Goal: Transaction & Acquisition: Book appointment/travel/reservation

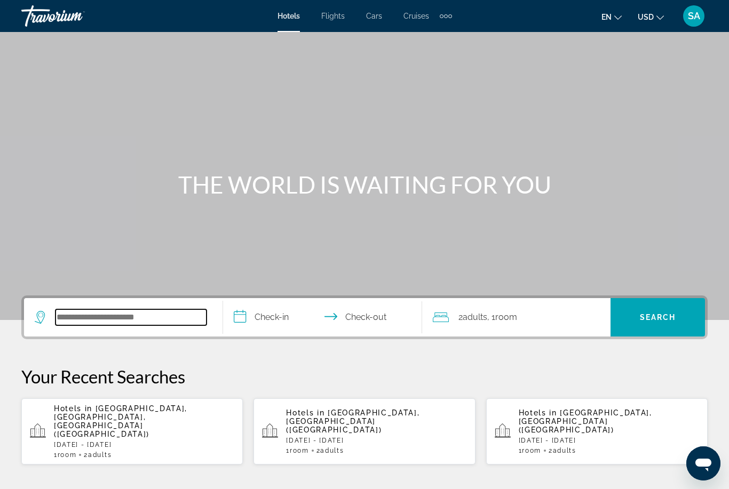
click at [179, 317] on input "Search widget" at bounding box center [130, 318] width 151 height 16
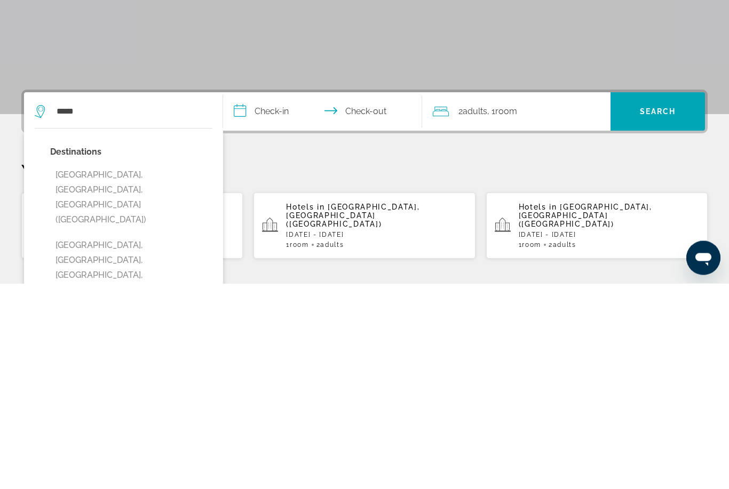
click at [118, 371] on button "[GEOGRAPHIC_DATA], [GEOGRAPHIC_DATA], [GEOGRAPHIC_DATA] ([GEOGRAPHIC_DATA])" at bounding box center [131, 403] width 162 height 65
type input "**********"
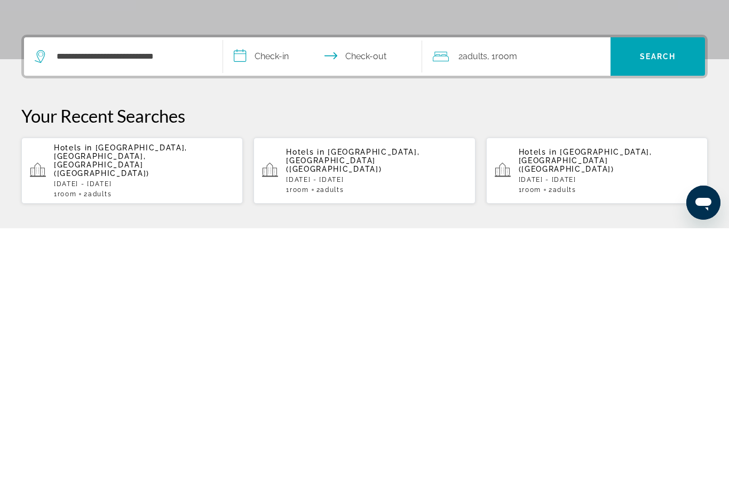
click at [245, 298] on input "**********" at bounding box center [324, 319] width 203 height 42
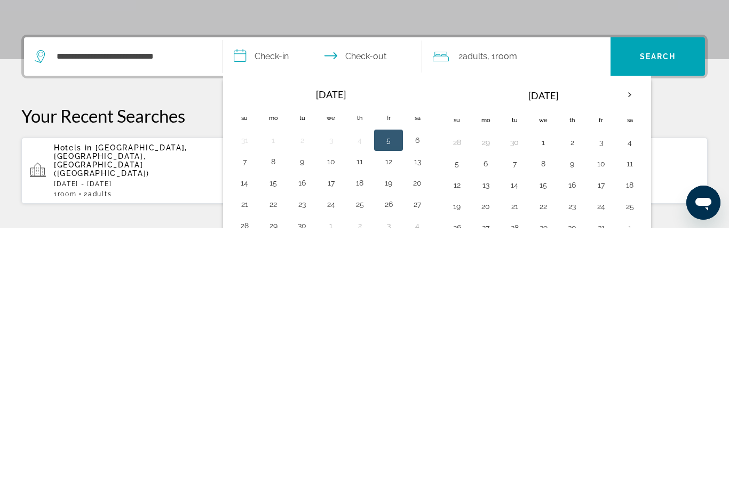
scroll to position [261, 0]
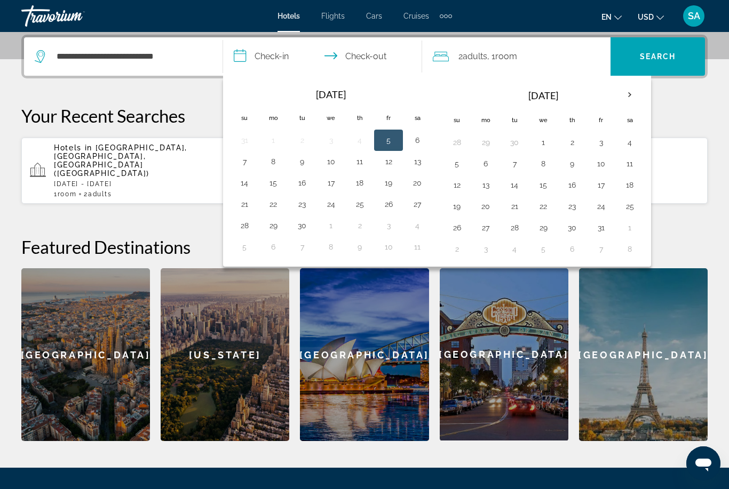
click at [487, 184] on button "13" at bounding box center [485, 185] width 17 height 15
click at [491, 209] on button "20" at bounding box center [485, 206] width 17 height 15
type input "**********"
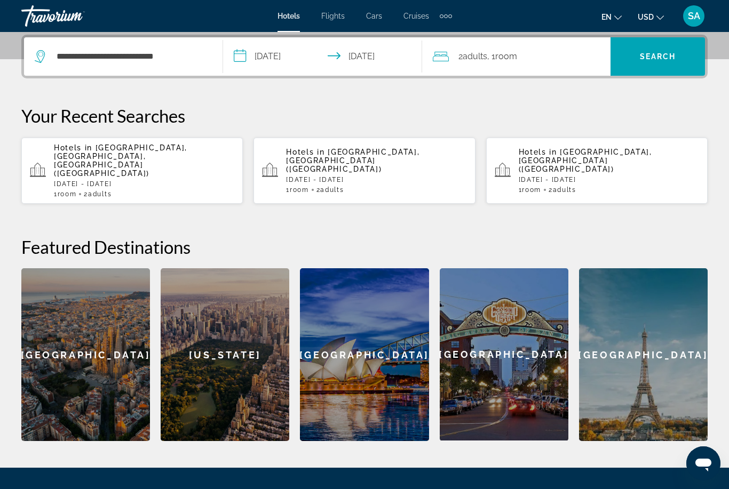
click at [658, 65] on span "Search widget" at bounding box center [657, 57] width 94 height 26
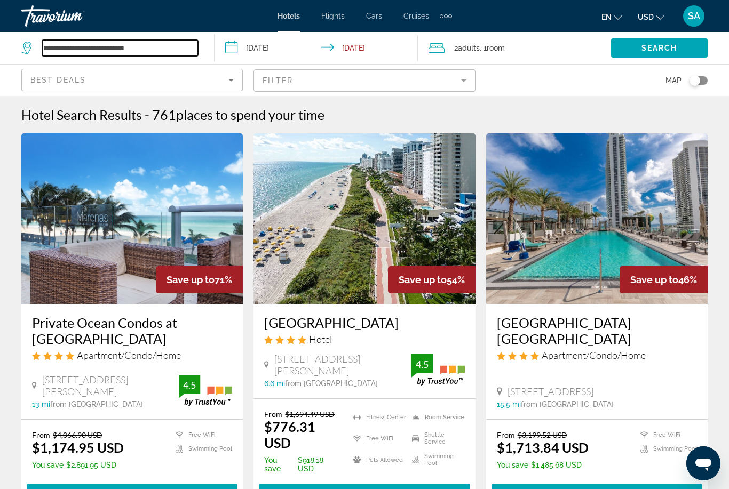
click at [170, 53] on input "**********" at bounding box center [120, 48] width 156 height 16
type input "*"
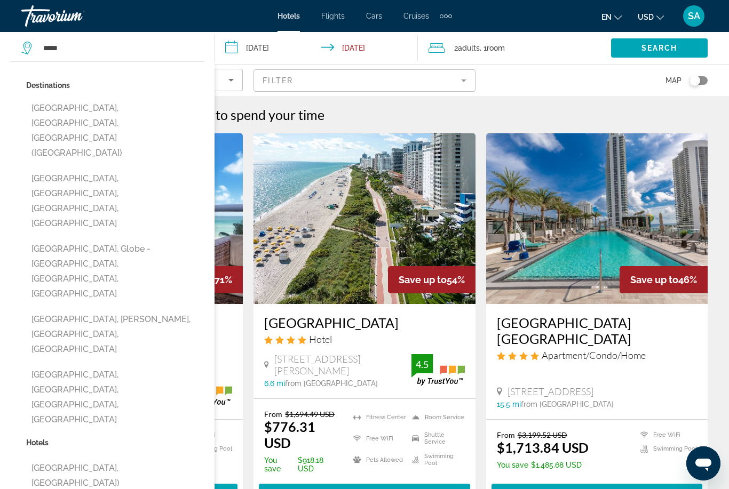
click at [86, 112] on button "Miami, FL, United States (MIA)" at bounding box center [115, 130] width 178 height 65
type input "**********"
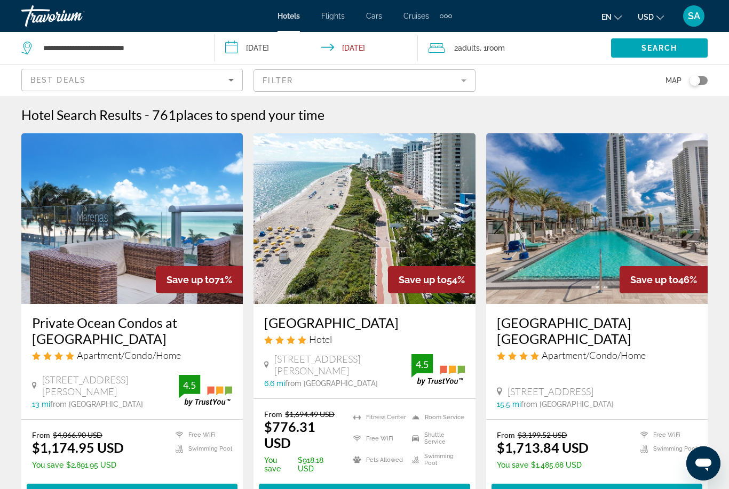
click at [654, 48] on span "Search" at bounding box center [659, 48] width 36 height 9
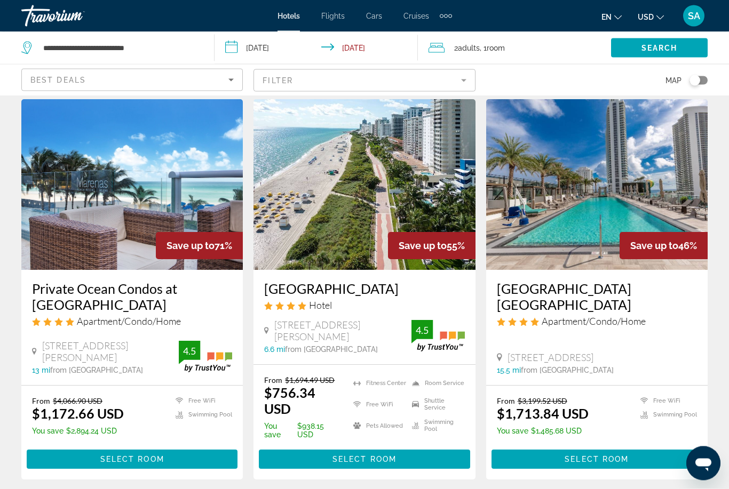
scroll to position [34, 0]
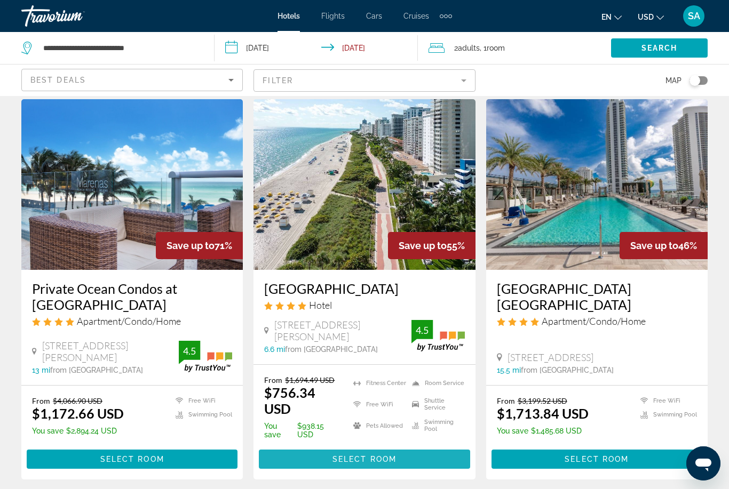
click at [370, 464] on span "Select Room" at bounding box center [364, 459] width 64 height 9
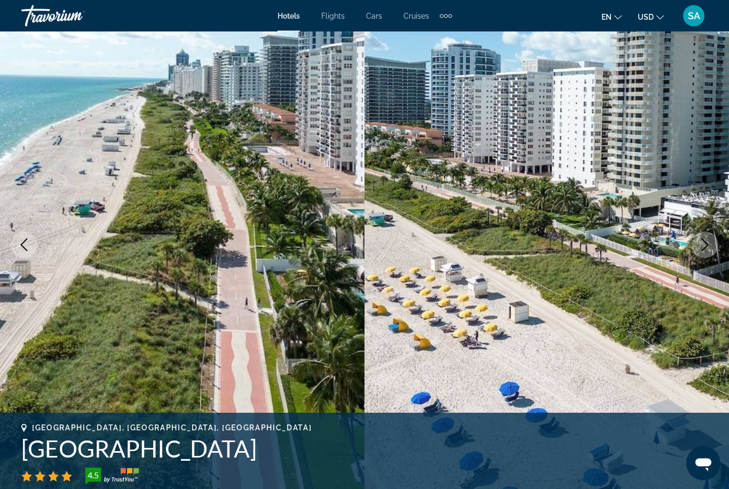
scroll to position [38, 0]
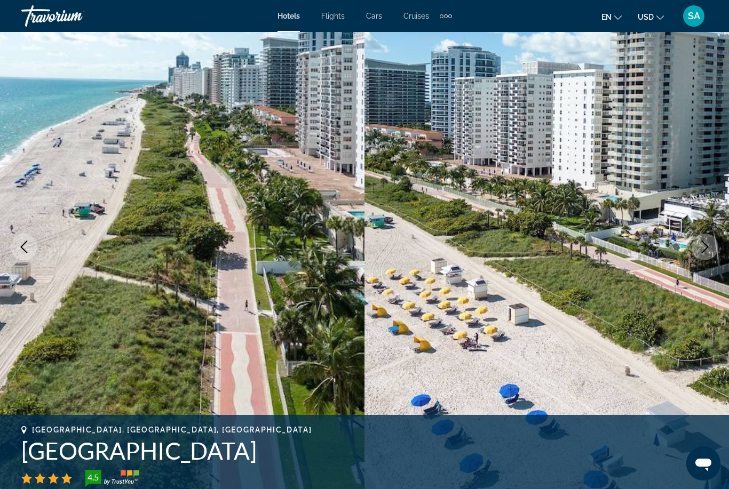
click at [703, 251] on icon "Next image" at bounding box center [705, 247] width 13 height 13
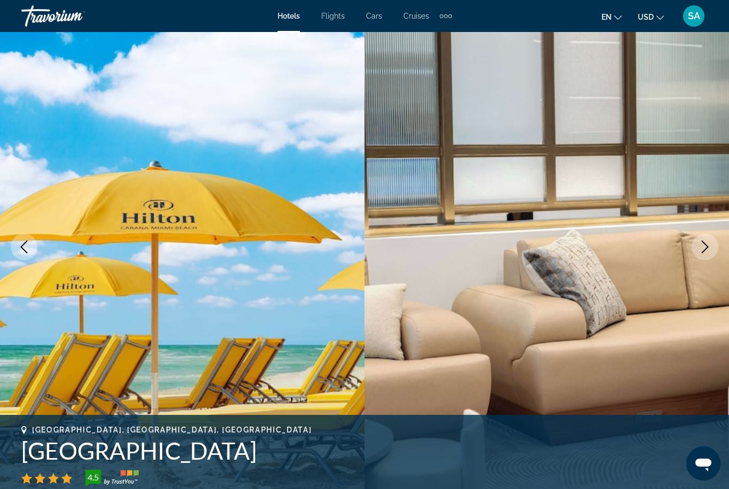
click at [702, 248] on icon "Next image" at bounding box center [705, 247] width 13 height 13
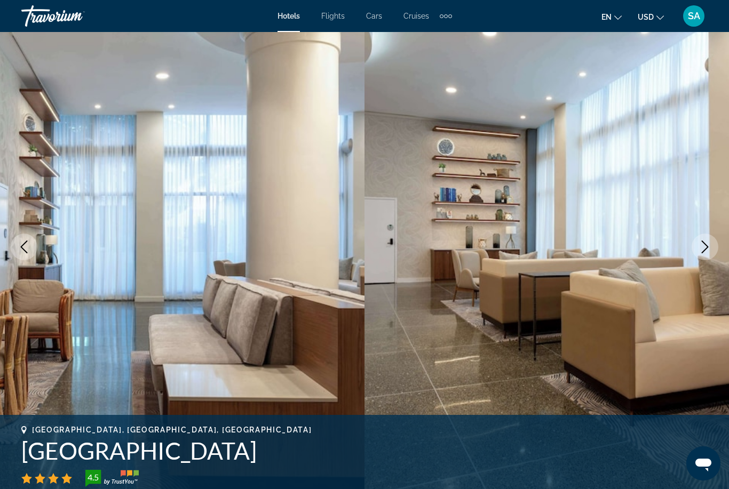
click at [697, 247] on button "Next image" at bounding box center [705, 247] width 27 height 27
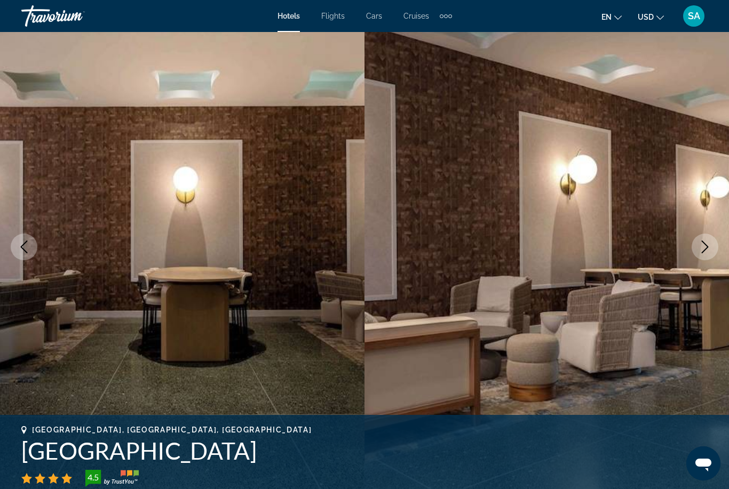
click at [701, 249] on icon "Next image" at bounding box center [705, 247] width 13 height 13
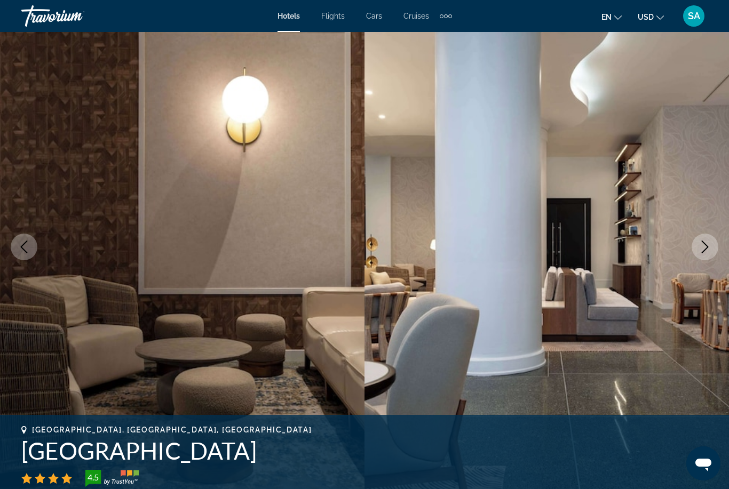
click at [705, 247] on icon "Next image" at bounding box center [705, 247] width 13 height 13
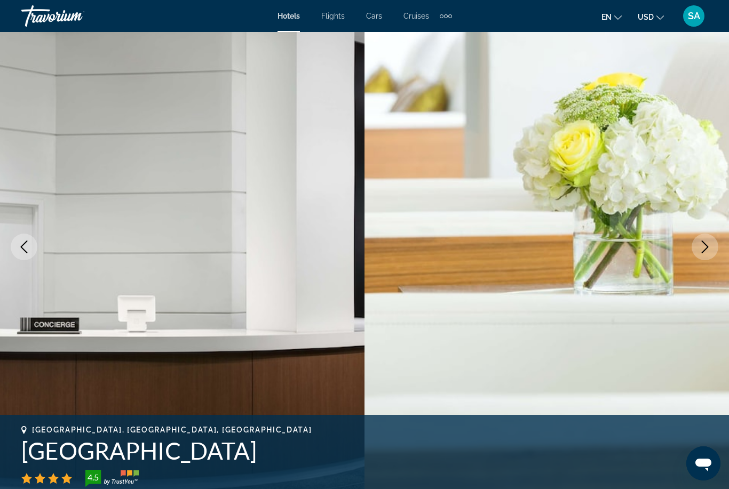
click at [704, 245] on icon "Next image" at bounding box center [705, 247] width 13 height 13
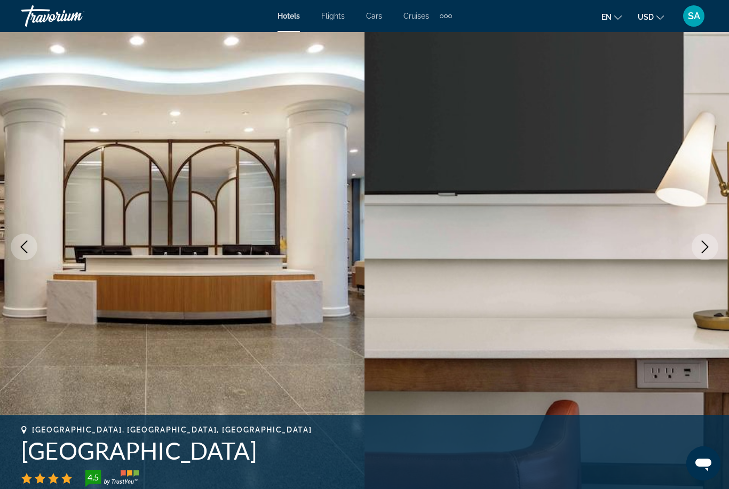
click at [704, 244] on icon "Next image" at bounding box center [705, 247] width 13 height 13
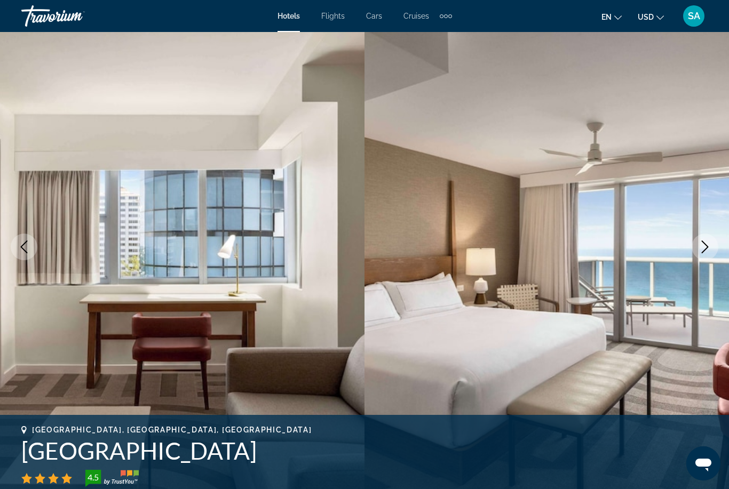
click at [704, 250] on icon "Next image" at bounding box center [705, 247] width 13 height 13
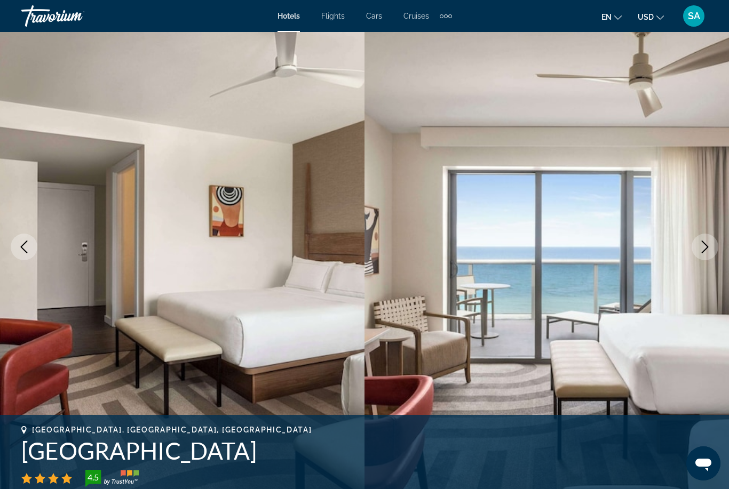
click at [703, 246] on icon "Next image" at bounding box center [705, 247] width 13 height 13
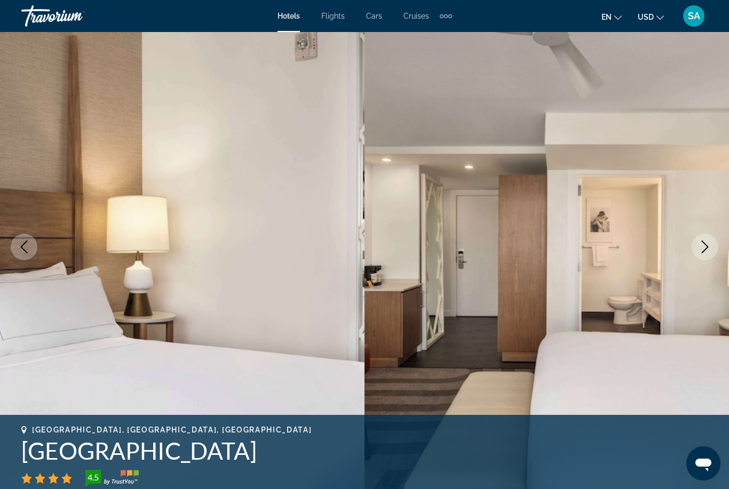
click at [703, 250] on icon "Next image" at bounding box center [705, 247] width 13 height 13
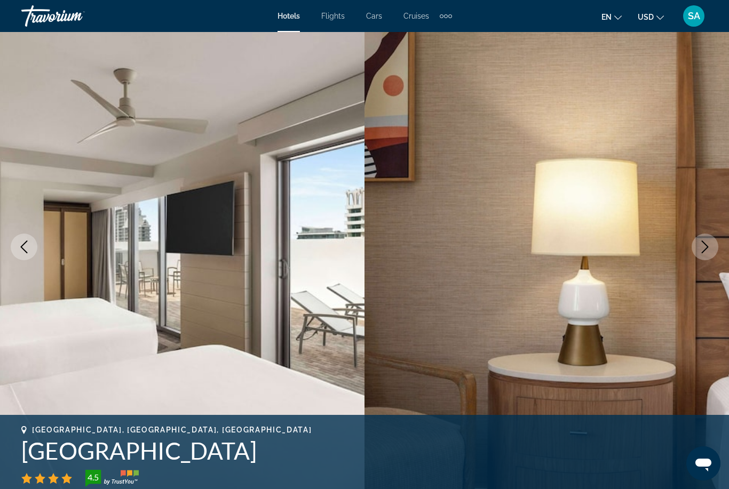
click at [704, 247] on icon "Next image" at bounding box center [705, 247] width 13 height 13
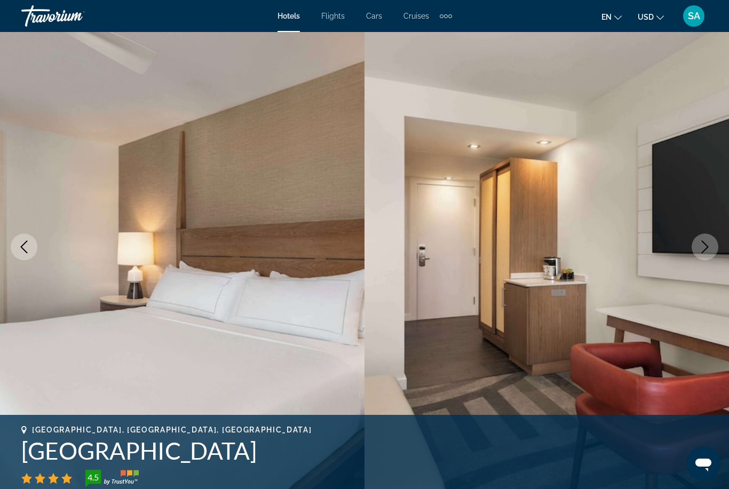
click at [702, 245] on icon "Next image" at bounding box center [705, 247] width 13 height 13
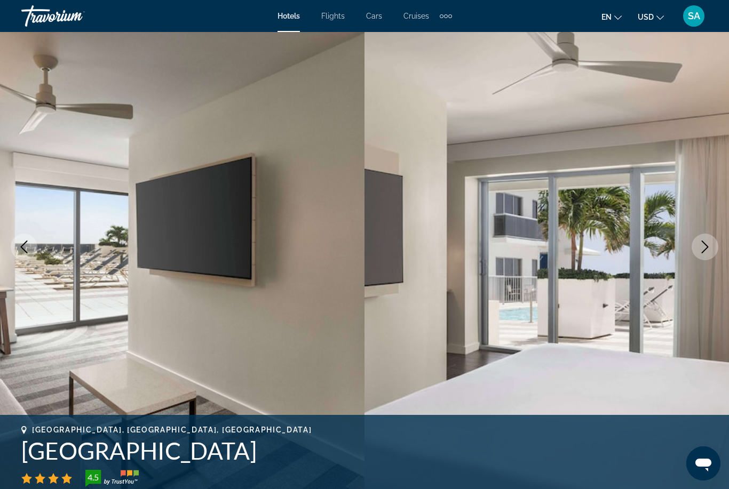
click at [703, 243] on icon "Next image" at bounding box center [705, 247] width 13 height 13
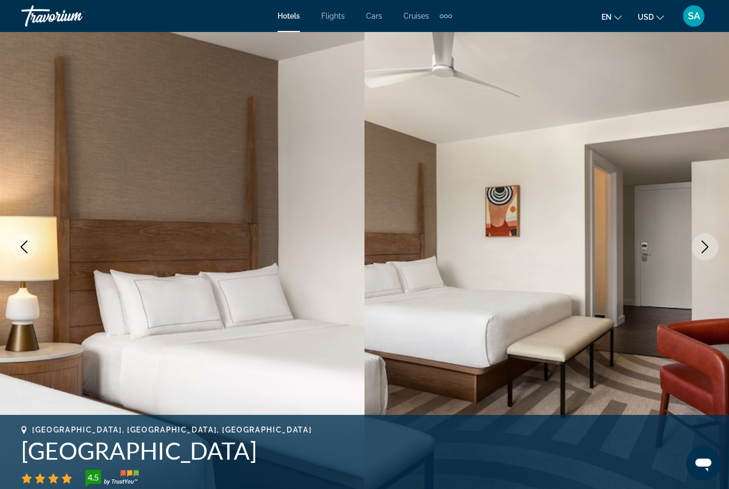
scroll to position [0, 0]
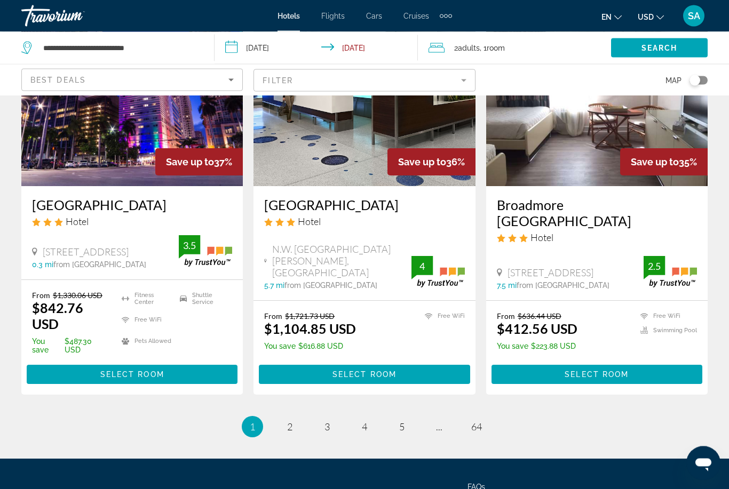
scroll to position [1357, 0]
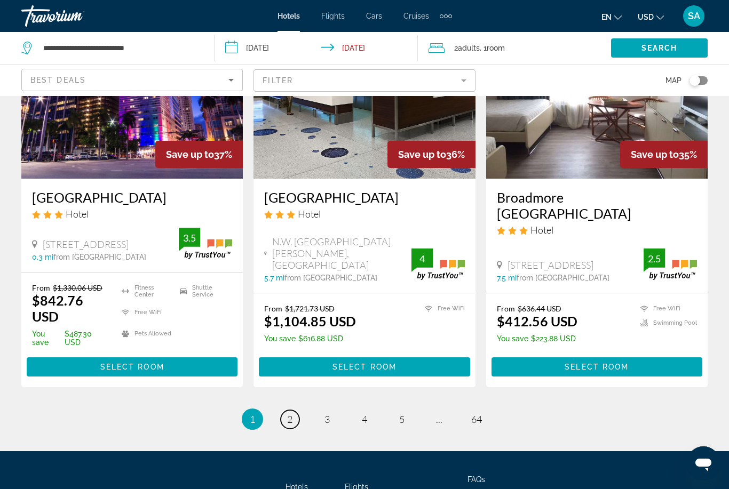
click at [296, 429] on link "page 2" at bounding box center [290, 419] width 19 height 19
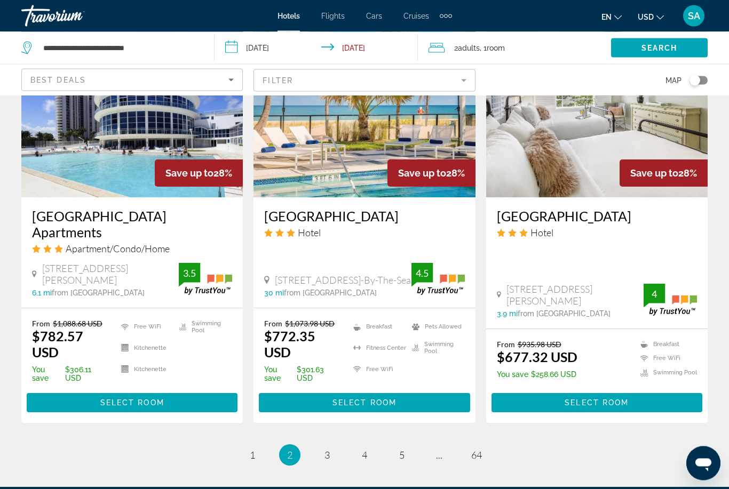
scroll to position [1379, 0]
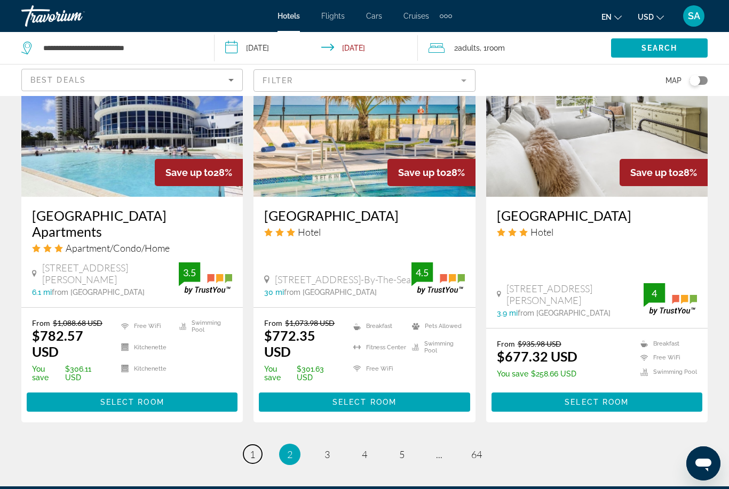
click at [257, 445] on link "page 1" at bounding box center [252, 454] width 19 height 19
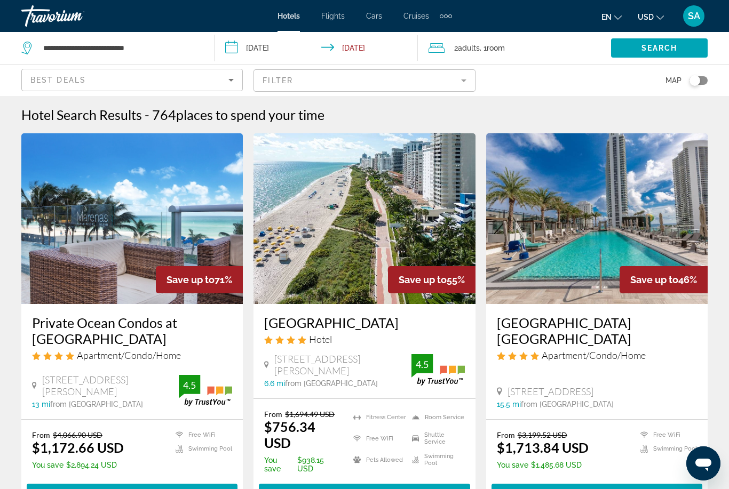
click at [468, 76] on mat-form-field "Filter" at bounding box center [363, 80] width 221 height 22
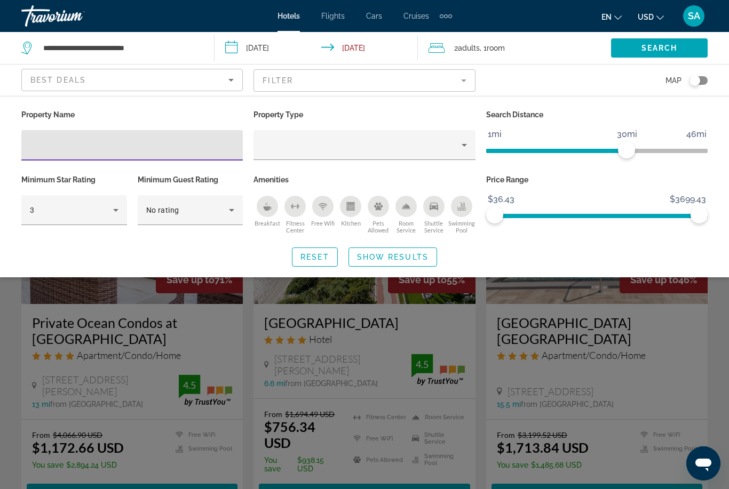
click at [461, 83] on mat-form-field "Filter" at bounding box center [363, 80] width 221 height 22
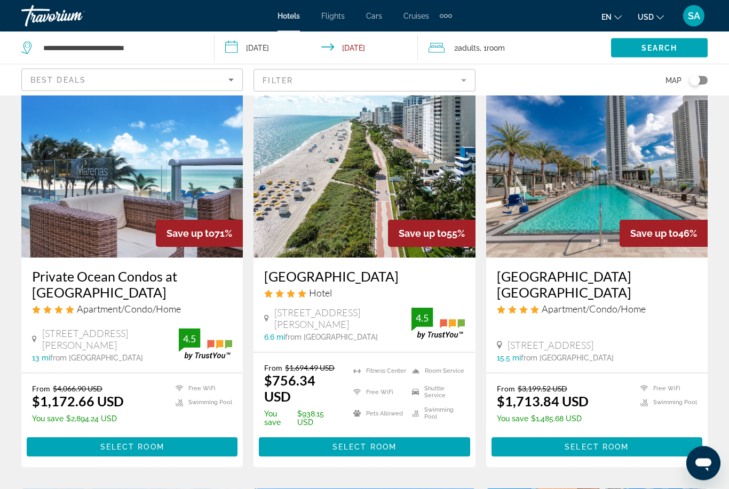
scroll to position [46, 0]
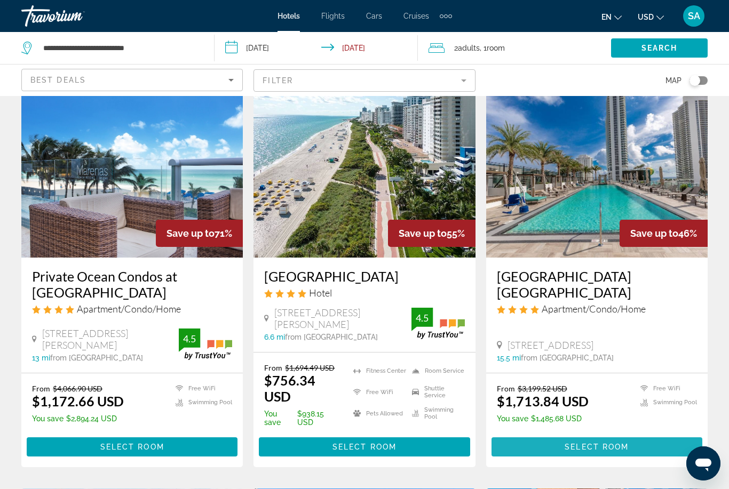
click at [596, 451] on span "Select Room" at bounding box center [597, 447] width 64 height 9
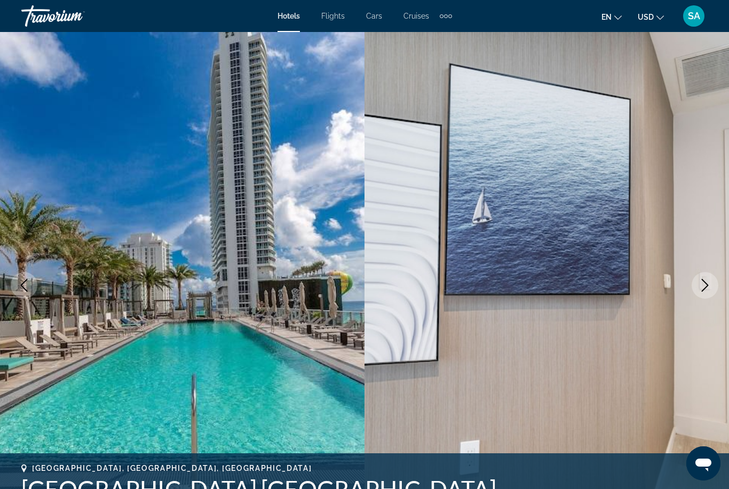
click at [694, 289] on button "Next image" at bounding box center [705, 285] width 27 height 27
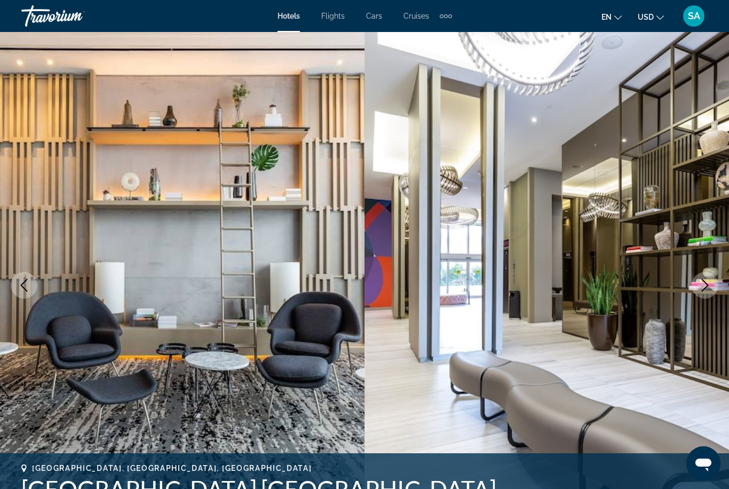
click at [703, 288] on icon "Next image" at bounding box center [705, 285] width 13 height 13
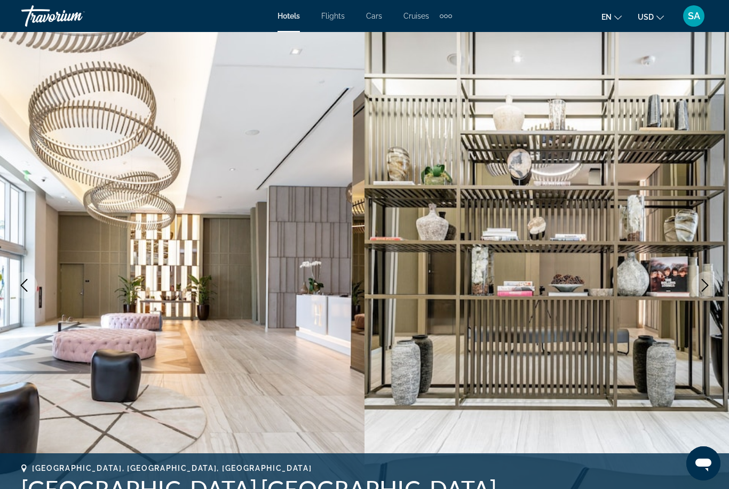
click at [704, 283] on icon "Next image" at bounding box center [705, 285] width 13 height 13
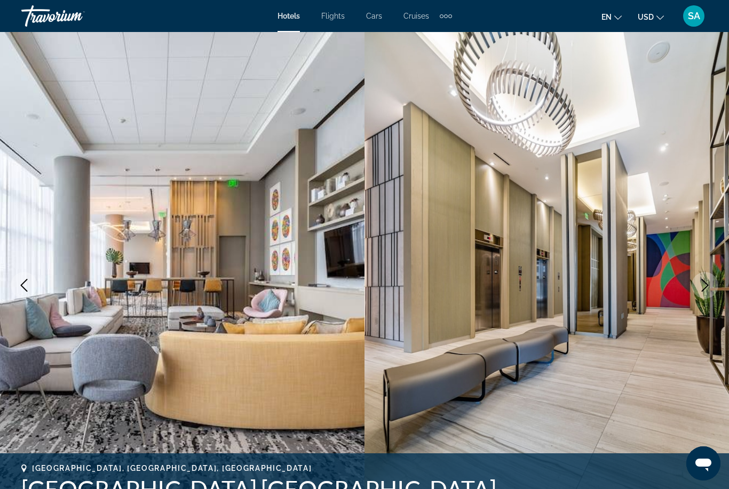
click at [705, 289] on icon "Next image" at bounding box center [705, 285] width 13 height 13
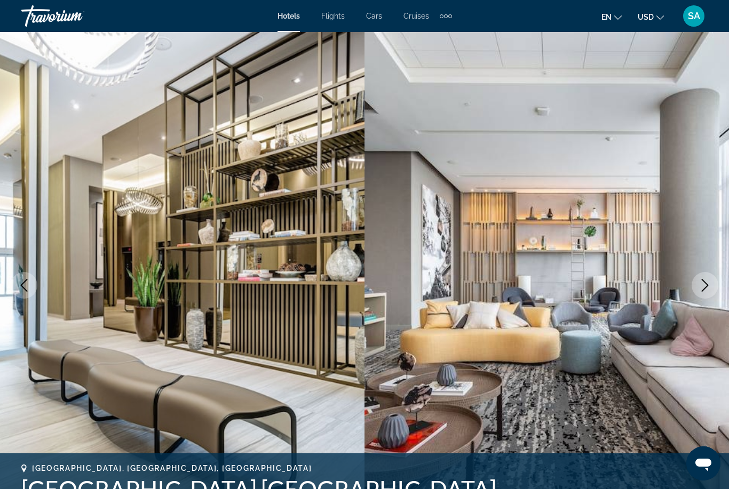
click at [705, 287] on icon "Next image" at bounding box center [705, 285] width 13 height 13
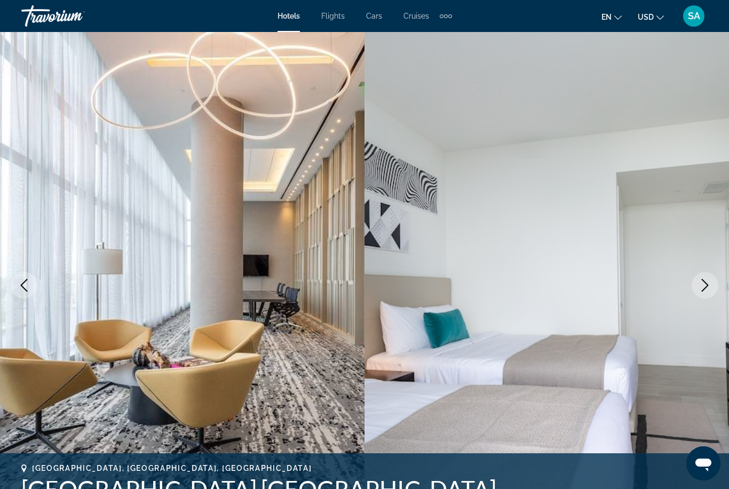
click at [704, 287] on icon "Next image" at bounding box center [705, 285] width 13 height 13
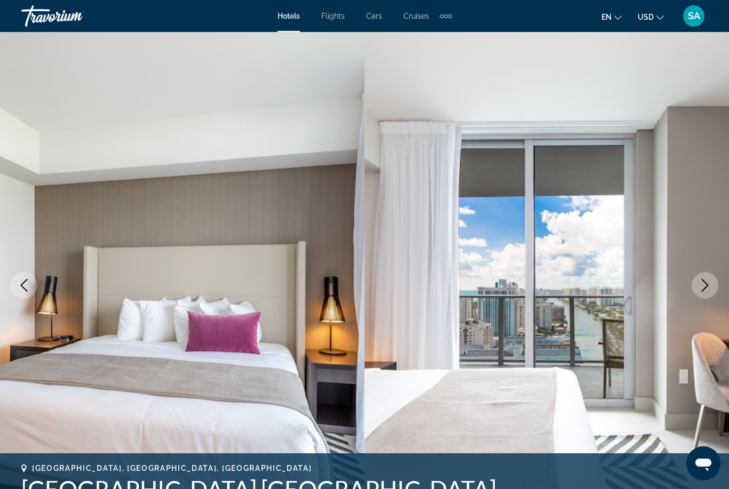
click at [703, 286] on icon "Next image" at bounding box center [705, 285] width 13 height 13
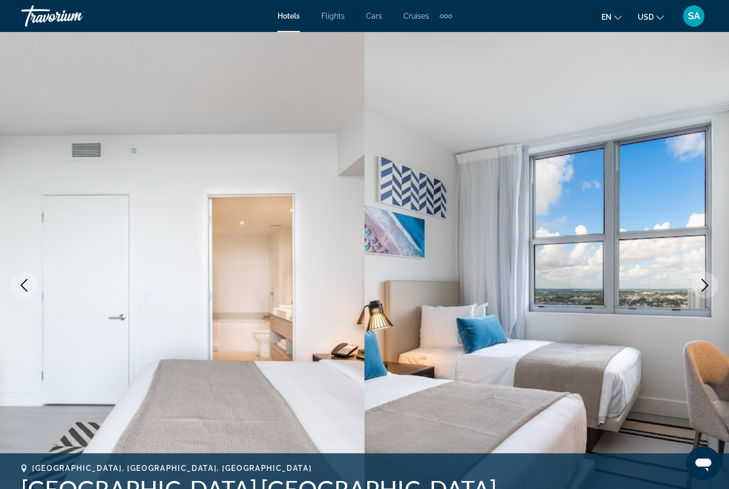
click at [702, 292] on button "Next image" at bounding box center [705, 285] width 27 height 27
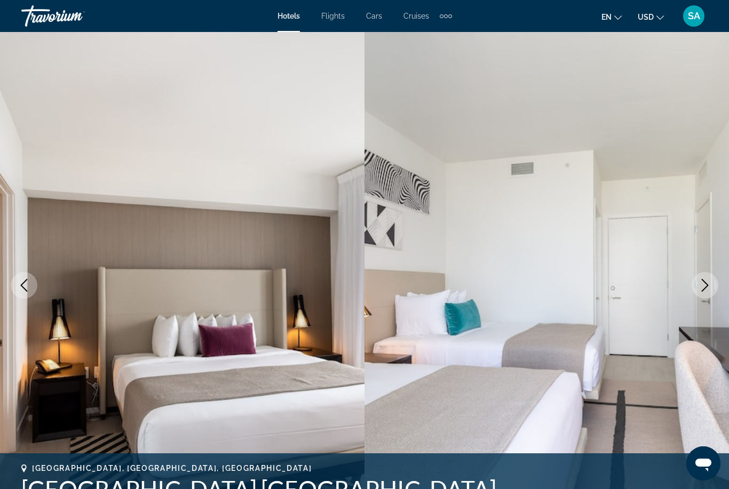
click at [703, 282] on icon "Next image" at bounding box center [705, 285] width 13 height 13
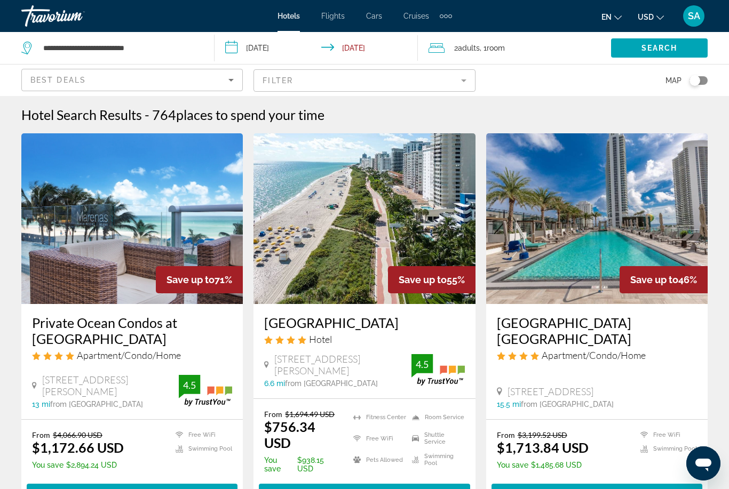
click at [448, 15] on div "Extra navigation items" at bounding box center [450, 16] width 4 height 4
click at [433, 35] on span "Activities" at bounding box center [427, 35] width 31 height 9
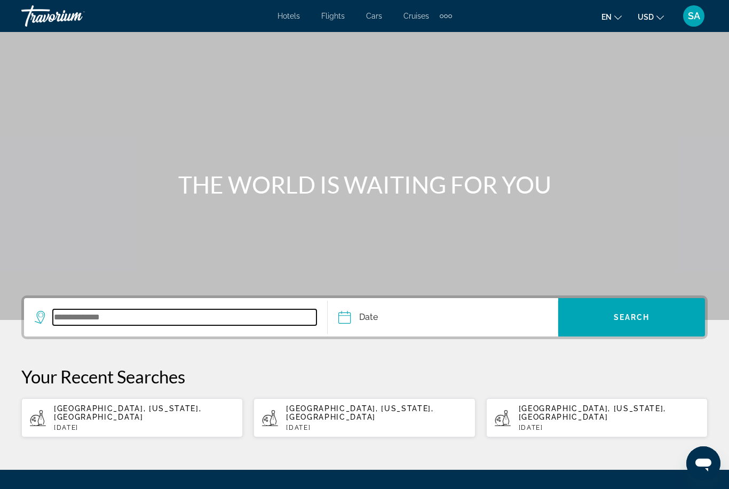
click at [210, 322] on input "Search widget" at bounding box center [185, 318] width 264 height 16
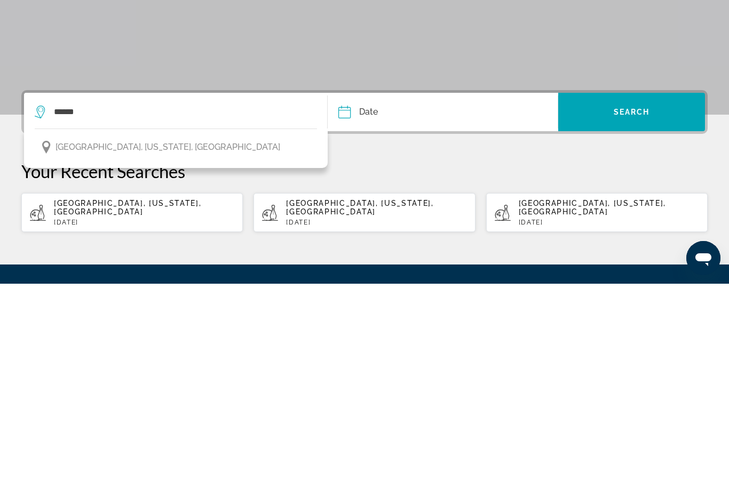
click at [87, 345] on span "Orlando, Florida, USA" at bounding box center [167, 352] width 225 height 15
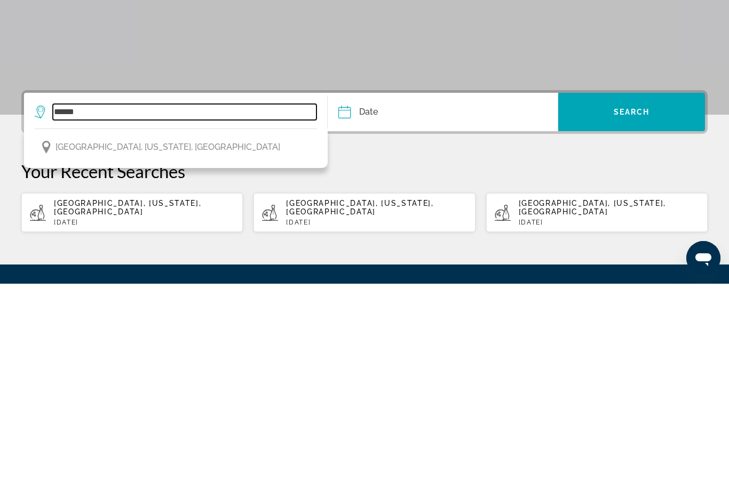
type input "**********"
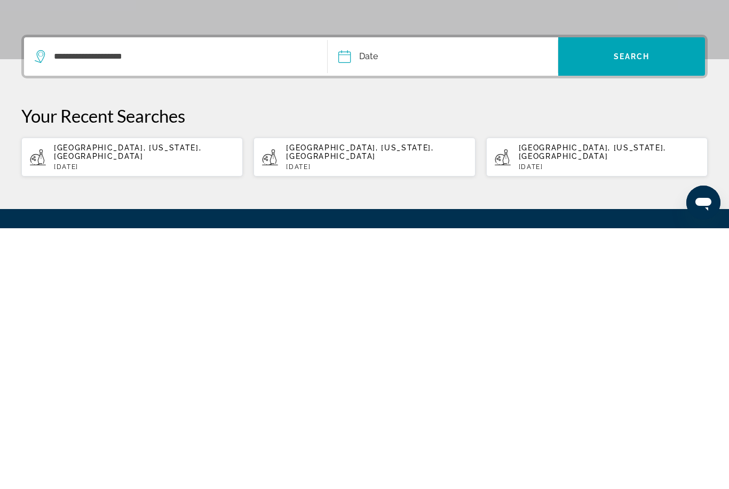
click at [348, 298] on input "Date" at bounding box center [393, 319] width 114 height 42
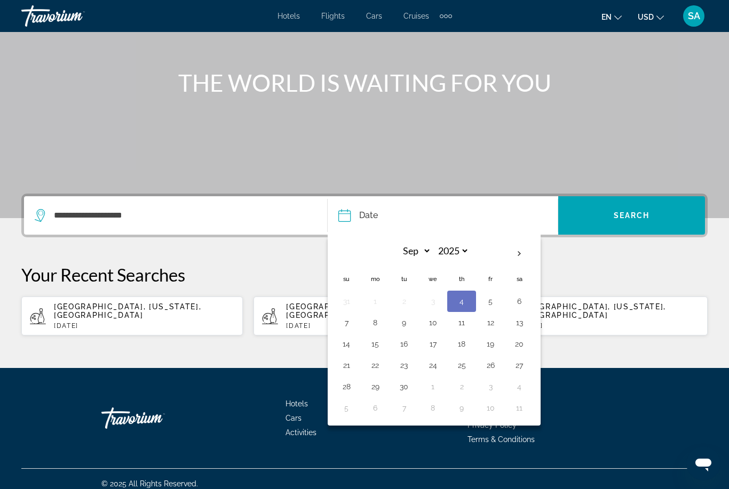
click at [345, 348] on button "14" at bounding box center [346, 344] width 17 height 15
type input "**********"
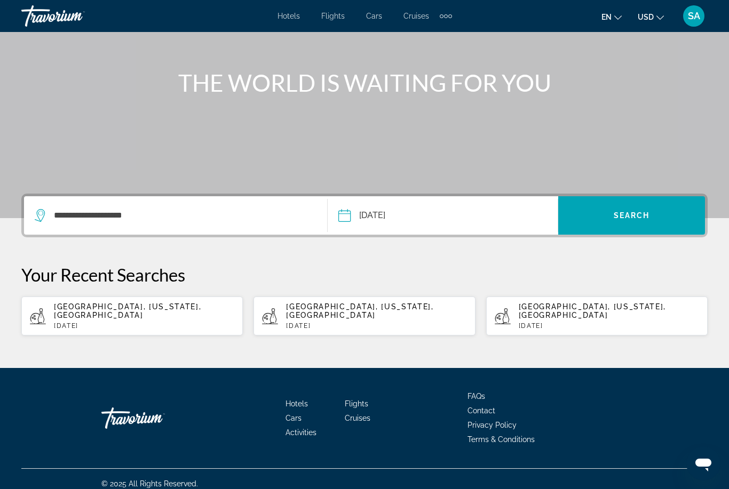
click at [646, 217] on span "Search" at bounding box center [632, 215] width 36 height 9
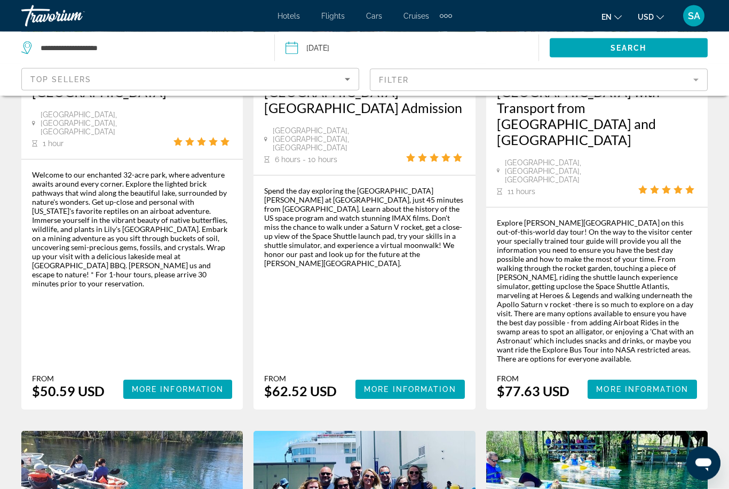
scroll to position [228, 0]
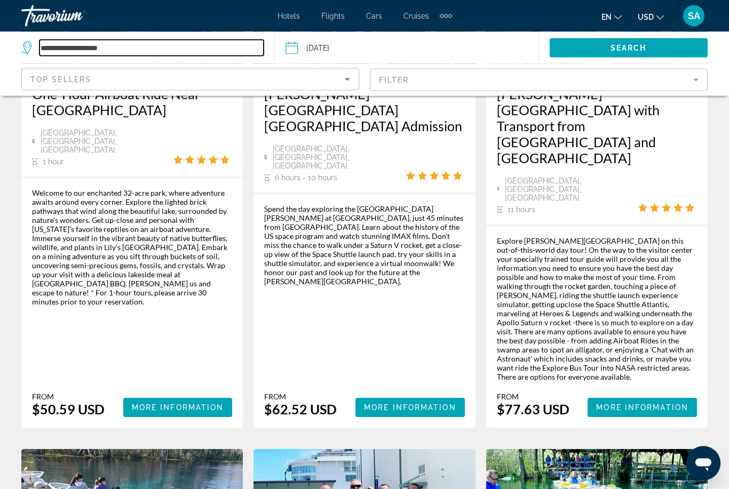
click at [131, 47] on input "**********" at bounding box center [151, 48] width 224 height 16
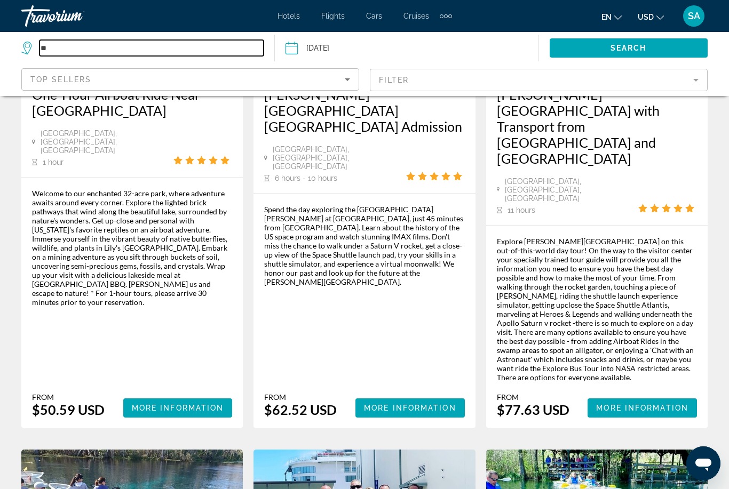
type input "*"
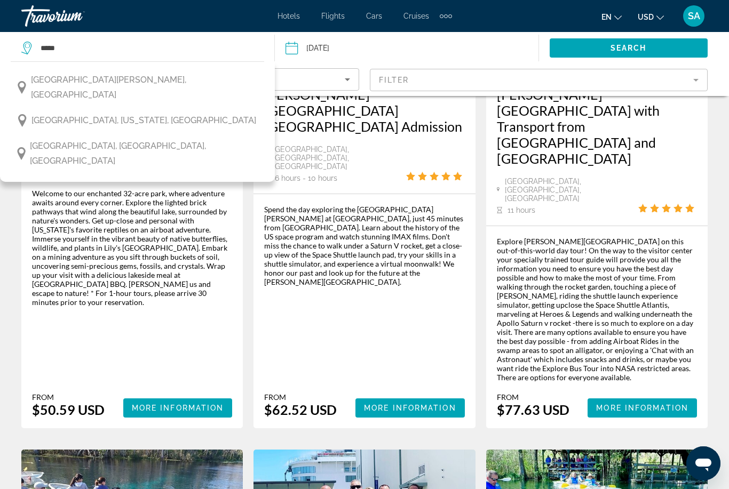
click at [122, 113] on span "San Francisco, California, USA" at bounding box center [143, 120] width 225 height 15
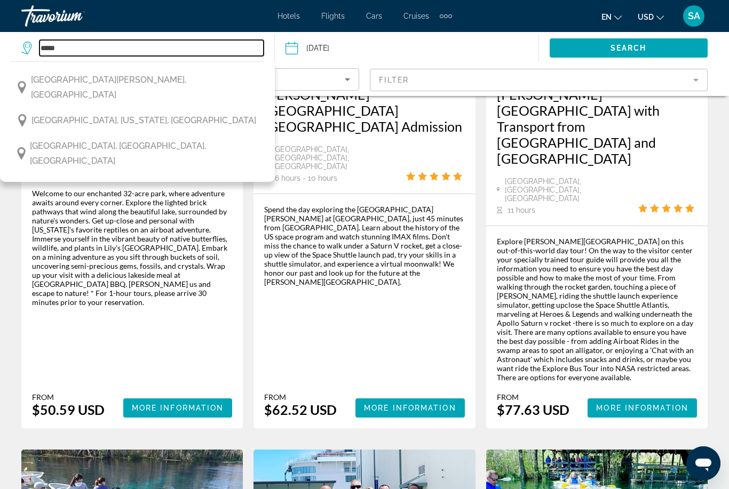
type input "**********"
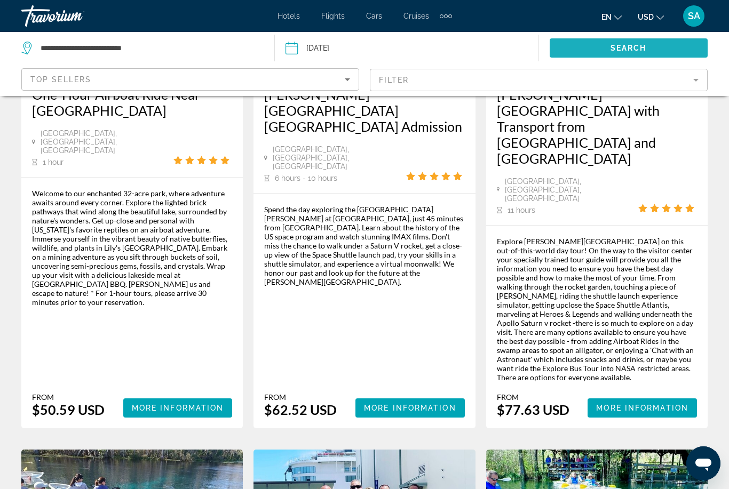
click at [628, 49] on span "Search" at bounding box center [628, 48] width 36 height 9
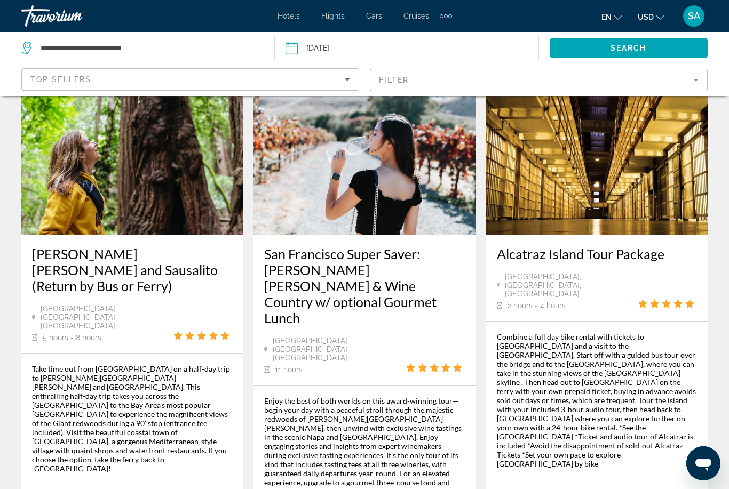
scroll to position [1694, 0]
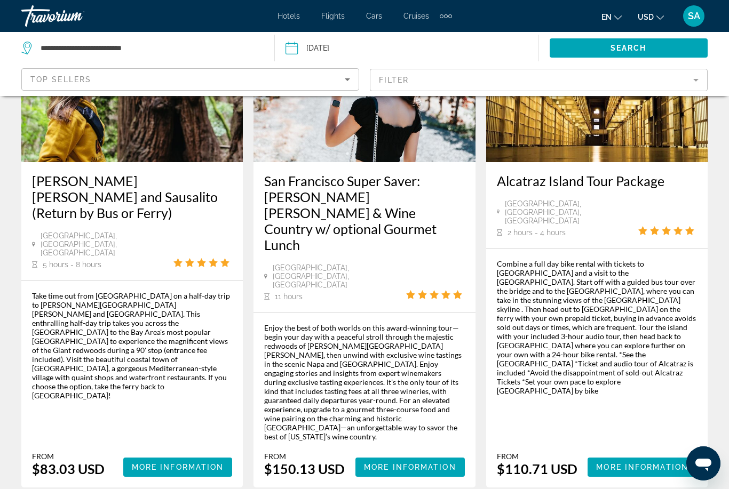
click at [702, 74] on mat-form-field "Filter" at bounding box center [539, 80] width 338 height 22
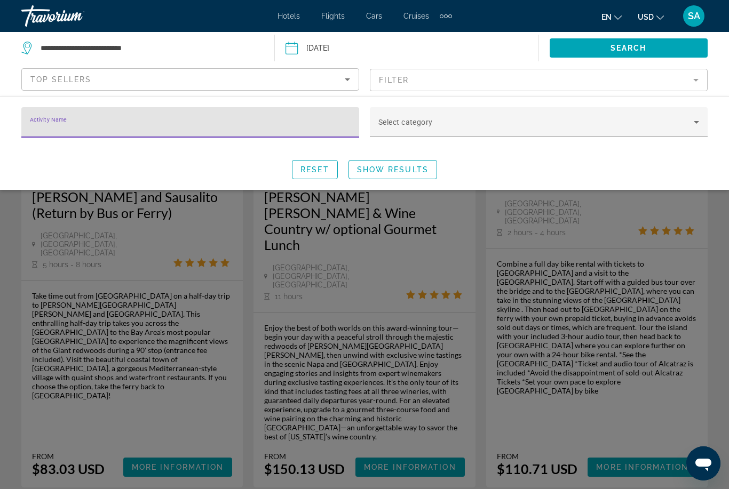
click at [694, 125] on icon "Search widget" at bounding box center [696, 122] width 13 height 13
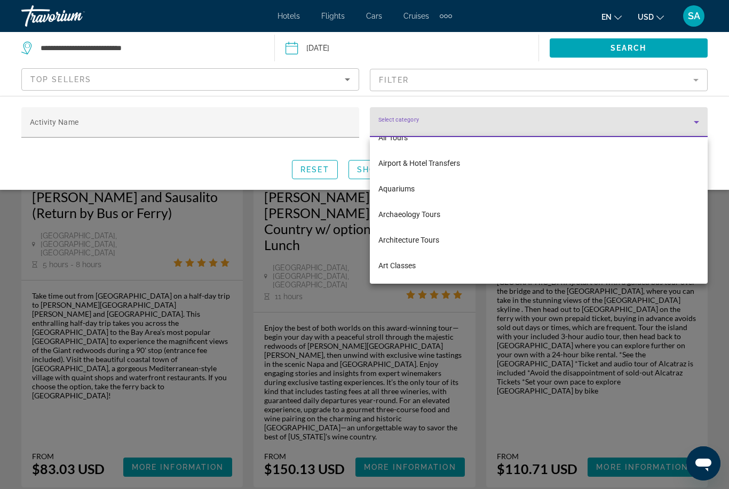
scroll to position [90, 0]
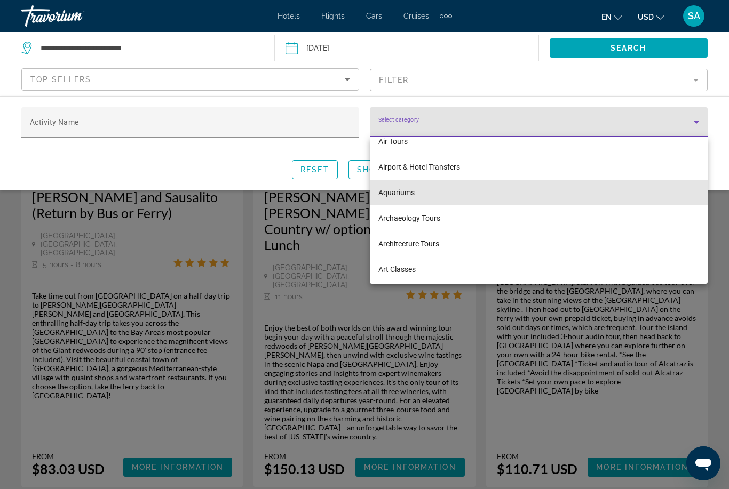
click at [399, 194] on span "Aquariums" at bounding box center [396, 192] width 36 height 13
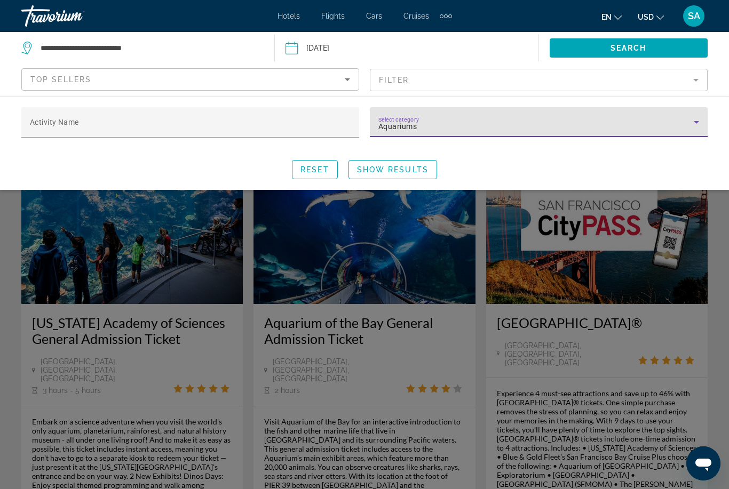
click at [399, 170] on span "Show Results" at bounding box center [393, 169] width 72 height 9
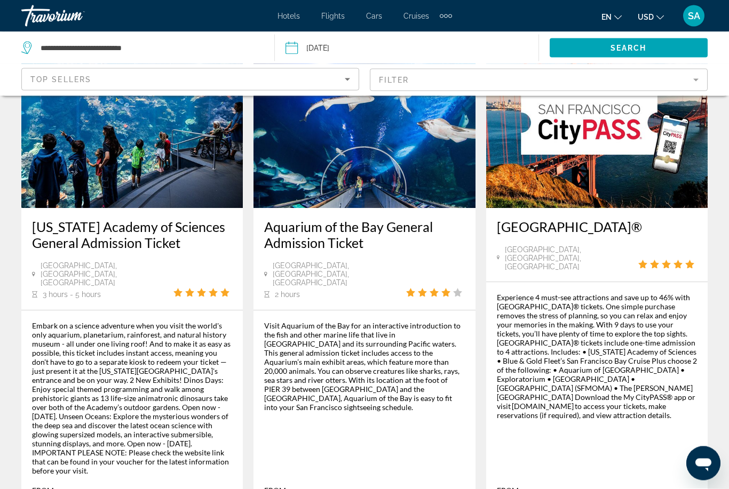
scroll to position [96, 0]
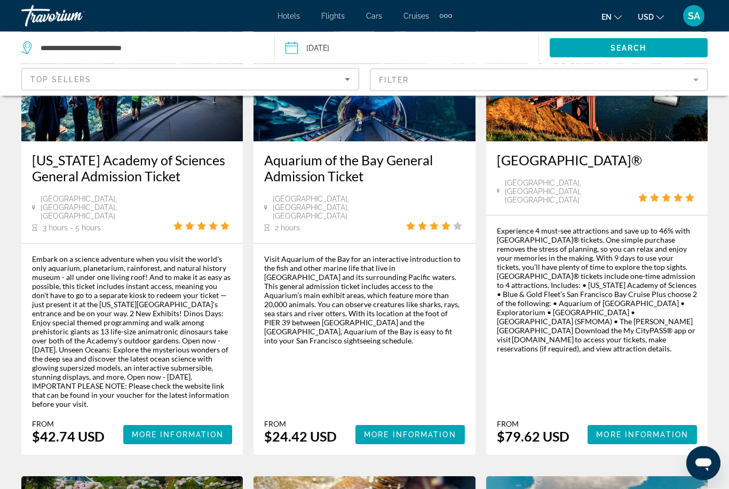
scroll to position [217, 0]
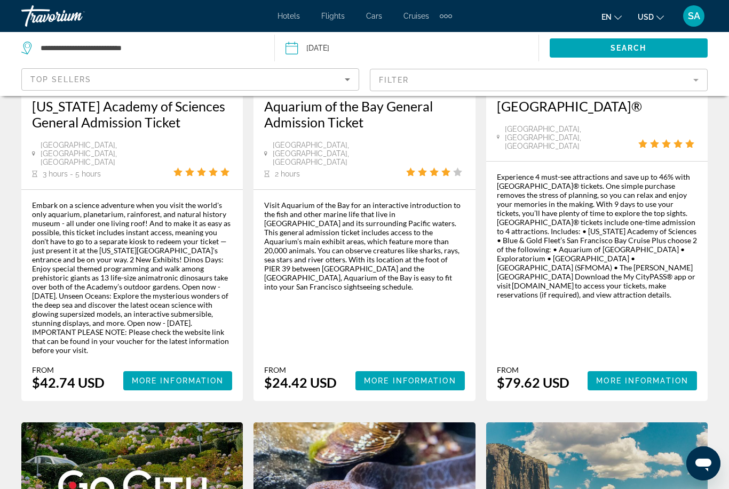
click at [646, 377] on span "More Information" at bounding box center [642, 381] width 92 height 9
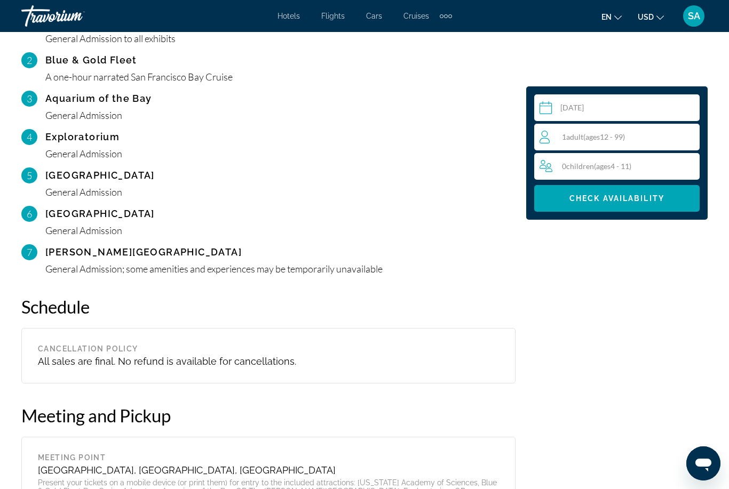
scroll to position [1430, 0]
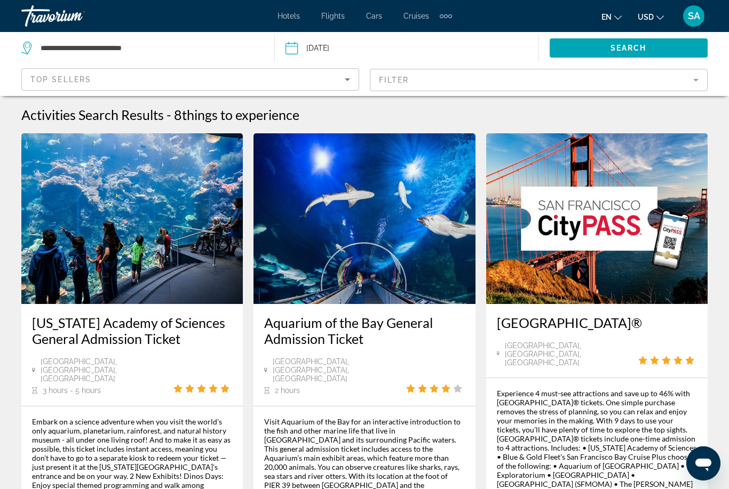
click at [284, 20] on span "Hotels" at bounding box center [288, 16] width 22 height 9
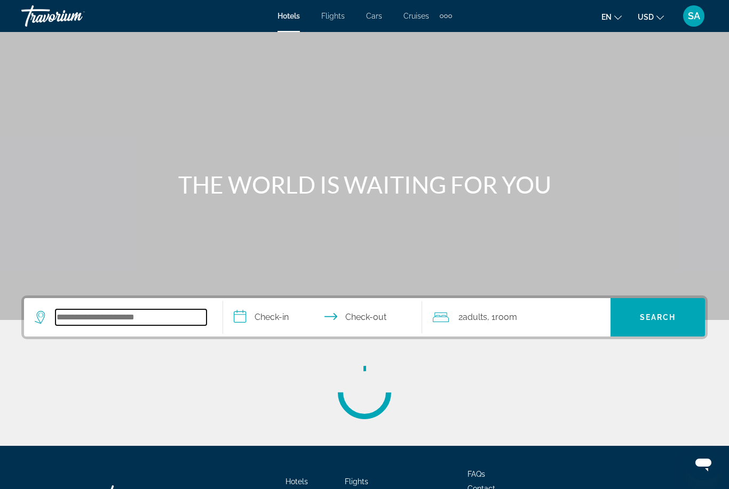
click at [154, 320] on input "Search widget" at bounding box center [130, 318] width 151 height 16
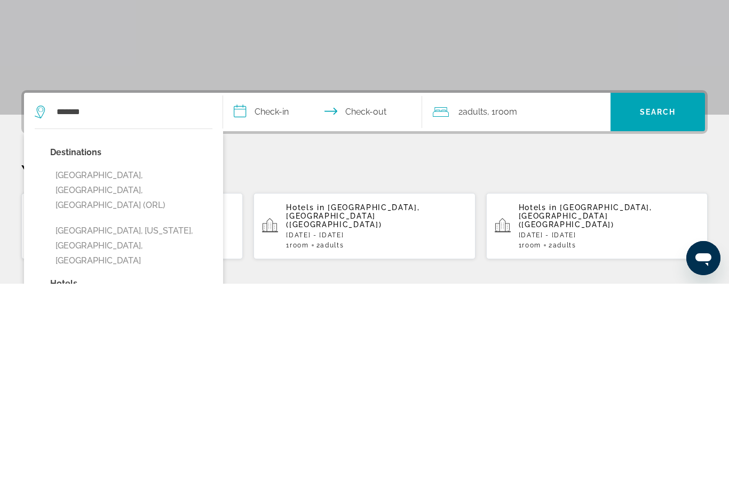
click at [131, 371] on button "Orlando, FL, United States (ORL)" at bounding box center [131, 396] width 162 height 50
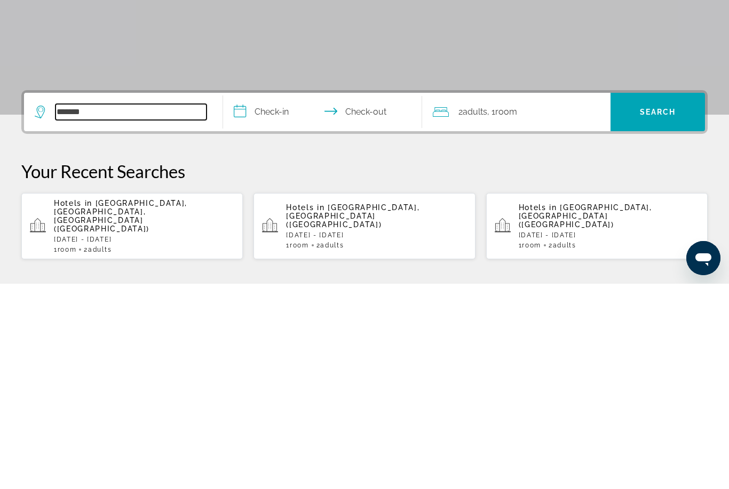
type input "**********"
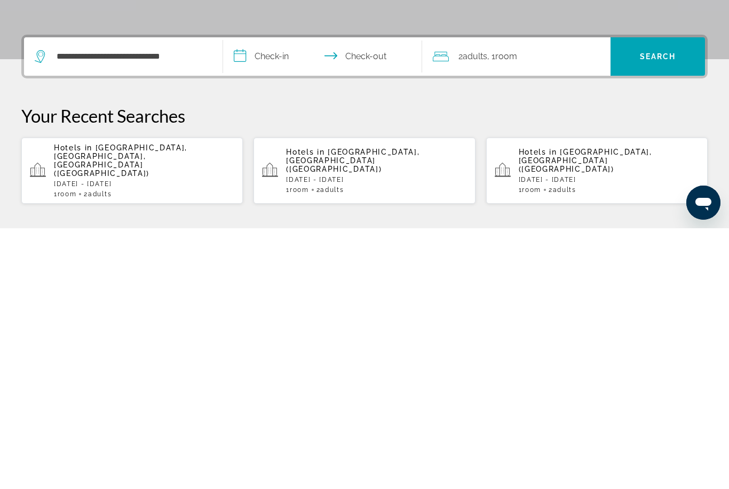
click at [656, 305] on span "Search widget" at bounding box center [657, 318] width 94 height 26
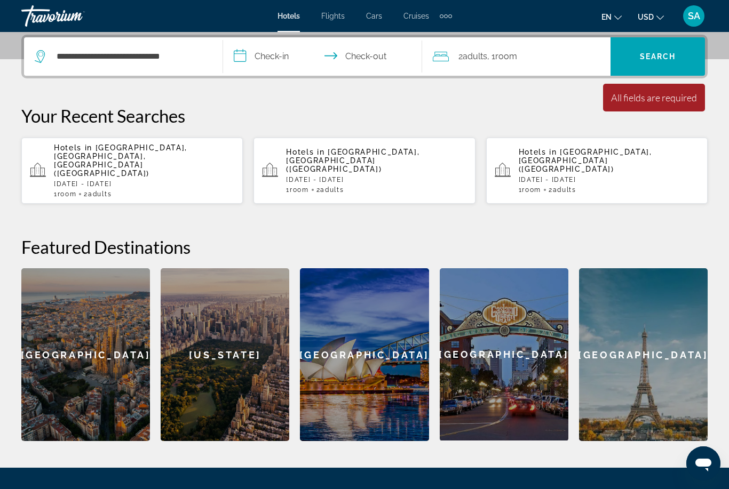
click at [241, 59] on input "**********" at bounding box center [324, 58] width 203 height 42
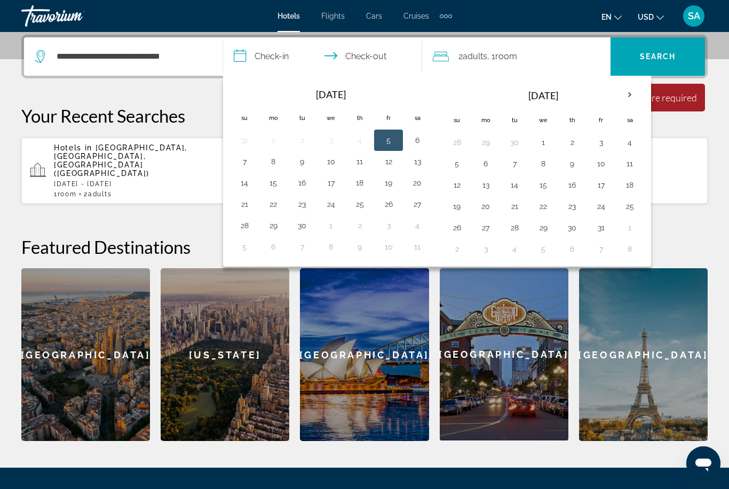
click at [249, 203] on button "21" at bounding box center [244, 204] width 17 height 15
click at [245, 227] on button "28" at bounding box center [244, 225] width 17 height 15
type input "**********"
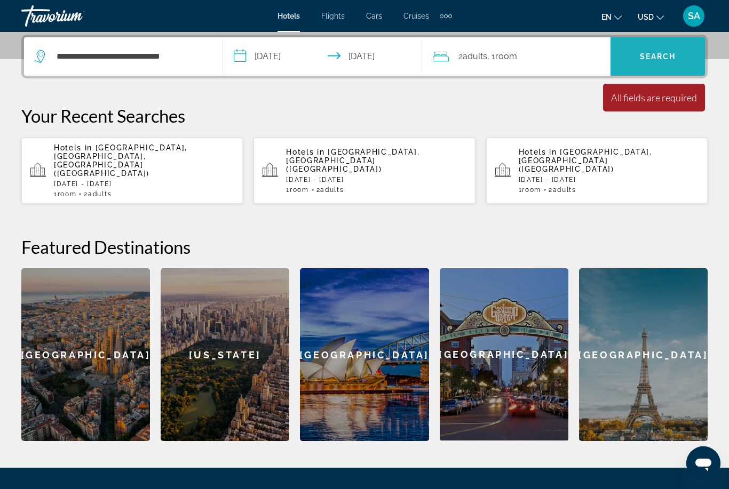
click at [648, 56] on span "Search" at bounding box center [658, 56] width 36 height 9
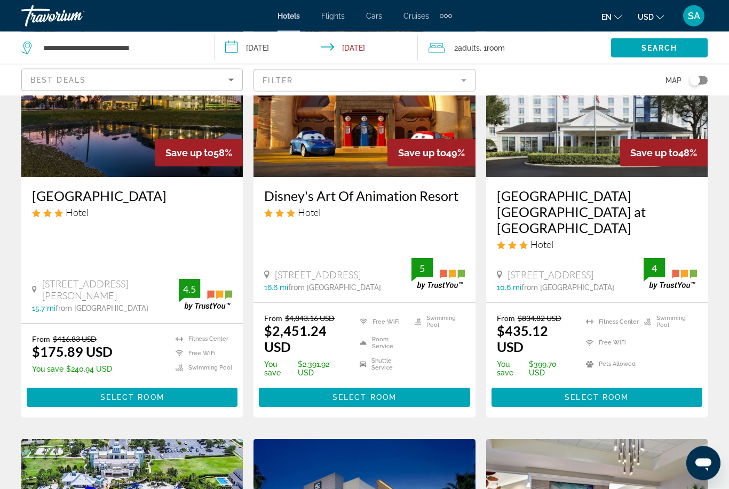
scroll to position [127, 0]
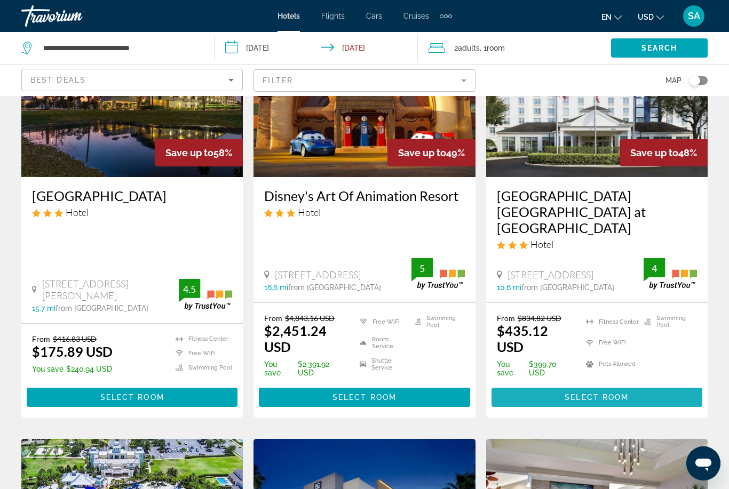
click at [565, 393] on span "Select Room" at bounding box center [597, 397] width 64 height 9
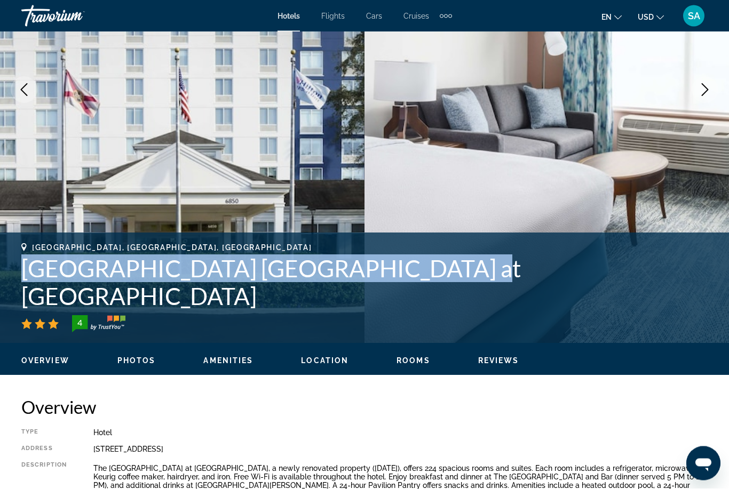
scroll to position [133, 0]
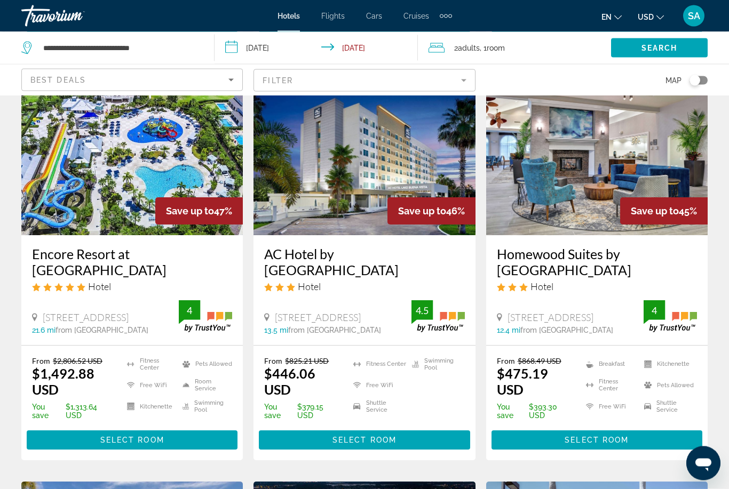
scroll to position [502, 0]
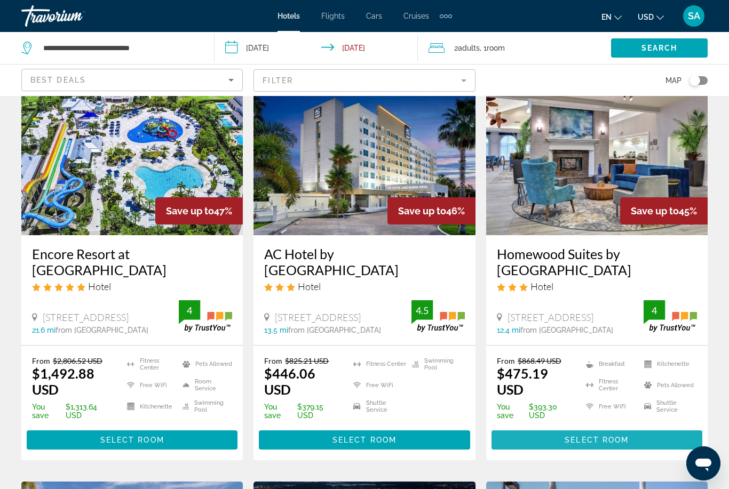
click at [577, 436] on span "Select Room" at bounding box center [597, 440] width 64 height 9
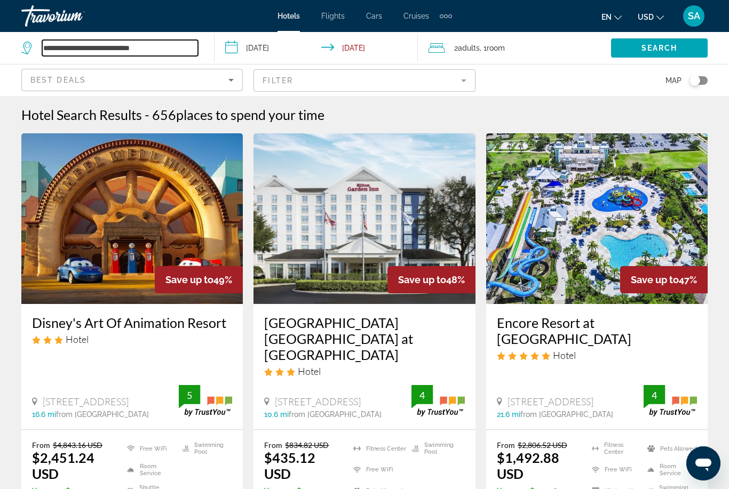
click at [185, 51] on input "**********" at bounding box center [120, 48] width 156 height 16
type input "**********"
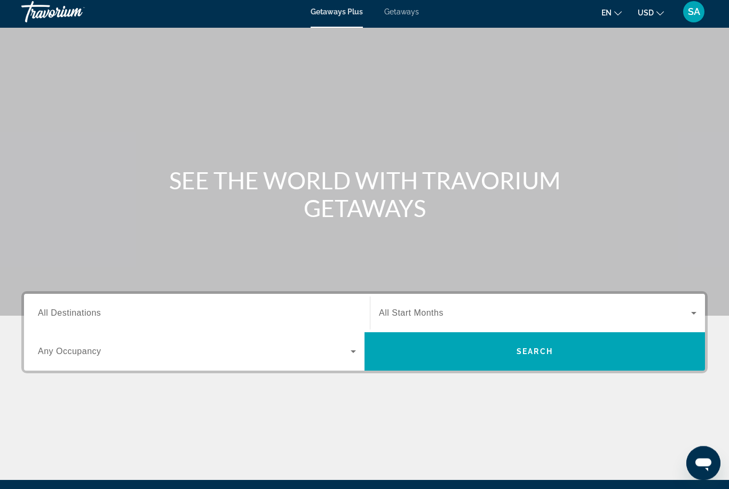
scroll to position [5, 0]
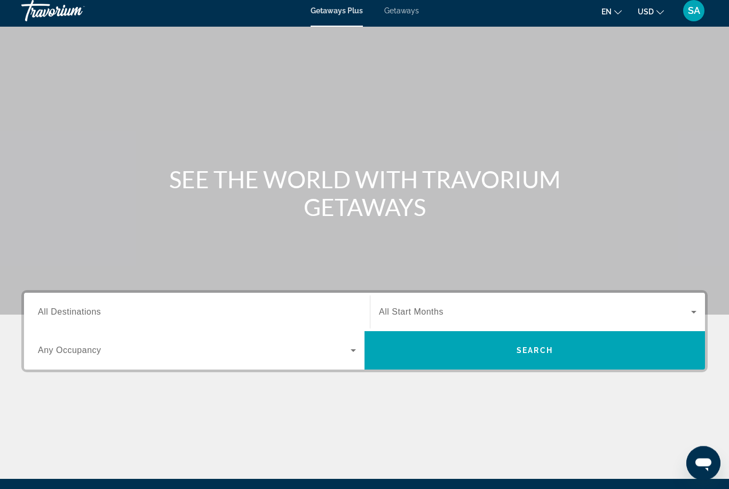
click at [405, 15] on span "Getaways" at bounding box center [401, 11] width 35 height 9
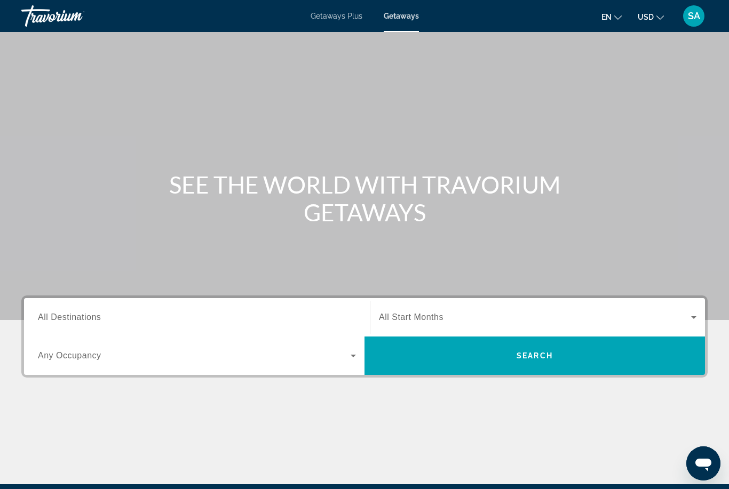
click at [83, 315] on span "All Destinations" at bounding box center [69, 317] width 63 height 9
click at [83, 315] on input "Destination All Destinations" at bounding box center [197, 318] width 318 height 13
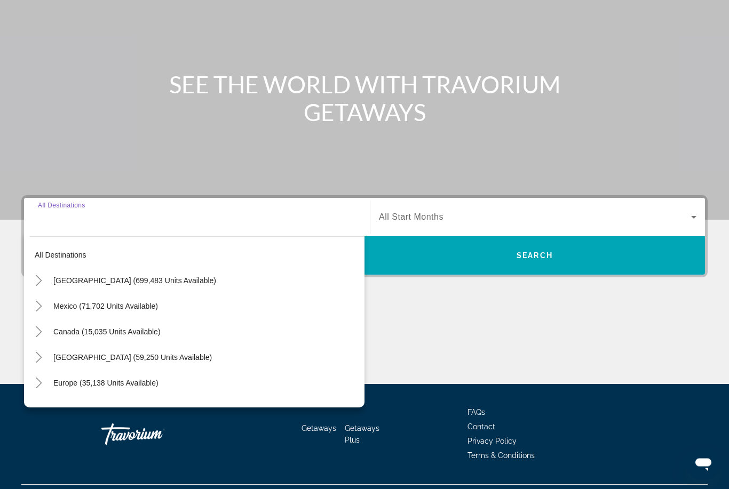
scroll to position [126, 0]
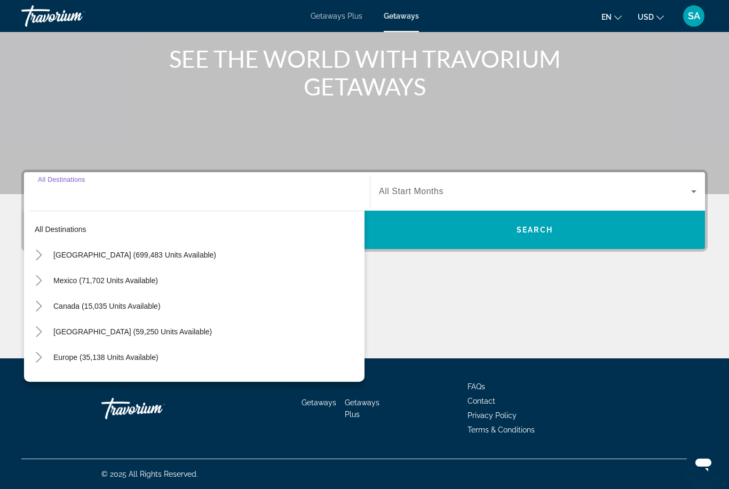
click at [43, 284] on icon "Toggle Mexico (71,702 units available)" at bounding box center [39, 280] width 11 height 11
click at [43, 283] on icon "Toggle Mexico (71,702 units available)" at bounding box center [39, 280] width 11 height 11
click at [43, 284] on icon "Toggle Mexico (71,702 units available)" at bounding box center [39, 280] width 11 height 11
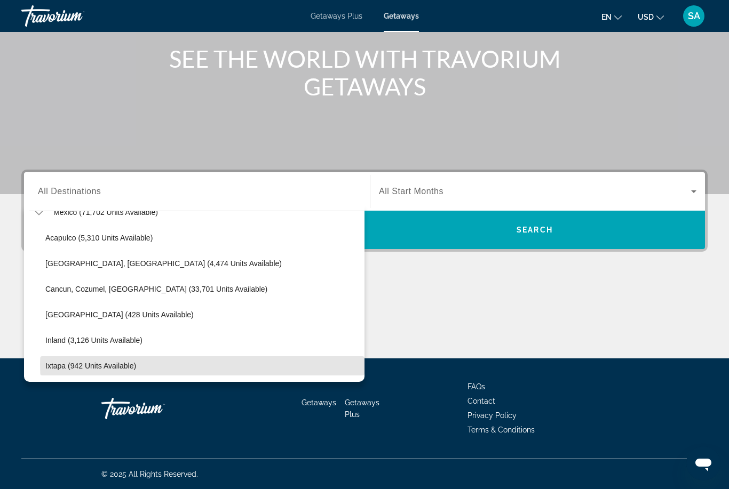
scroll to position [68, 0]
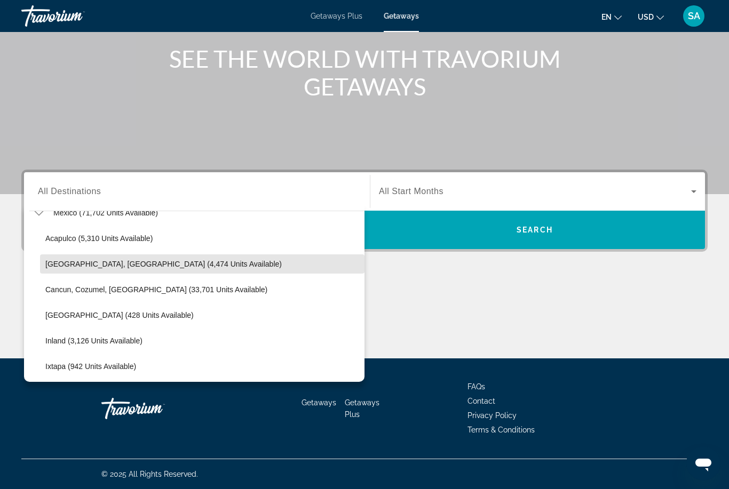
click at [153, 264] on span "Baja Peninsula, Los Cabos (4,474 units available)" at bounding box center [163, 264] width 236 height 9
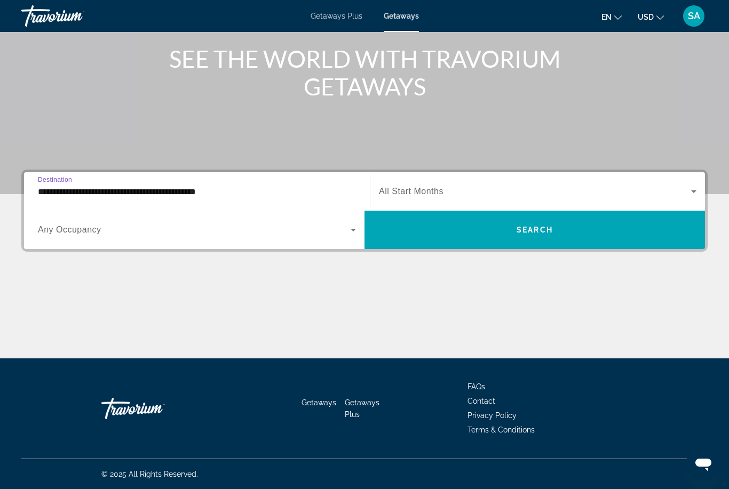
click at [137, 192] on input "**********" at bounding box center [197, 192] width 318 height 13
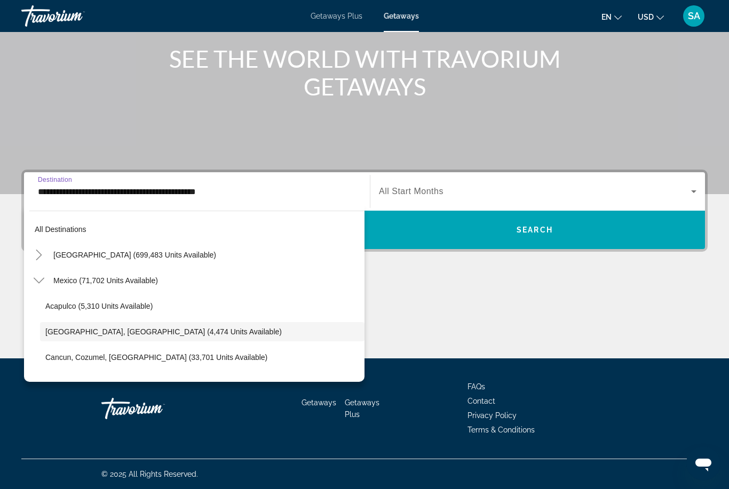
scroll to position [38, 0]
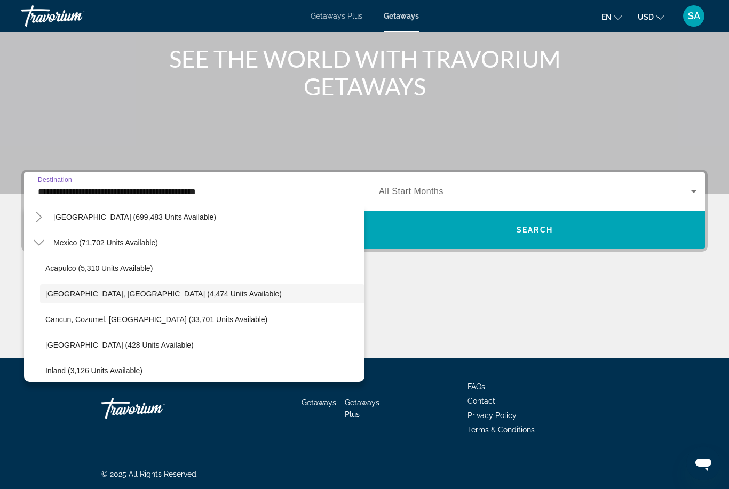
click at [706, 106] on div "Main content" at bounding box center [364, 34] width 729 height 320
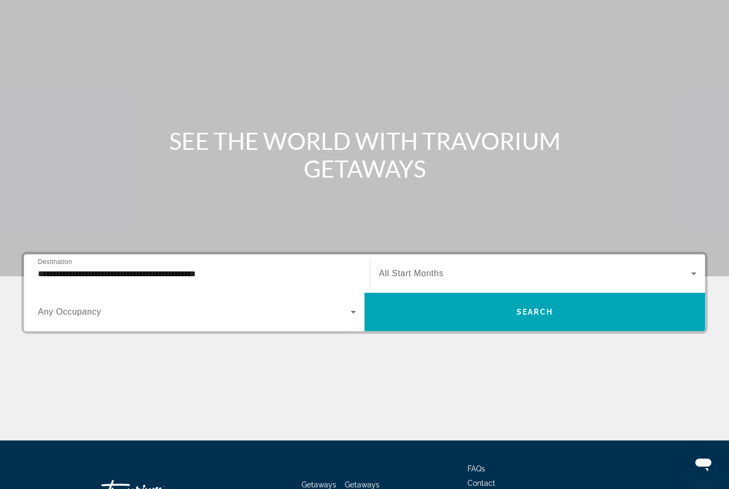
scroll to position [64, 0]
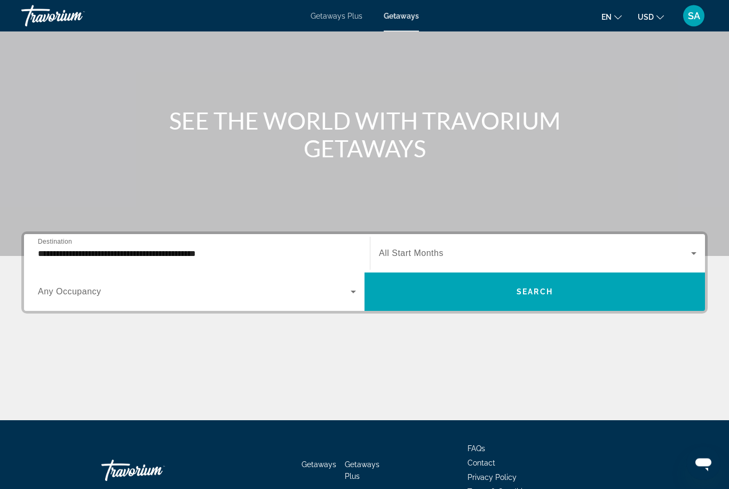
click at [266, 256] on input "**********" at bounding box center [197, 254] width 318 height 13
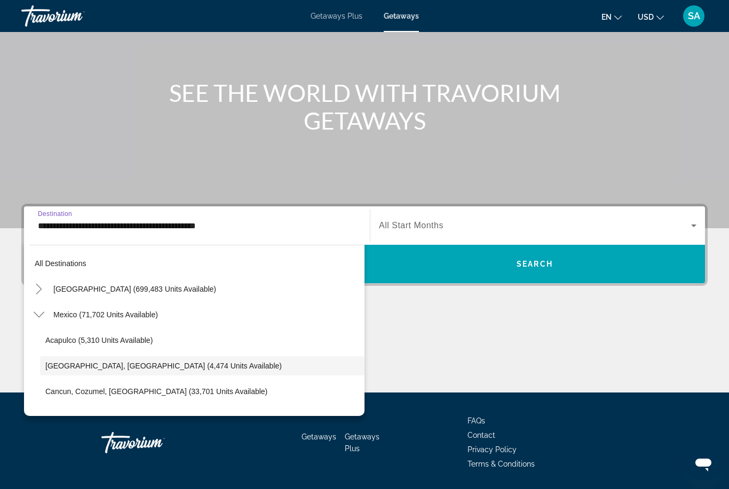
scroll to position [38, 0]
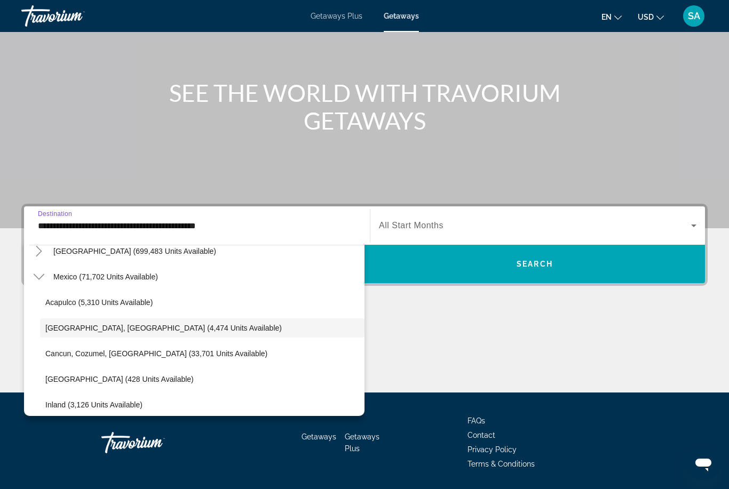
click at [39, 275] on icon "Toggle Mexico (71,702 units available)" at bounding box center [39, 277] width 11 height 11
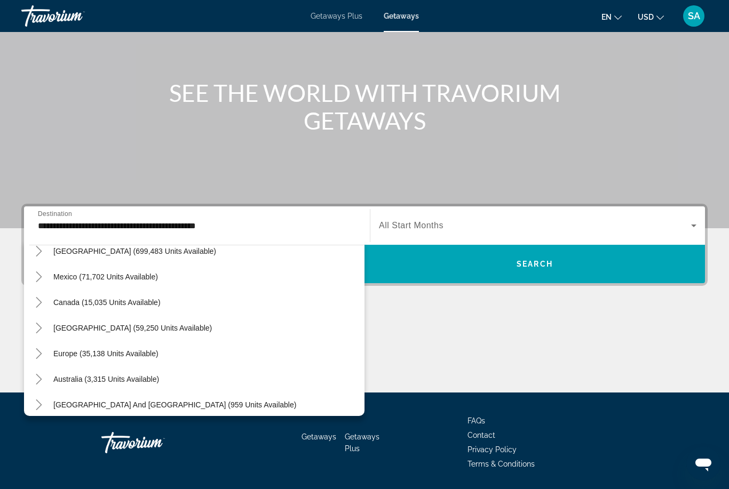
click at [37, 281] on icon "Toggle Mexico (71,702 units available)" at bounding box center [39, 277] width 6 height 11
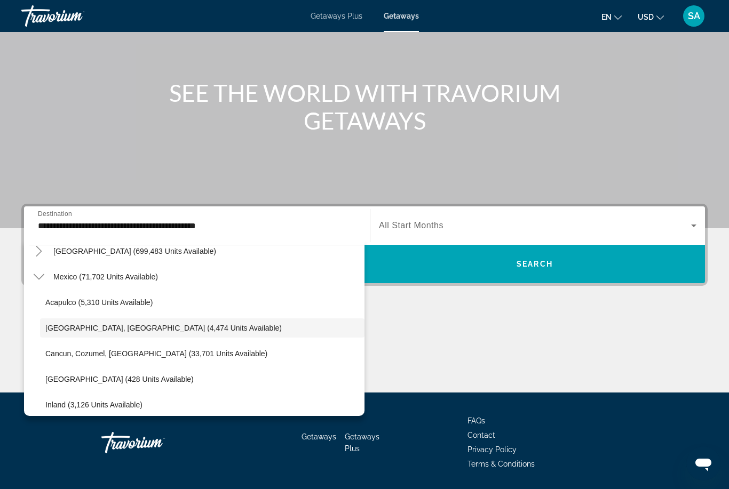
click at [184, 358] on span "Search widget" at bounding box center [202, 354] width 324 height 26
type input "**********"
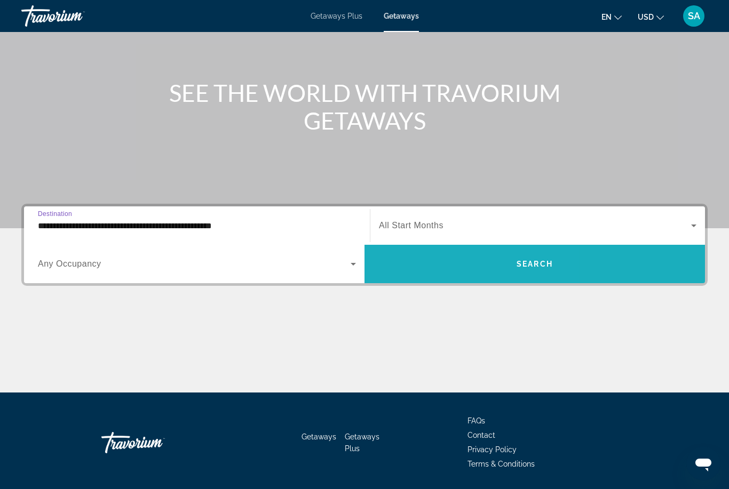
click at [439, 267] on span "Search widget" at bounding box center [534, 264] width 340 height 26
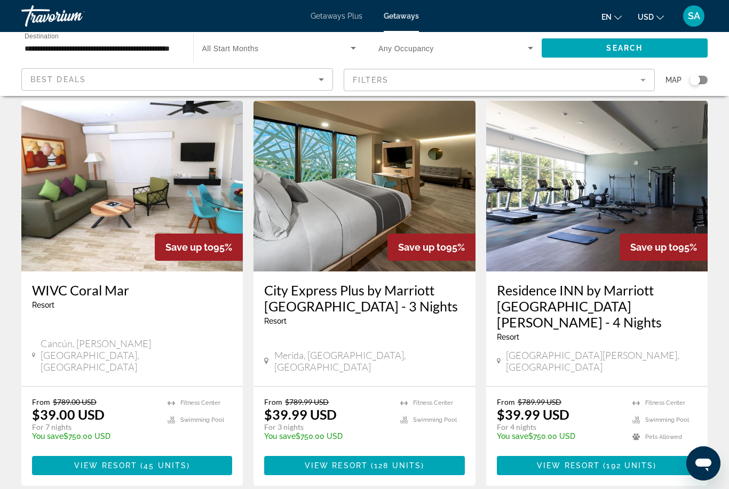
scroll to position [1261, 0]
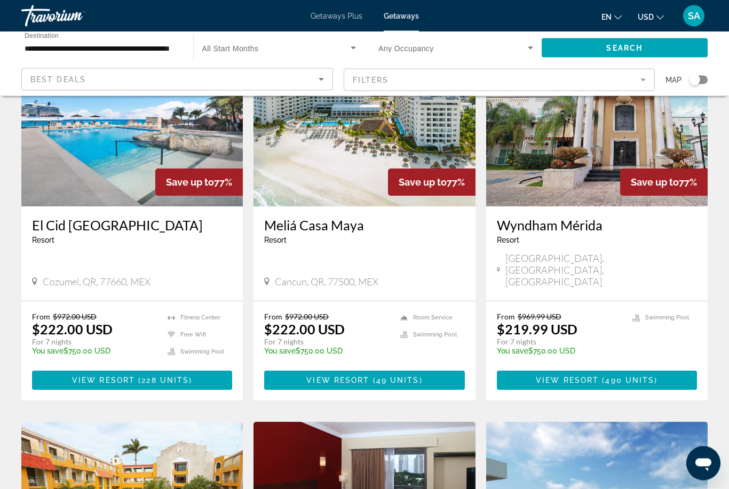
scroll to position [919, 0]
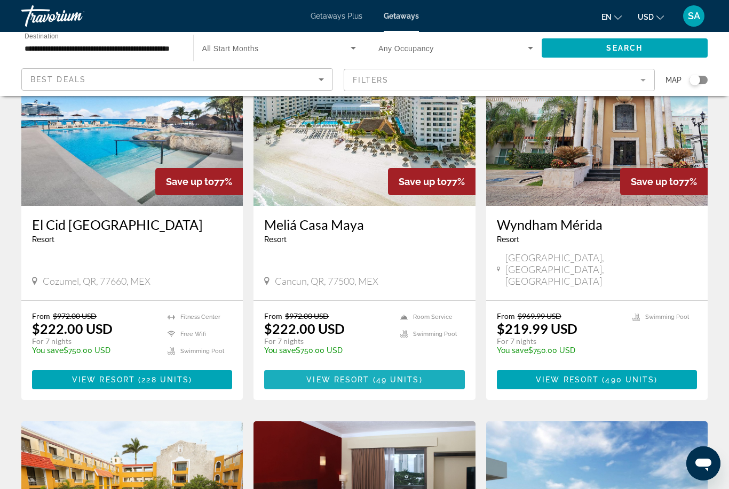
click at [422, 367] on span "Main content" at bounding box center [364, 380] width 200 height 26
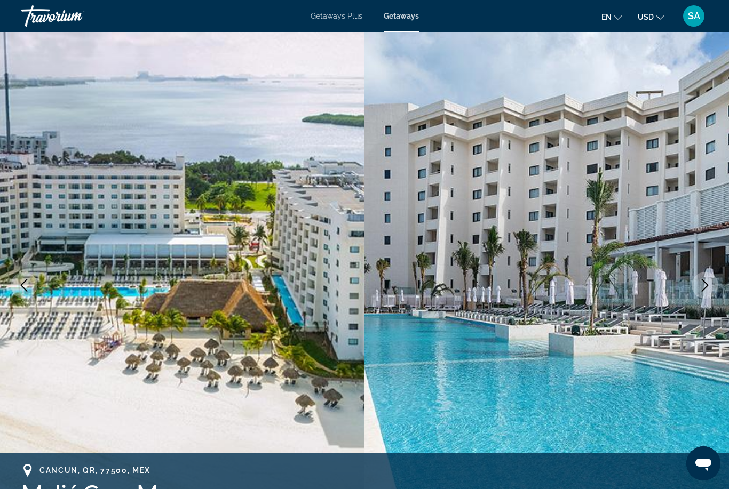
click at [704, 295] on button "Next image" at bounding box center [705, 285] width 27 height 27
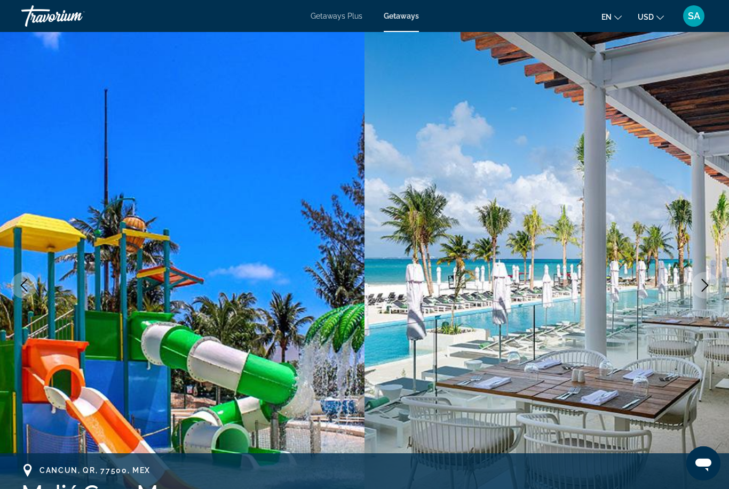
click at [703, 290] on icon "Next image" at bounding box center [705, 285] width 7 height 13
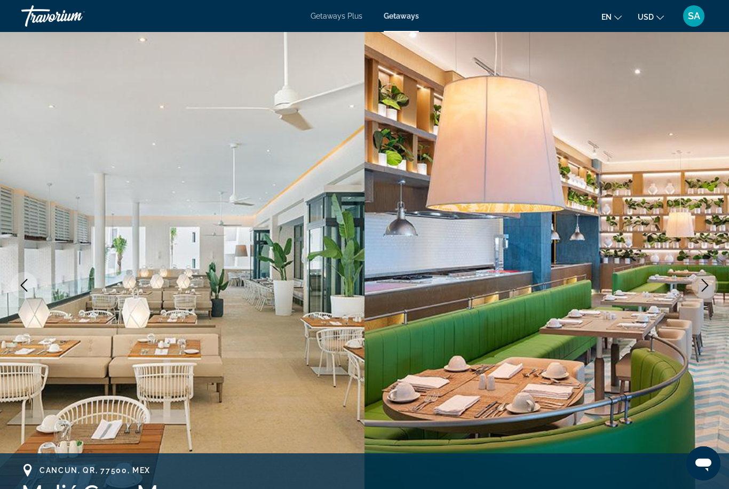
click at [695, 288] on button "Next image" at bounding box center [705, 285] width 27 height 27
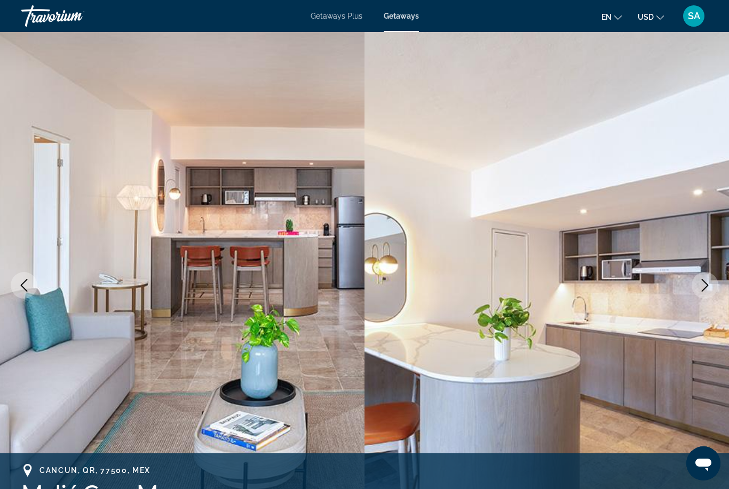
click at [703, 286] on icon "Next image" at bounding box center [705, 285] width 13 height 13
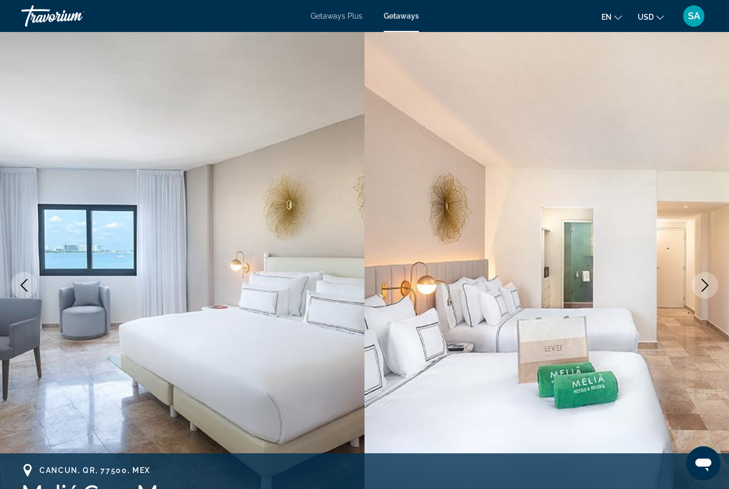
click at [699, 282] on icon "Next image" at bounding box center [705, 285] width 13 height 13
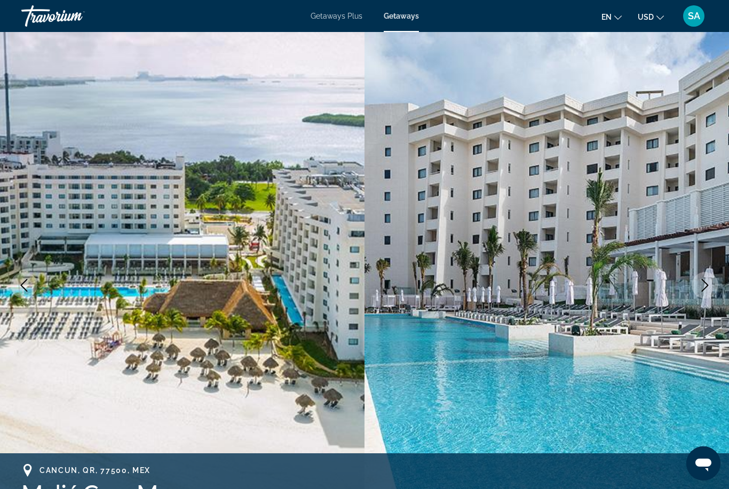
click at [701, 288] on icon "Next image" at bounding box center [705, 285] width 13 height 13
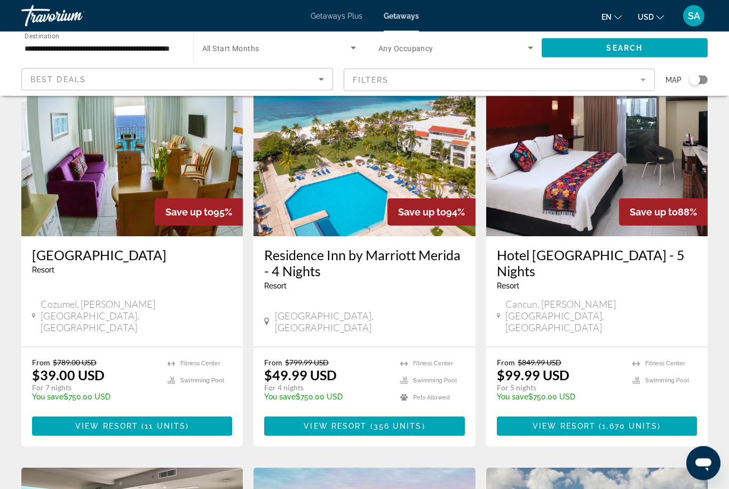
scroll to position [68, 0]
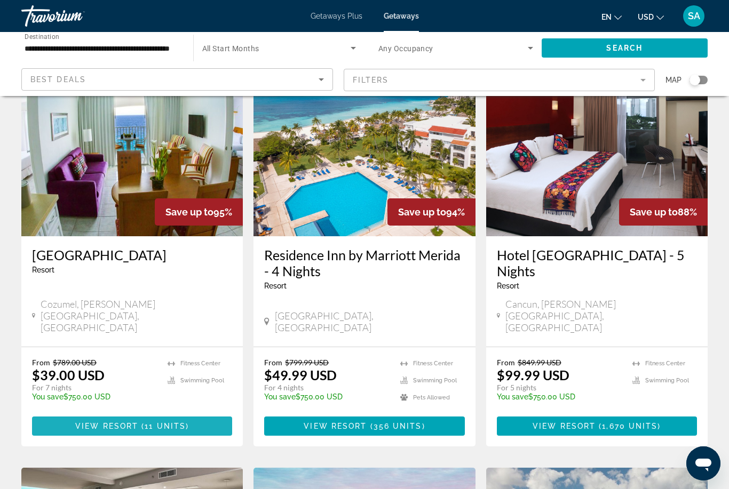
click at [169, 414] on span "Main content" at bounding box center [132, 427] width 200 height 26
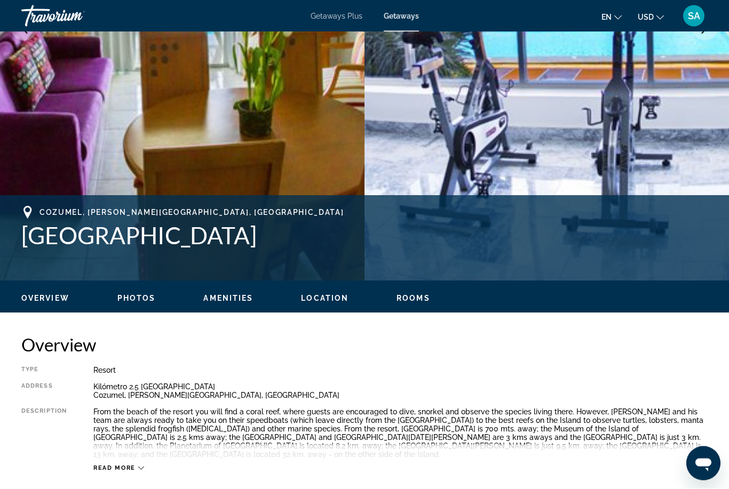
scroll to position [249, 0]
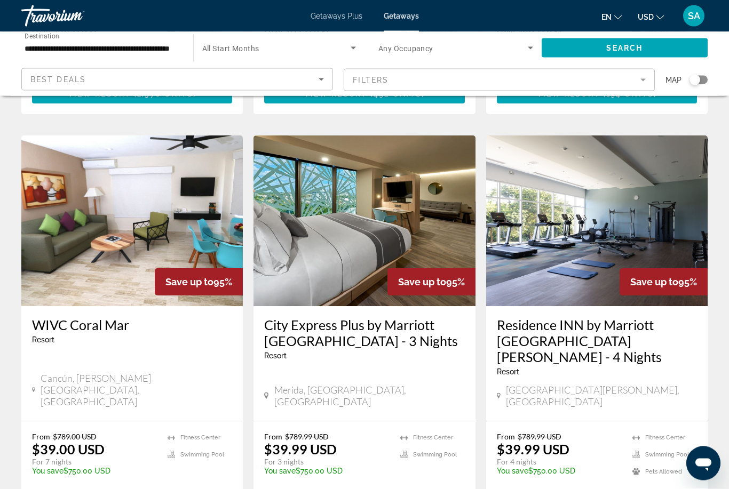
scroll to position [1234, 0]
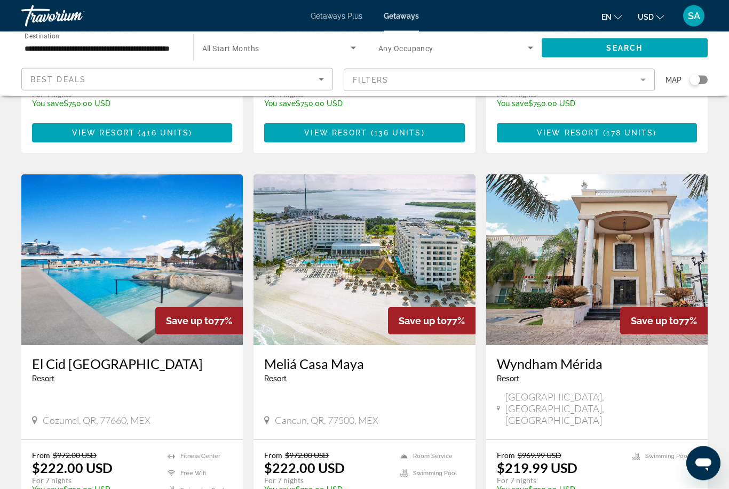
scroll to position [780, 0]
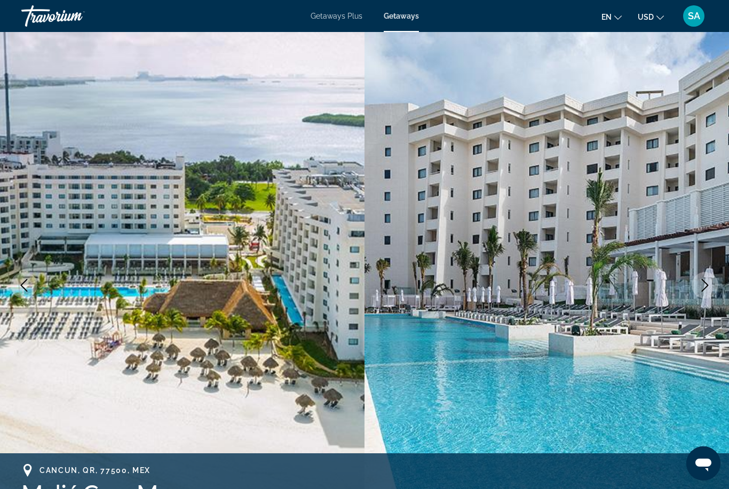
click at [710, 289] on icon "Next image" at bounding box center [705, 285] width 13 height 13
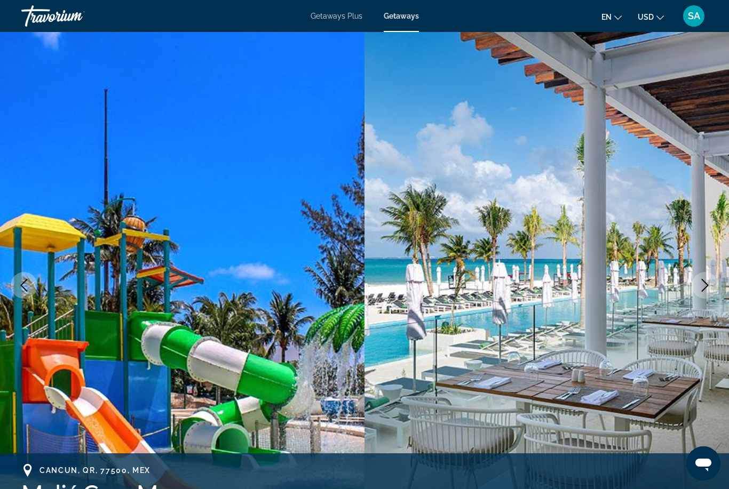
click at [708, 288] on icon "Next image" at bounding box center [705, 285] width 13 height 13
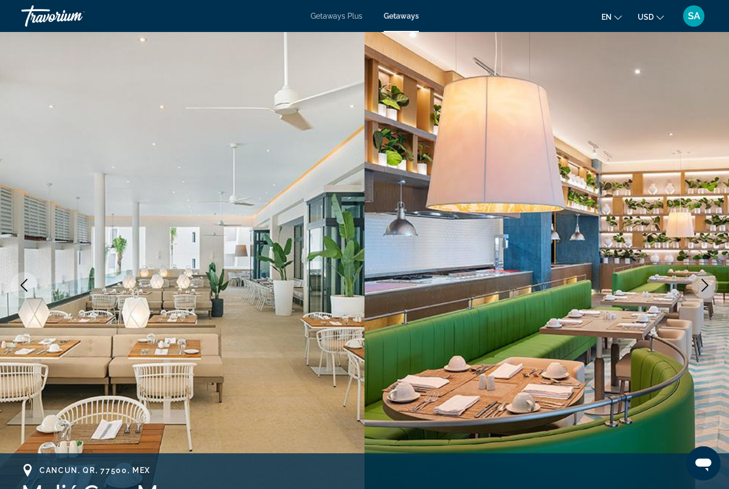
click at [704, 284] on icon "Next image" at bounding box center [705, 285] width 13 height 13
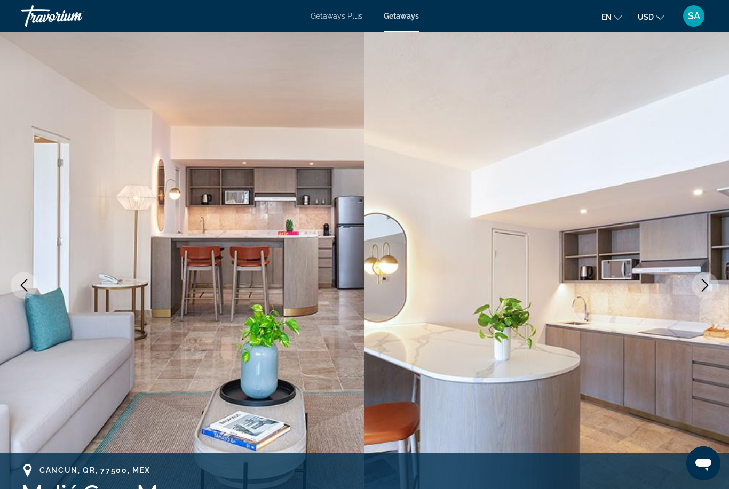
click at [707, 286] on icon "Next image" at bounding box center [705, 285] width 7 height 13
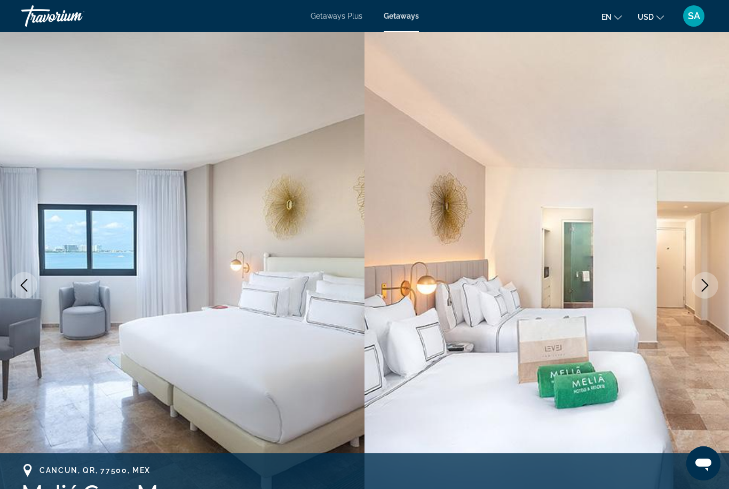
click at [705, 285] on icon "Next image" at bounding box center [705, 285] width 13 height 13
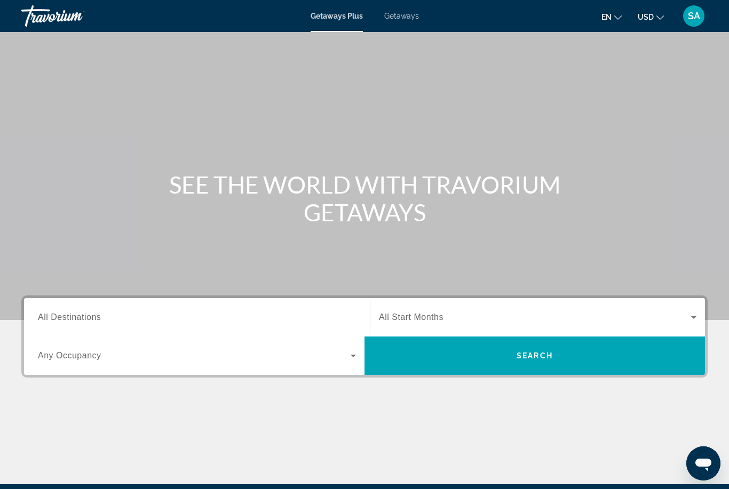
click at [400, 20] on span "Getaways" at bounding box center [401, 16] width 35 height 9
click at [91, 319] on span "All Destinations" at bounding box center [69, 317] width 63 height 9
click at [91, 319] on input "Destination All Destinations" at bounding box center [197, 318] width 318 height 13
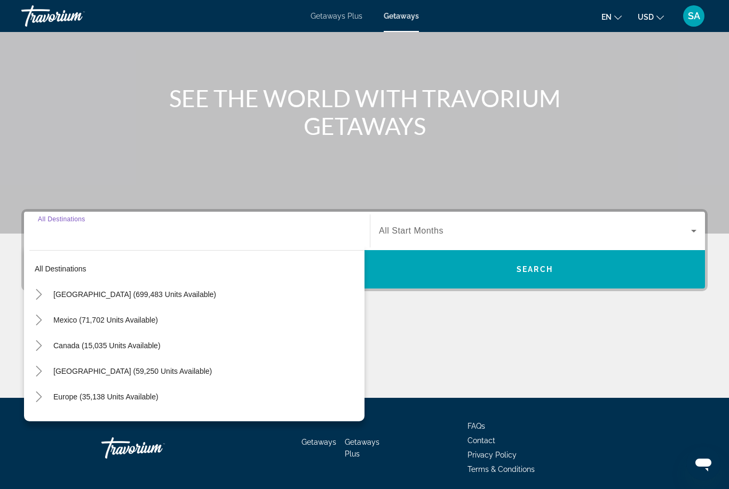
scroll to position [126, 0]
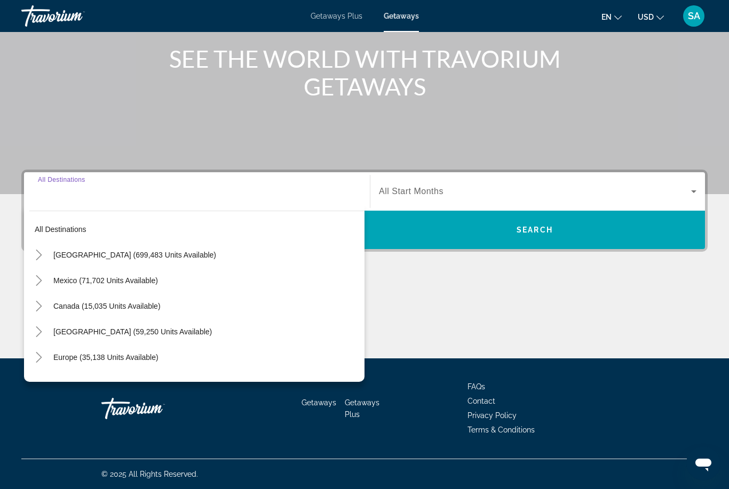
click at [44, 259] on mat-icon "Toggle United States (699,483 units available)" at bounding box center [38, 255] width 19 height 19
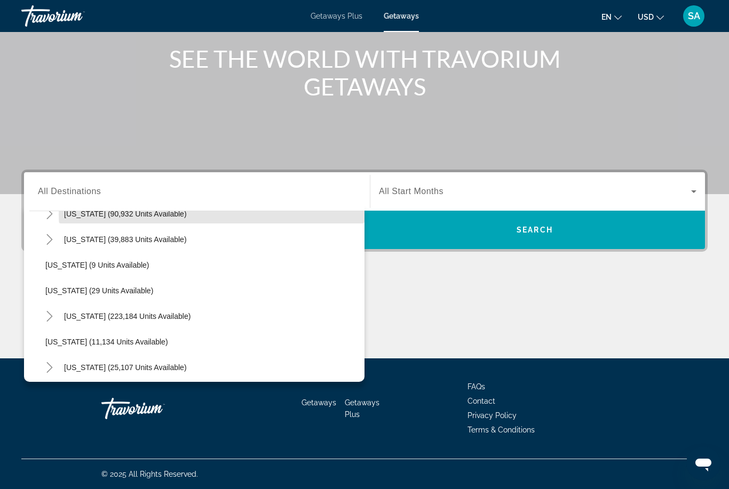
scroll to position [118, 0]
click at [139, 321] on span "Search widget" at bounding box center [212, 316] width 306 height 26
type input "**********"
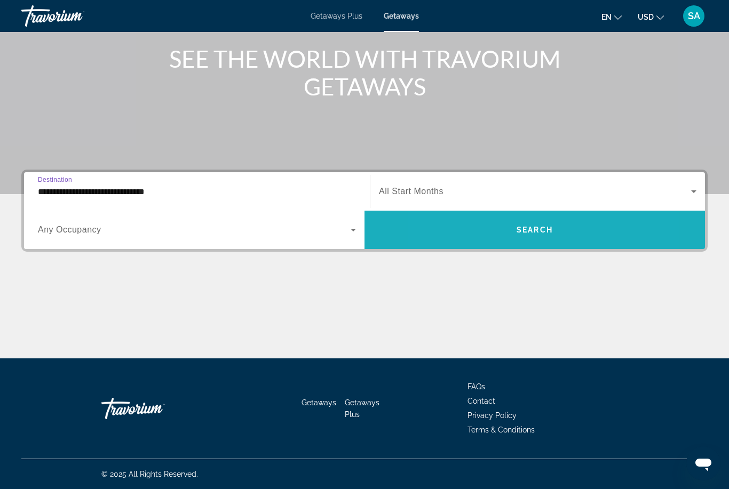
click at [489, 233] on span "Search widget" at bounding box center [534, 230] width 340 height 26
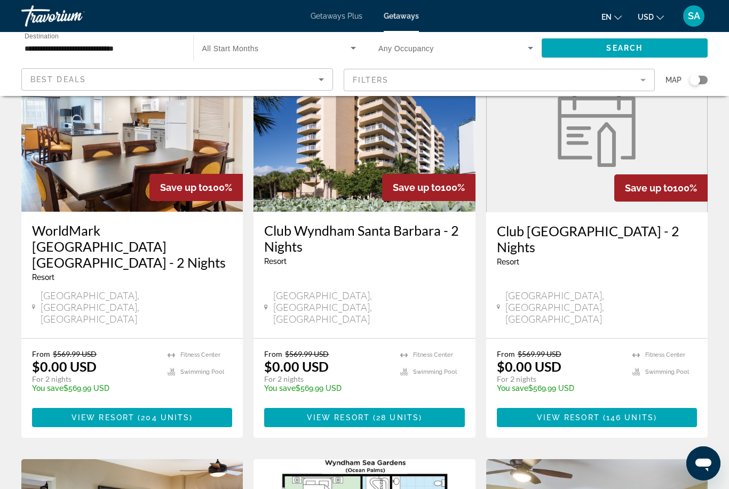
scroll to position [495, 0]
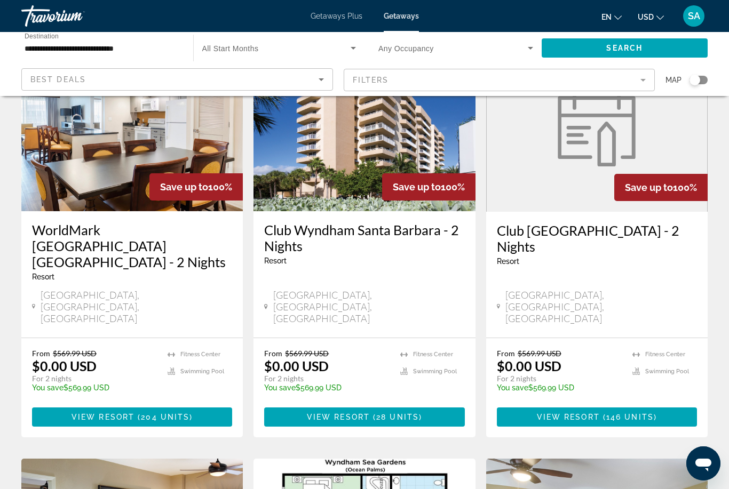
click at [645, 83] on mat-form-field "Filters" at bounding box center [500, 80] width 312 height 22
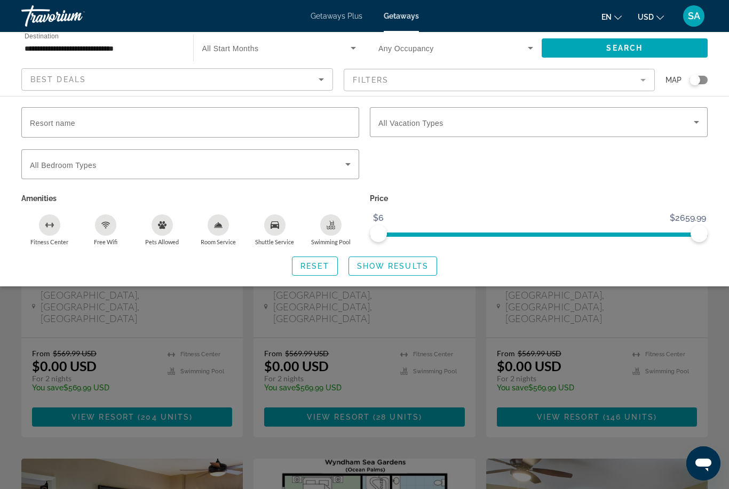
click at [691, 123] on icon "Search widget" at bounding box center [696, 122] width 13 height 13
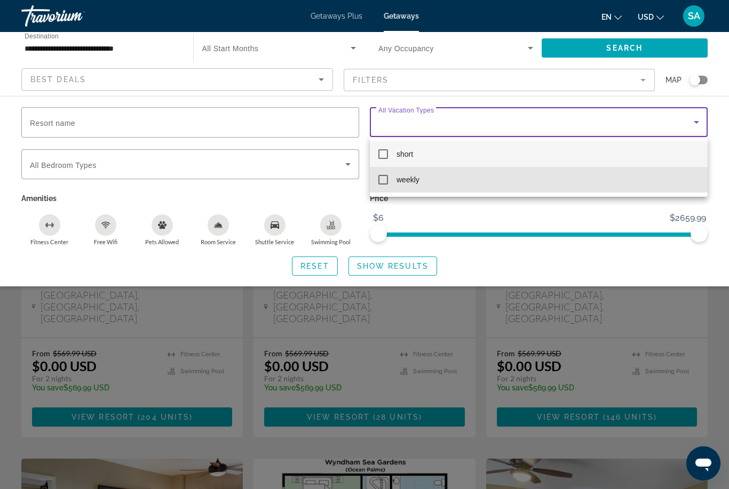
click at [386, 186] on mat-option "weekly" at bounding box center [539, 180] width 338 height 26
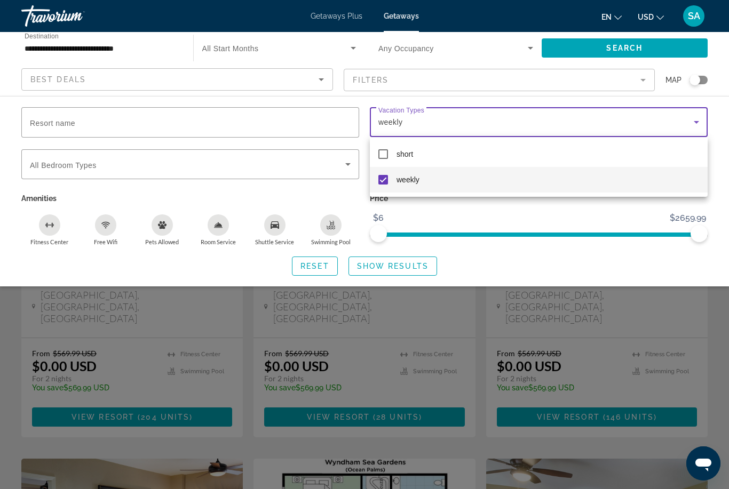
click at [403, 266] on div at bounding box center [364, 244] width 729 height 489
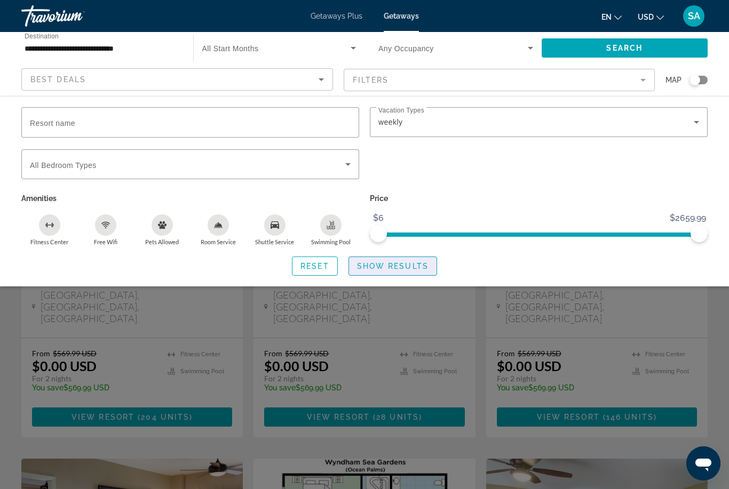
click at [408, 264] on span "Show Results" at bounding box center [393, 266] width 72 height 9
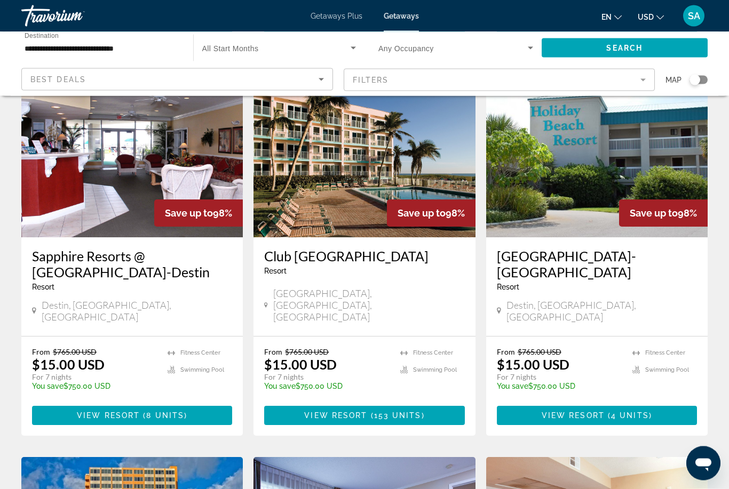
scroll to position [457, 0]
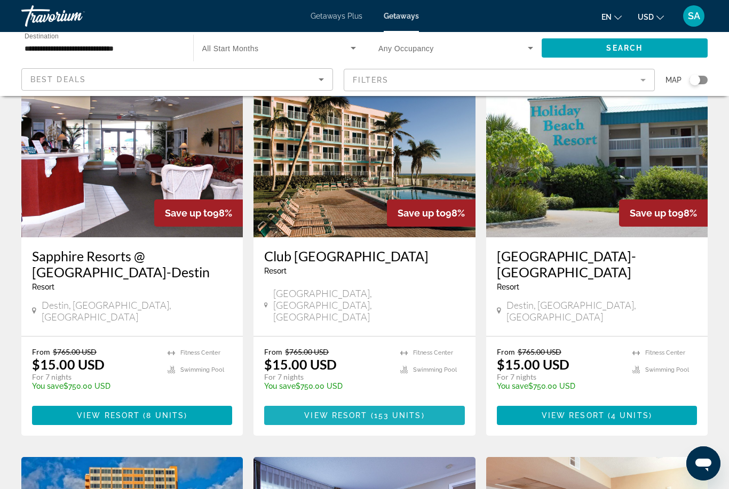
click at [402, 403] on span "Main content" at bounding box center [364, 416] width 200 height 26
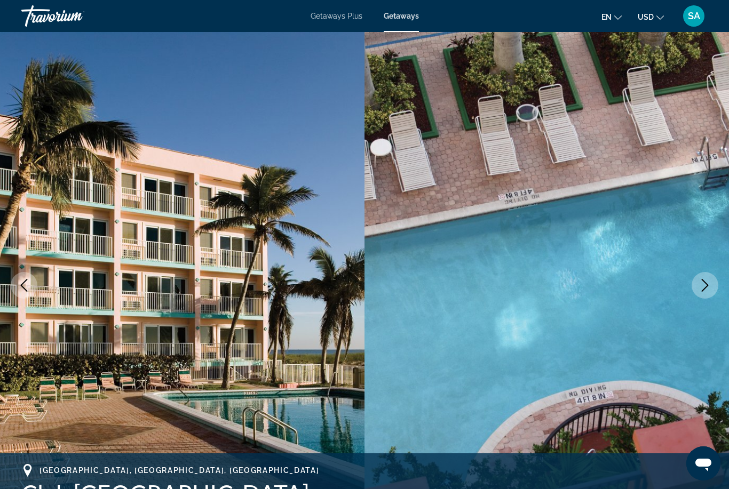
click at [700, 282] on icon "Next image" at bounding box center [705, 285] width 13 height 13
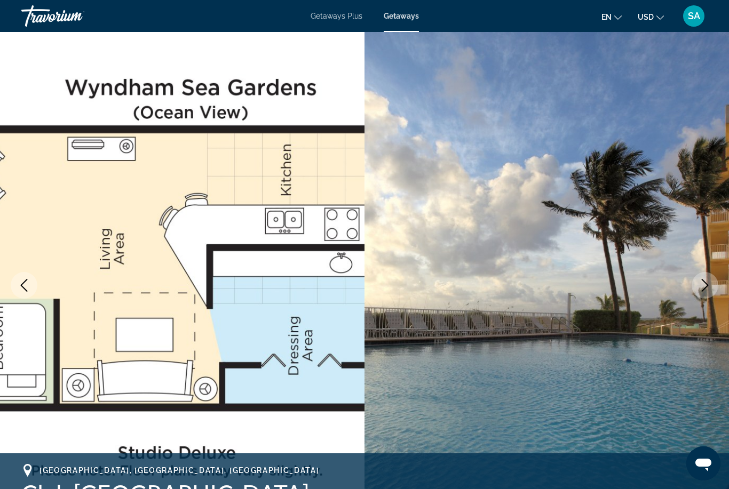
click at [710, 286] on icon "Next image" at bounding box center [705, 285] width 13 height 13
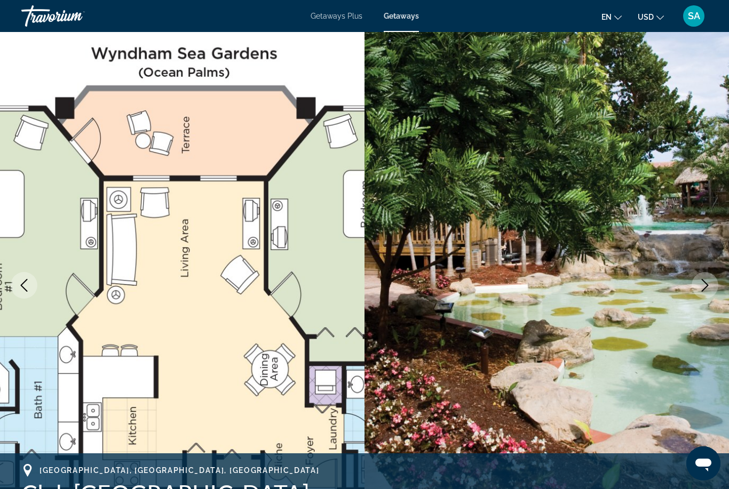
click at [705, 287] on icon "Next image" at bounding box center [705, 285] width 13 height 13
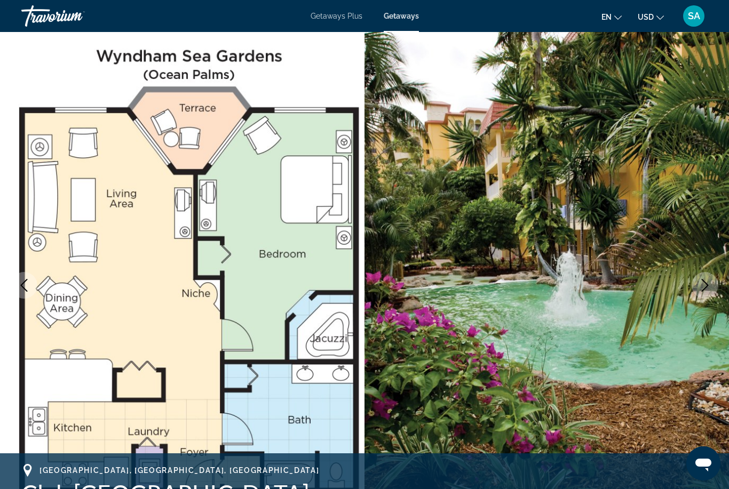
click at [709, 290] on icon "Next image" at bounding box center [705, 285] width 13 height 13
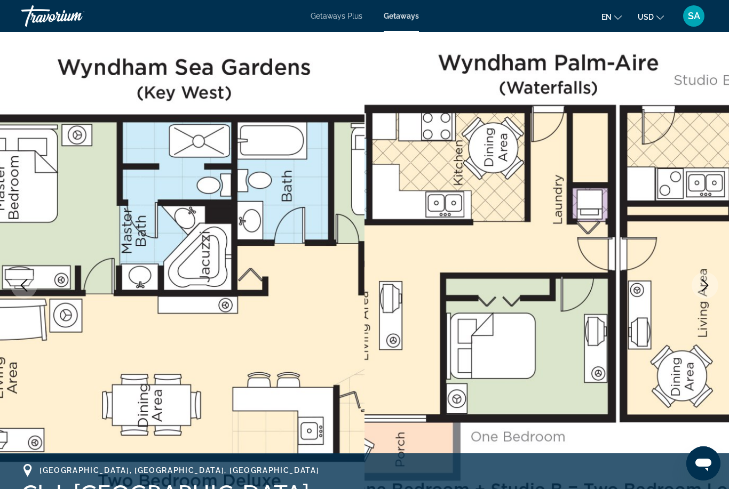
click at [708, 290] on icon "Next image" at bounding box center [705, 285] width 13 height 13
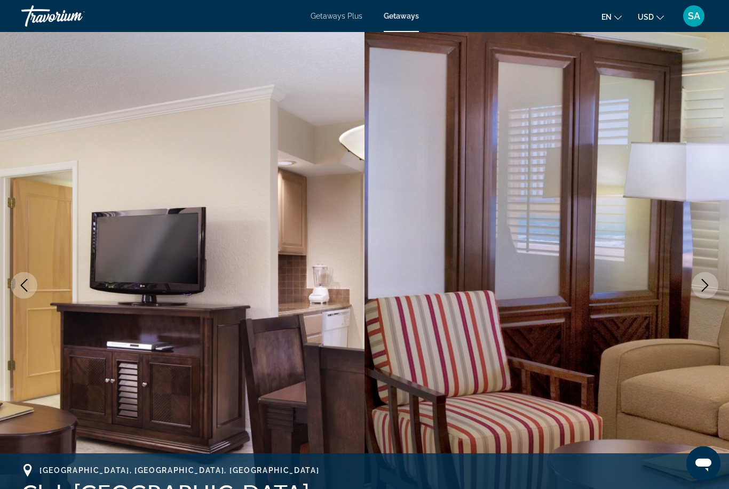
click at [703, 289] on icon "Next image" at bounding box center [705, 285] width 13 height 13
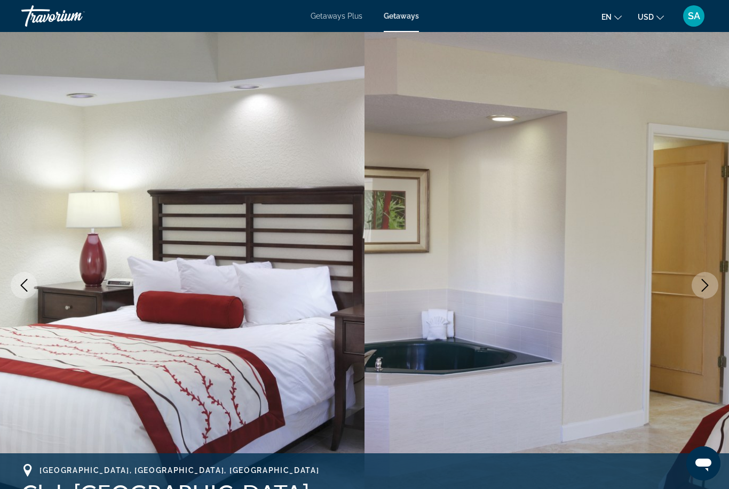
click at [702, 291] on icon "Next image" at bounding box center [705, 285] width 7 height 13
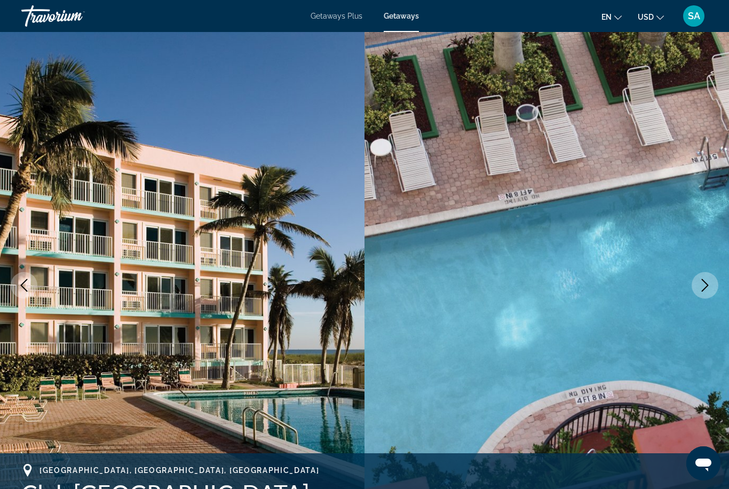
click at [709, 284] on icon "Next image" at bounding box center [705, 285] width 13 height 13
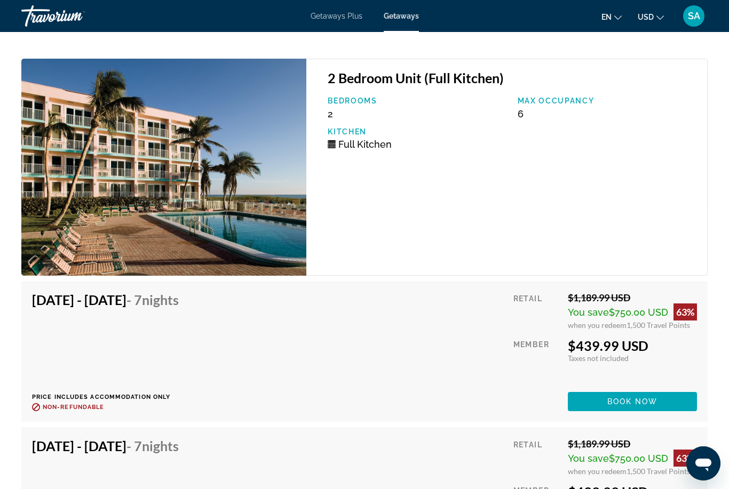
scroll to position [6968, 0]
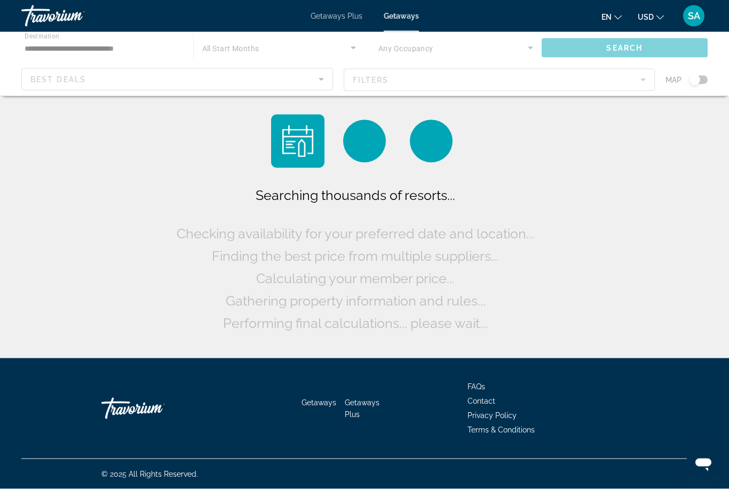
scroll to position [34, 0]
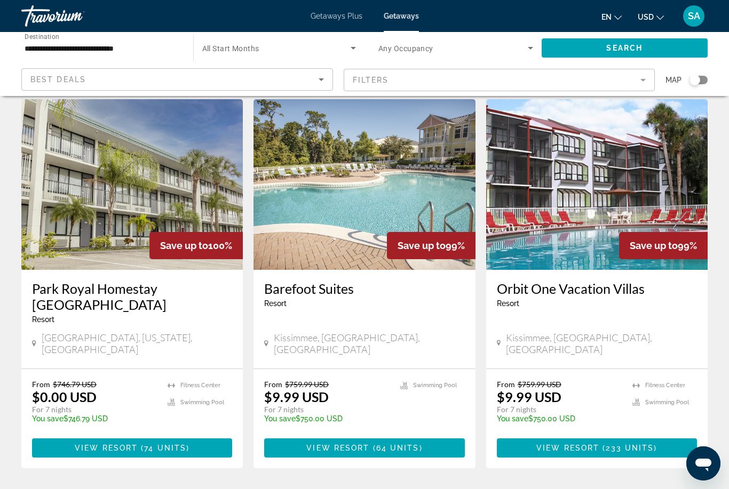
click at [395, 444] on span "64 units" at bounding box center [397, 448] width 43 height 9
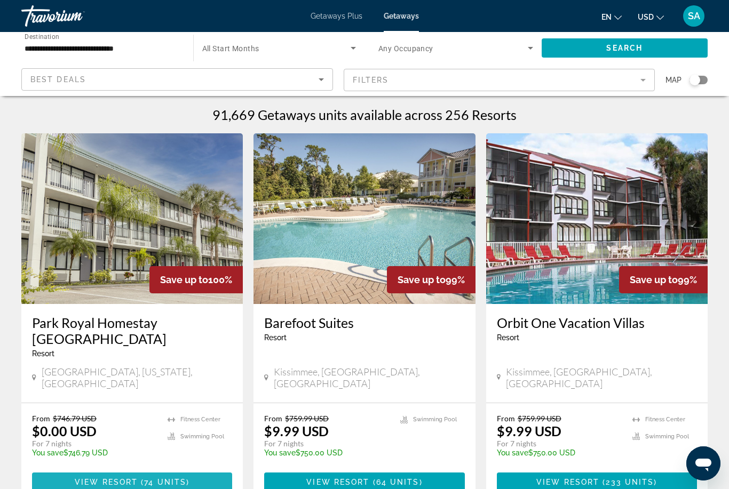
click at [108, 478] on span "View Resort" at bounding box center [106, 482] width 63 height 9
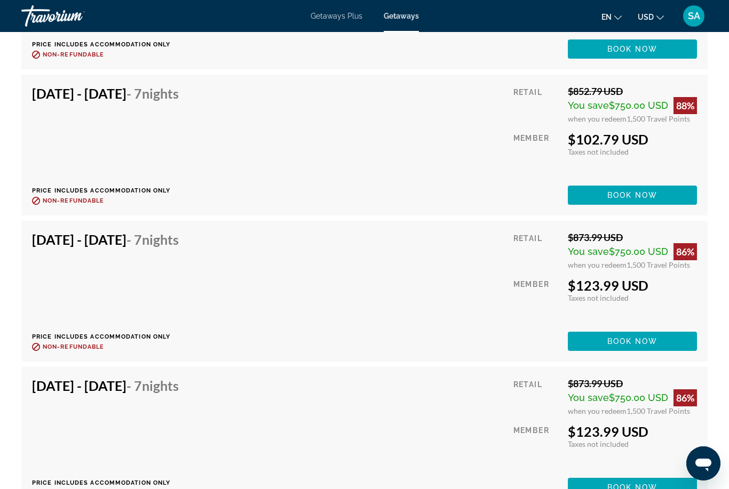
scroll to position [4010, 0]
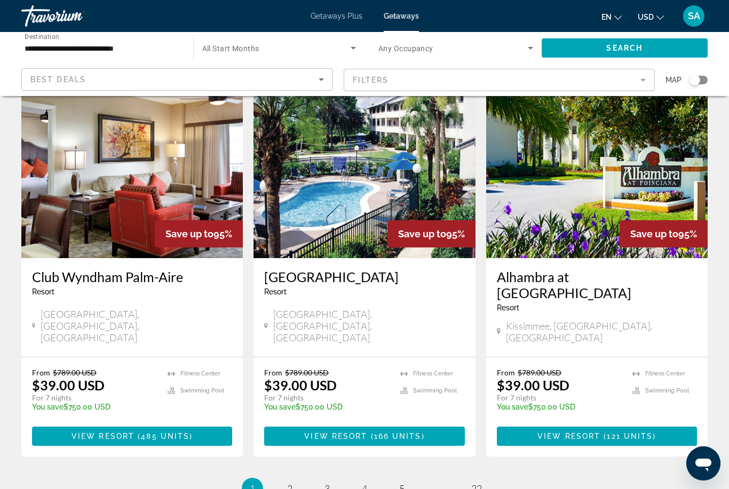
scroll to position [1233, 0]
click at [332, 480] on link "page 3" at bounding box center [327, 489] width 19 height 19
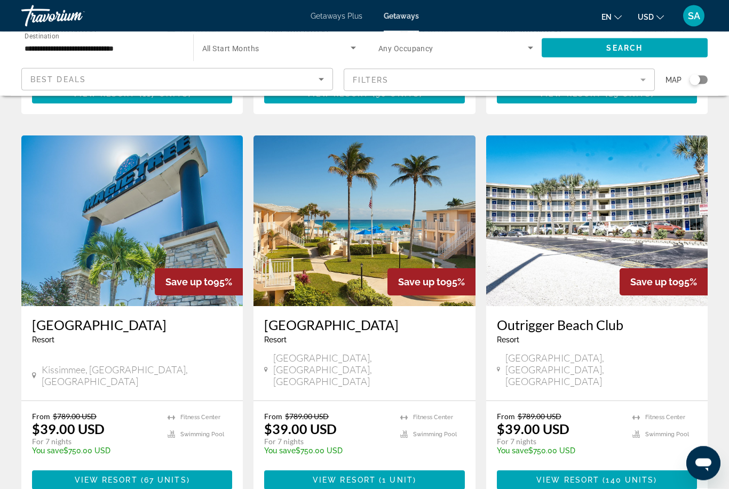
scroll to position [400, 0]
click at [402, 476] on span "1 unit" at bounding box center [397, 480] width 31 height 9
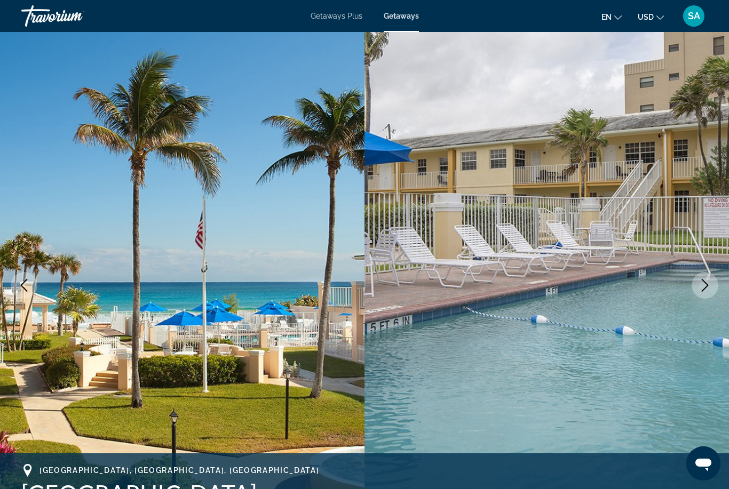
click at [705, 285] on icon "Next image" at bounding box center [705, 285] width 13 height 13
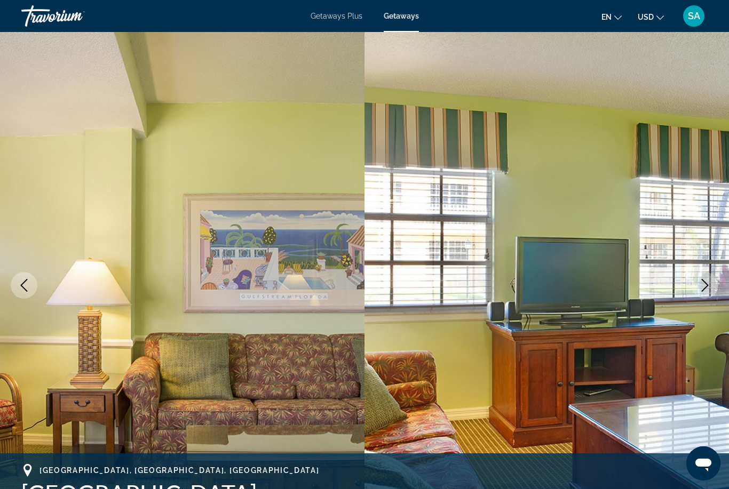
click at [701, 289] on icon "Next image" at bounding box center [705, 285] width 13 height 13
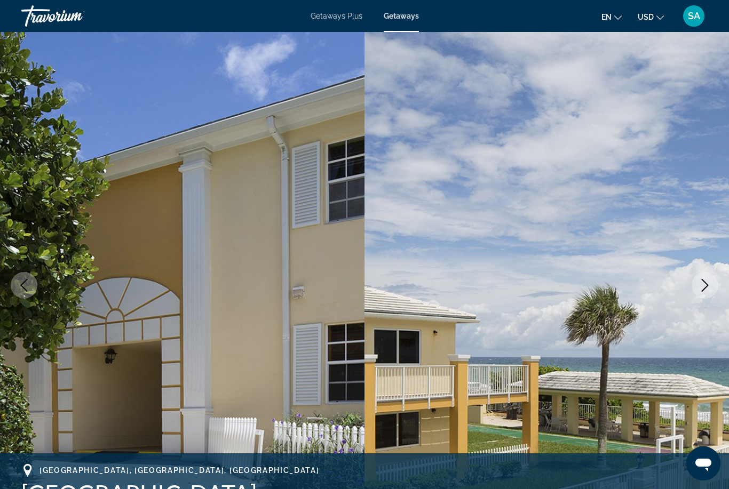
click at [704, 284] on icon "Next image" at bounding box center [705, 285] width 13 height 13
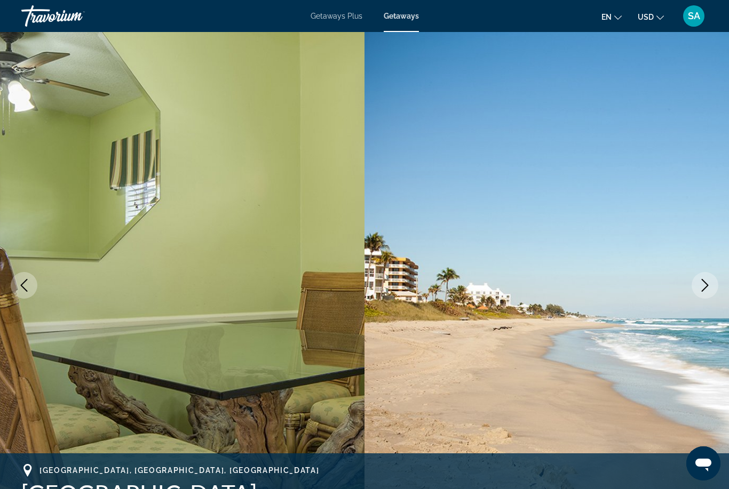
click at [705, 287] on icon "Next image" at bounding box center [705, 285] width 13 height 13
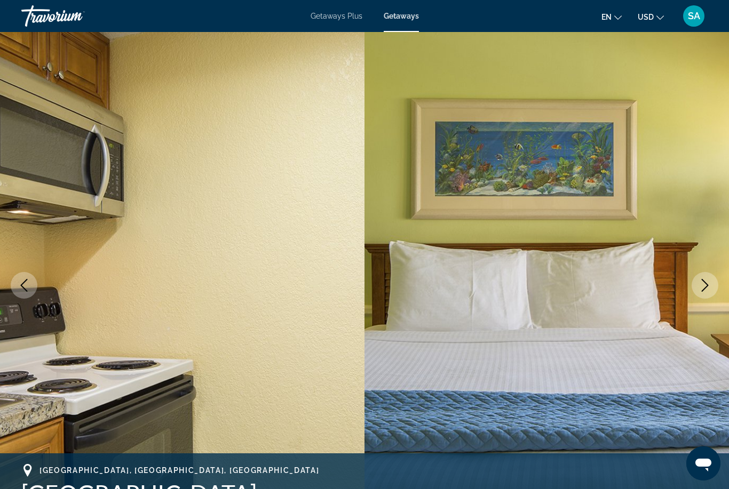
click at [705, 285] on icon "Next image" at bounding box center [705, 285] width 13 height 13
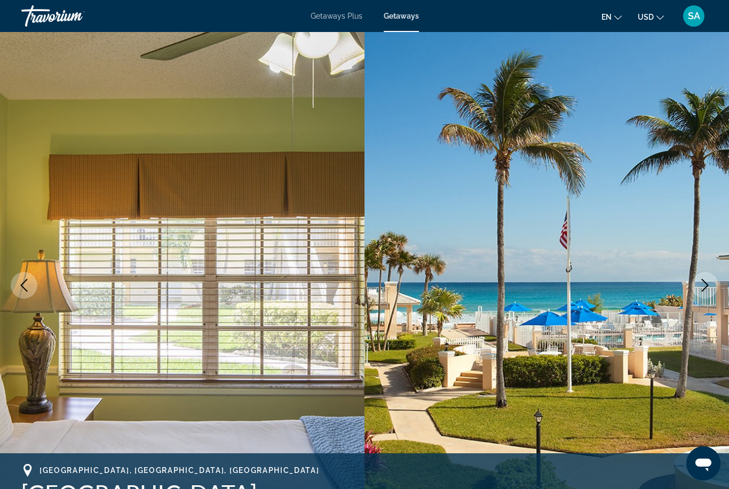
click at [709, 287] on icon "Next image" at bounding box center [705, 285] width 13 height 13
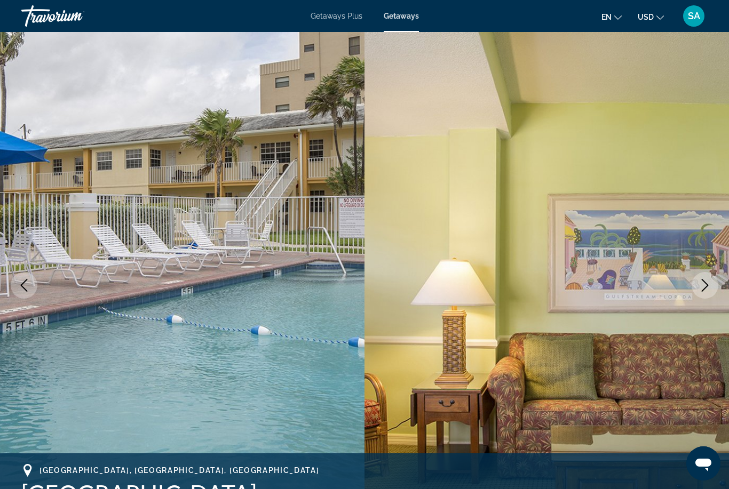
click at [703, 288] on icon "Next image" at bounding box center [705, 285] width 13 height 13
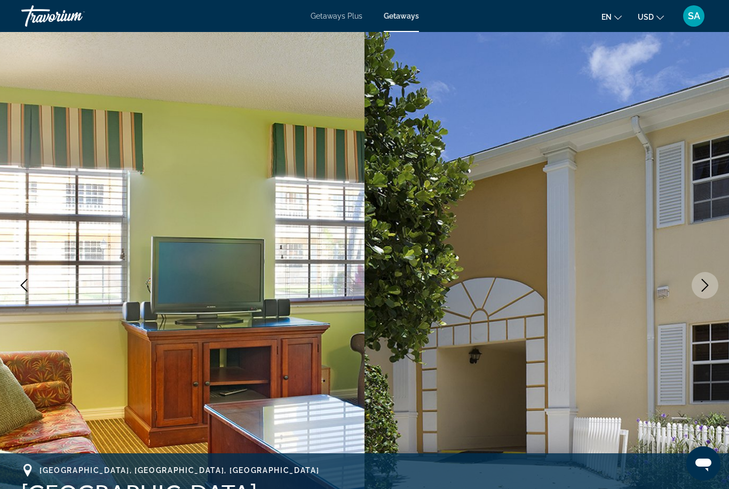
click at [704, 286] on icon "Next image" at bounding box center [705, 285] width 13 height 13
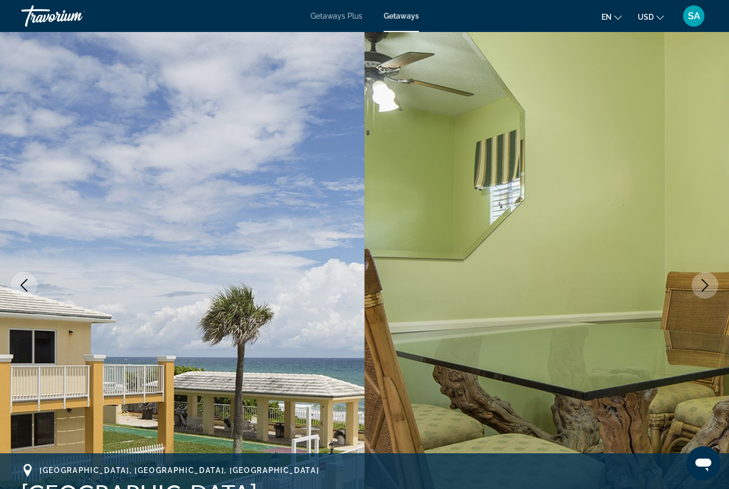
click at [697, 285] on button "Next image" at bounding box center [705, 285] width 27 height 27
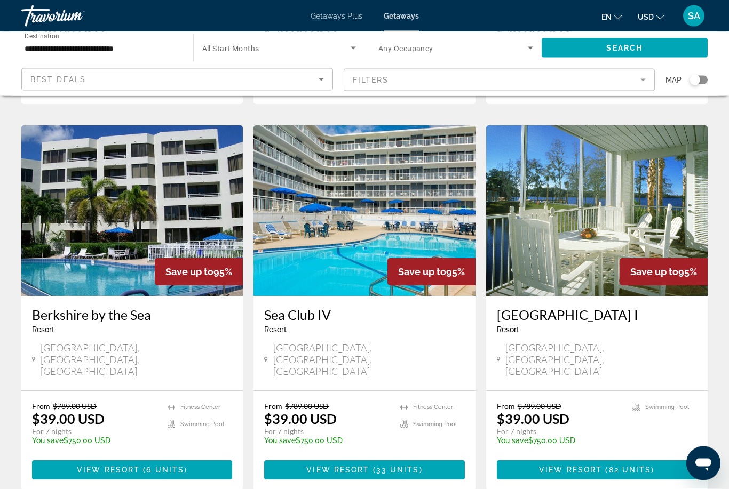
scroll to position [797, 0]
click at [393, 466] on span "33 units" at bounding box center [397, 470] width 43 height 9
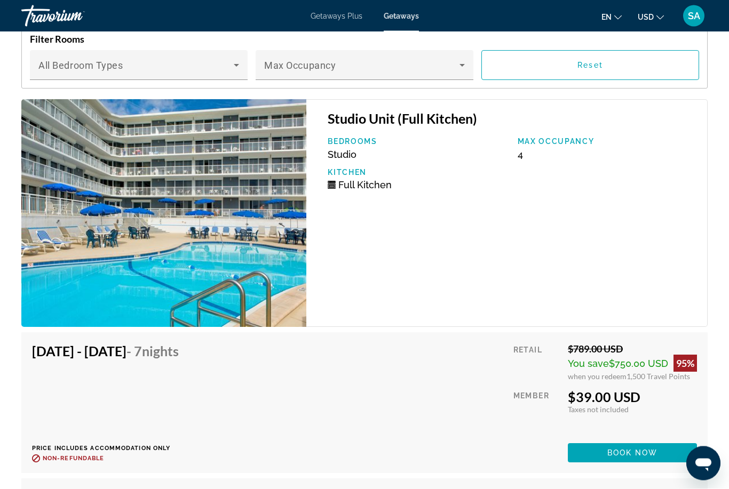
scroll to position [2100, 0]
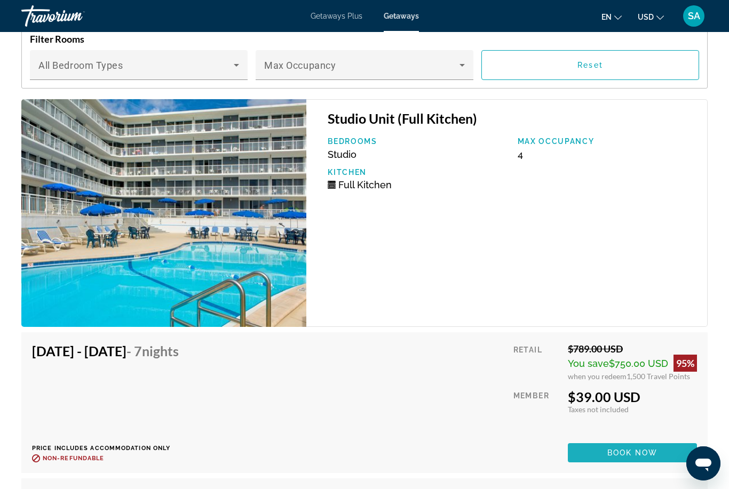
click at [607, 456] on span "Book now" at bounding box center [632, 453] width 51 height 9
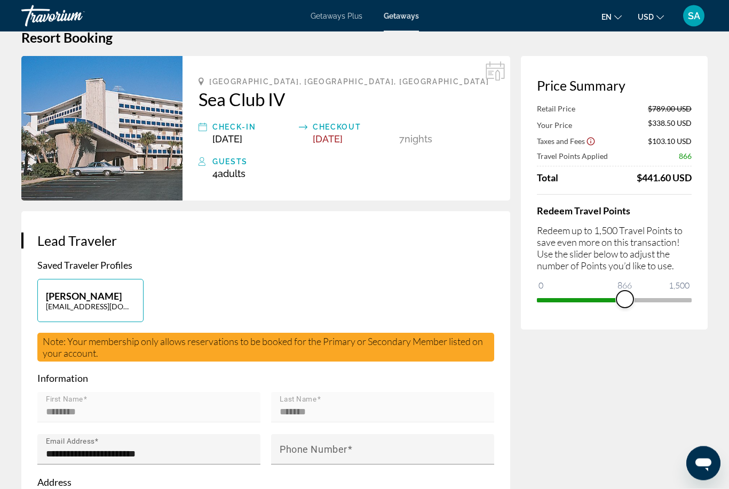
scroll to position [17, 0]
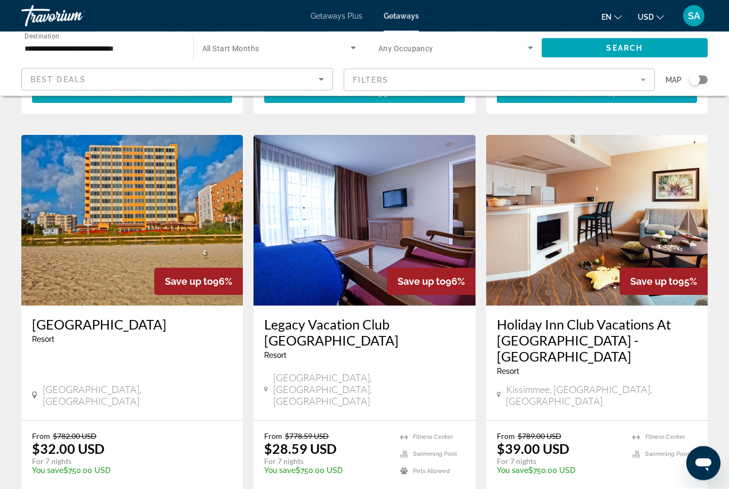
scroll to position [780, 0]
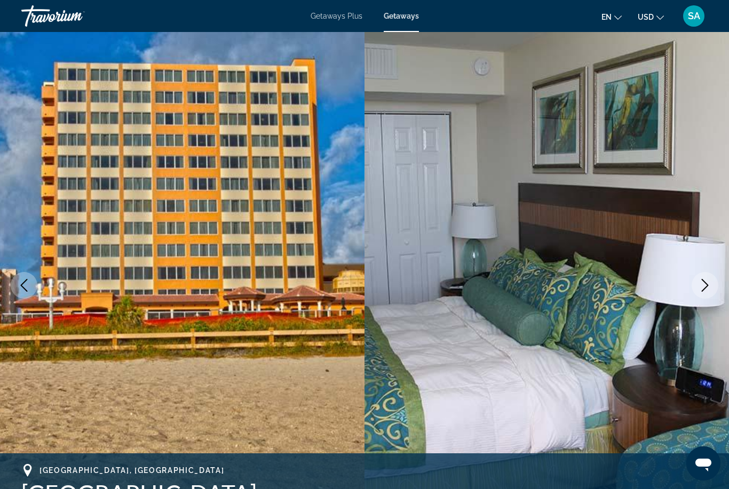
click at [701, 285] on icon "Next image" at bounding box center [705, 285] width 13 height 13
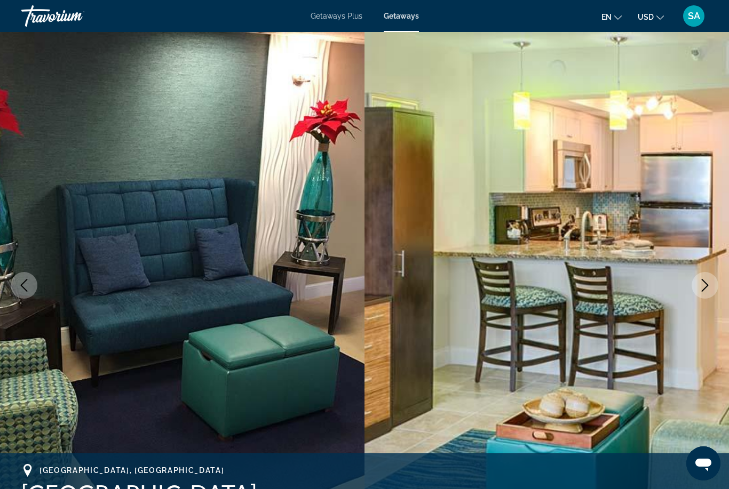
click at [700, 290] on icon "Next image" at bounding box center [705, 285] width 13 height 13
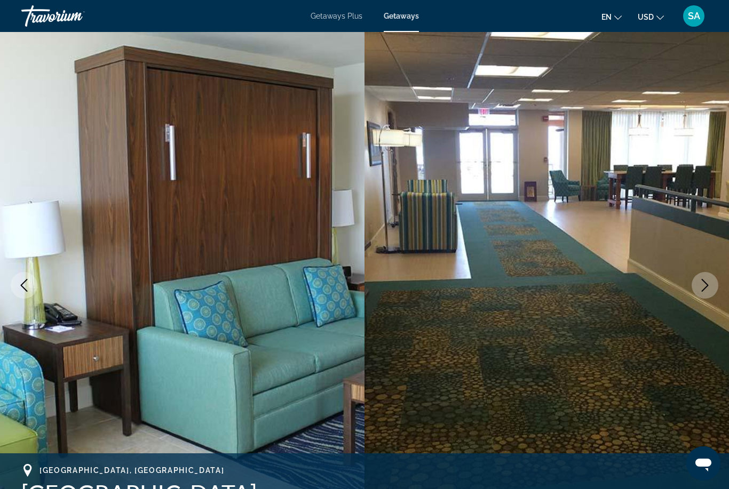
click at [695, 283] on button "Next image" at bounding box center [705, 285] width 27 height 27
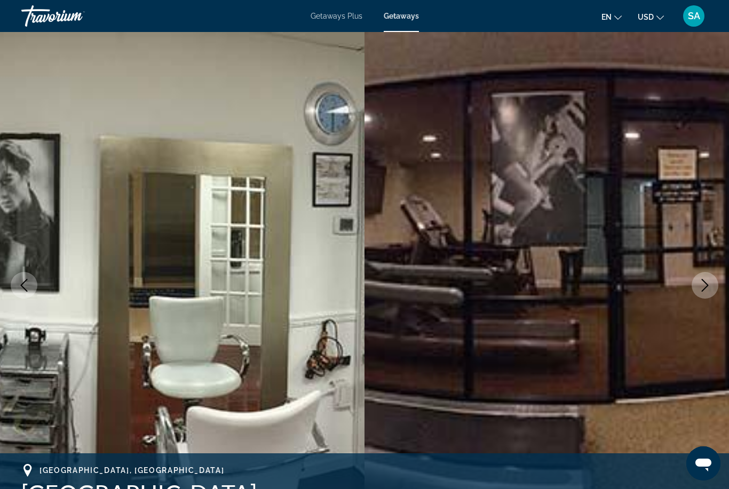
click at [702, 286] on icon "Next image" at bounding box center [705, 285] width 13 height 13
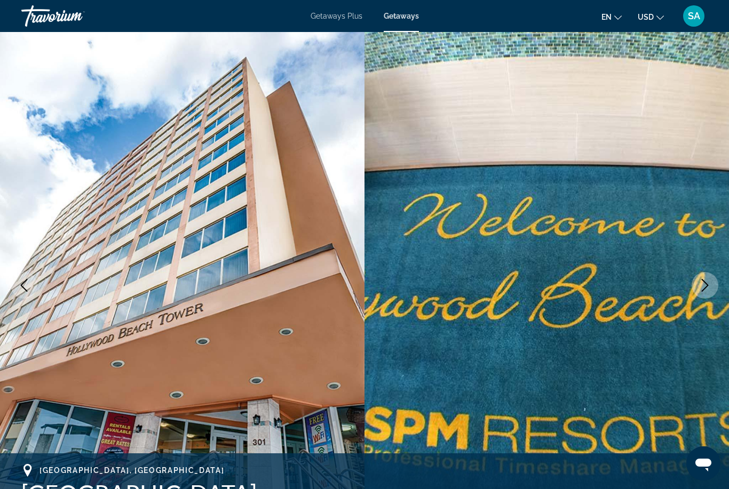
click at [707, 285] on icon "Next image" at bounding box center [705, 285] width 13 height 13
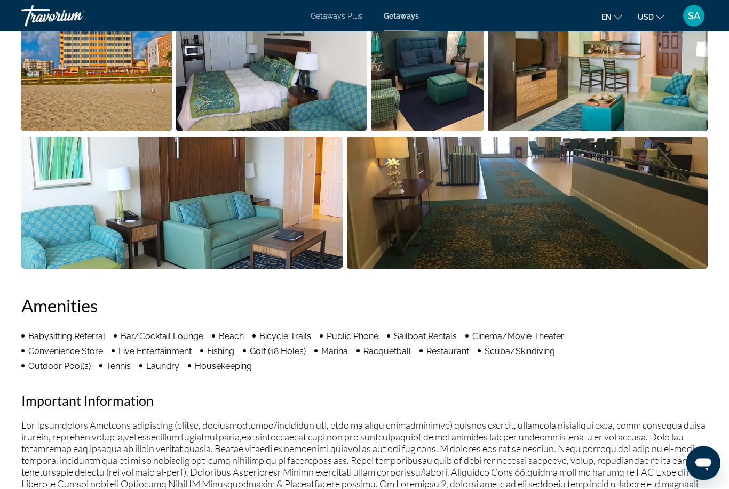
scroll to position [752, 0]
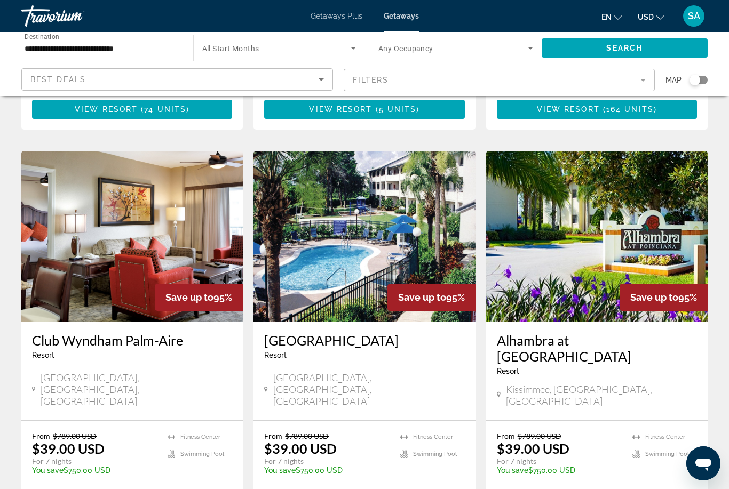
scroll to position [1171, 0]
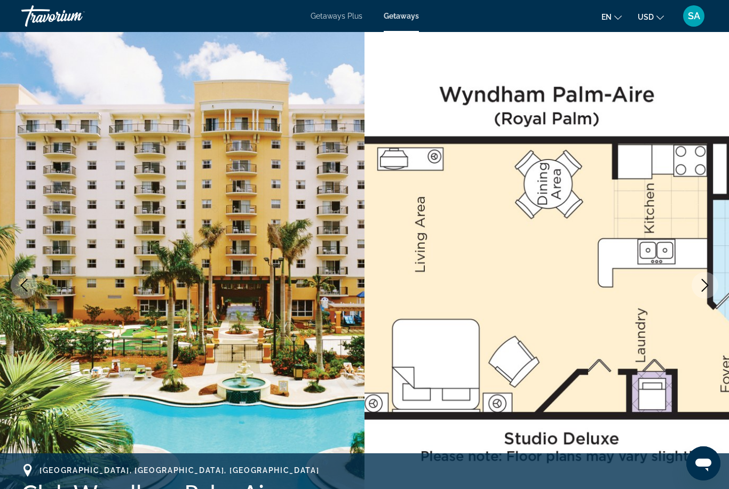
click at [709, 278] on button "Next image" at bounding box center [705, 285] width 27 height 27
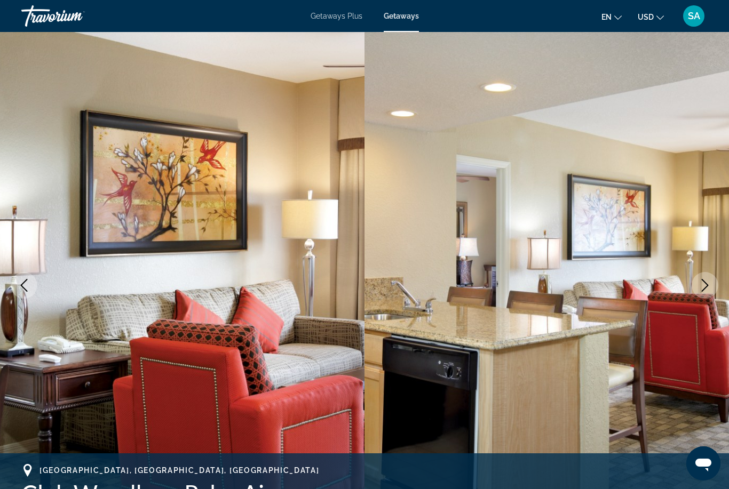
click at [703, 283] on icon "Next image" at bounding box center [705, 285] width 13 height 13
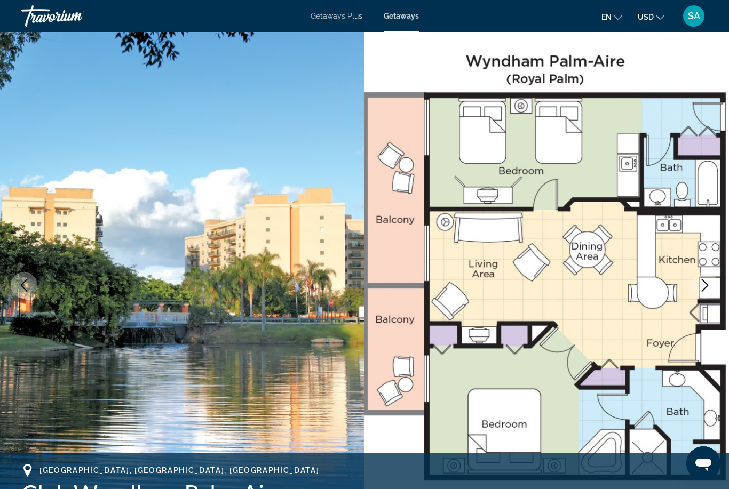
click at [701, 286] on icon "Next image" at bounding box center [705, 285] width 13 height 13
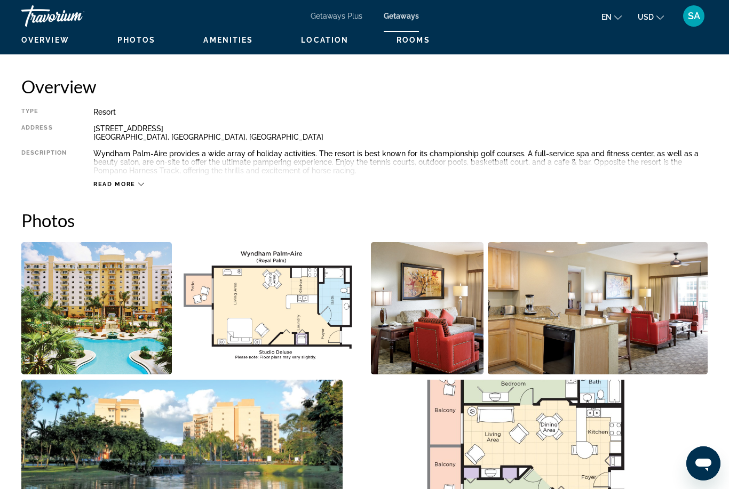
scroll to position [511, 0]
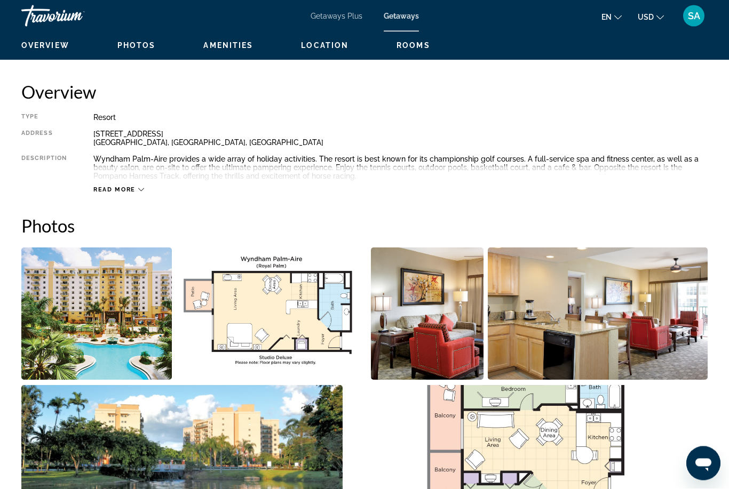
click at [645, 323] on img "Open full-screen image slider" at bounding box center [598, 314] width 220 height 132
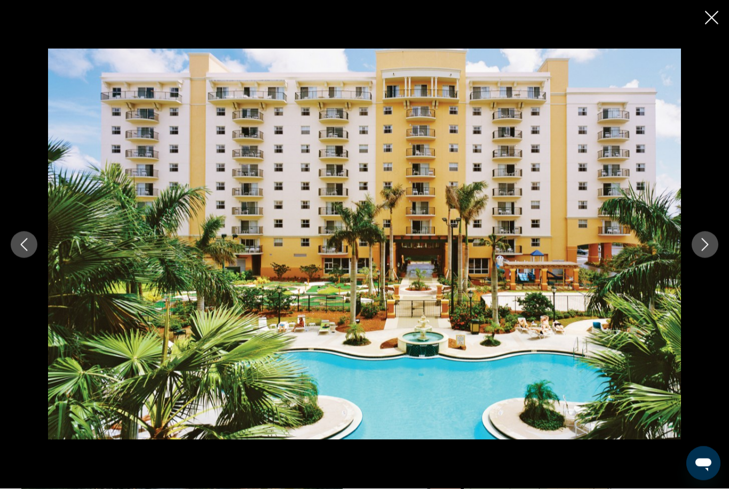
scroll to position [511, 0]
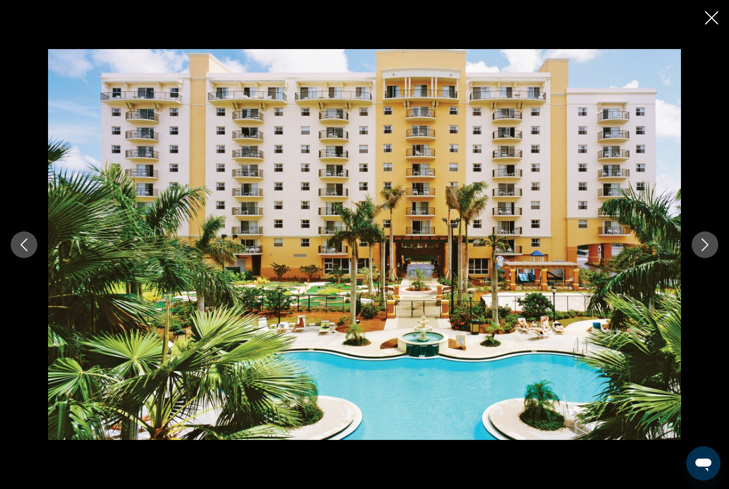
click at [708, 241] on icon "Next image" at bounding box center [705, 245] width 13 height 13
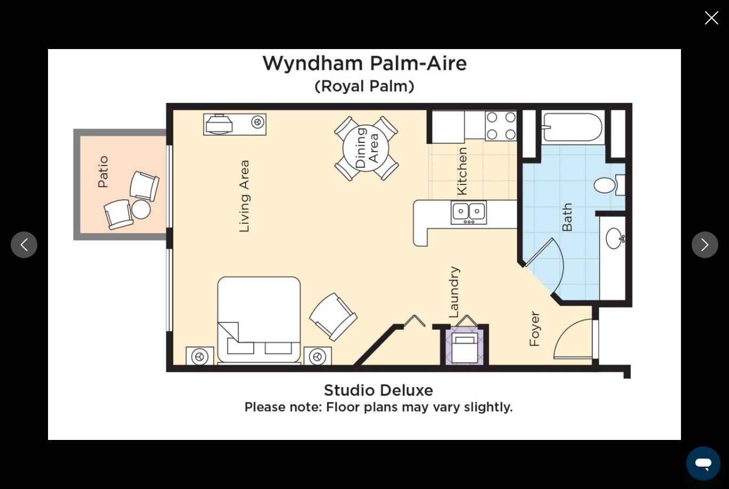
click at [708, 242] on icon "Next image" at bounding box center [705, 245] width 13 height 13
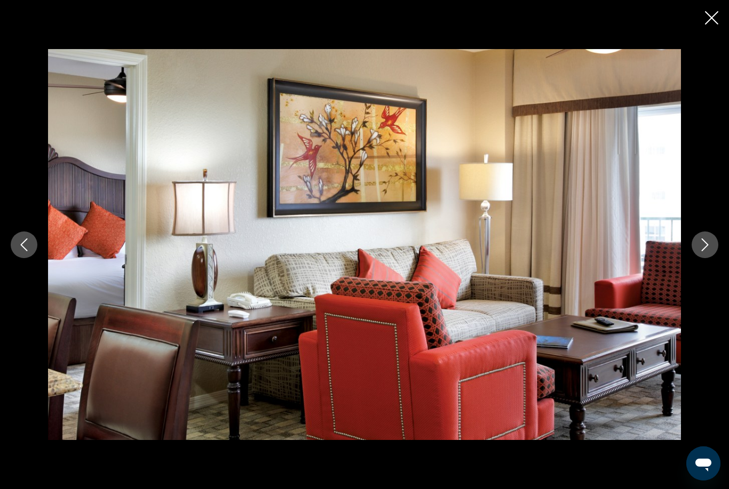
click at [703, 242] on icon "Next image" at bounding box center [705, 245] width 13 height 13
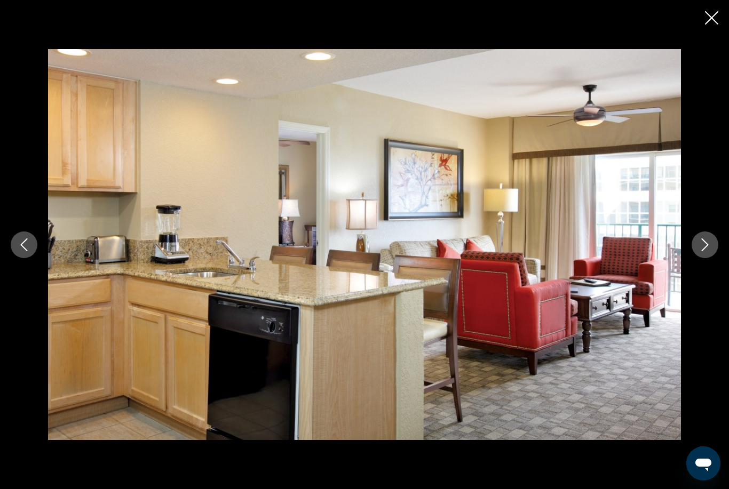
click at [708, 241] on icon "Next image" at bounding box center [705, 245] width 13 height 13
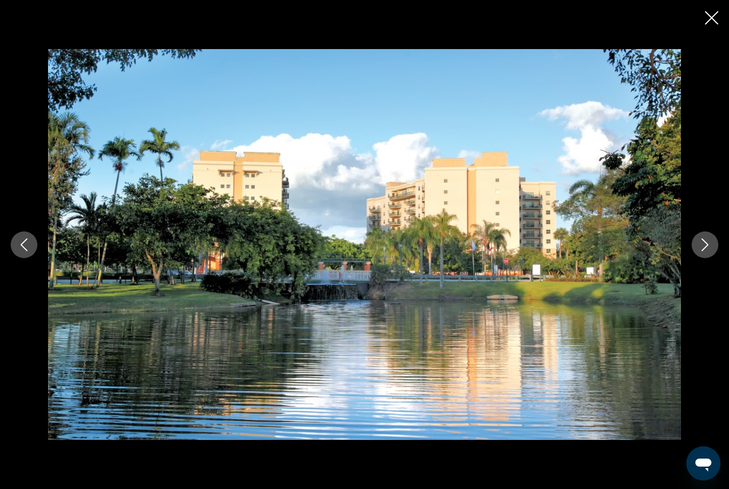
click at [706, 243] on icon "Next image" at bounding box center [705, 245] width 7 height 13
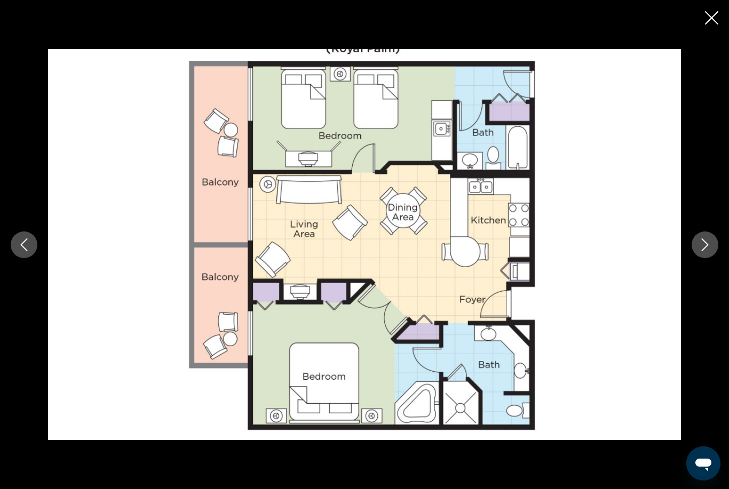
click at [704, 240] on icon "Next image" at bounding box center [705, 245] width 13 height 13
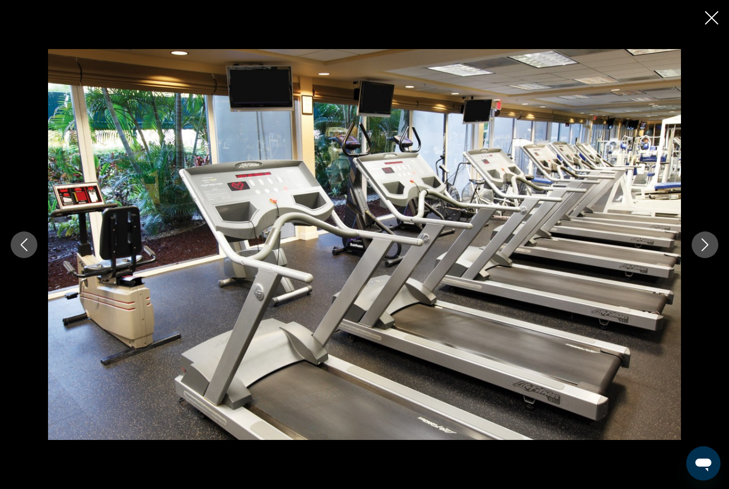
click at [714, 15] on icon "Close slideshow" at bounding box center [711, 17] width 13 height 13
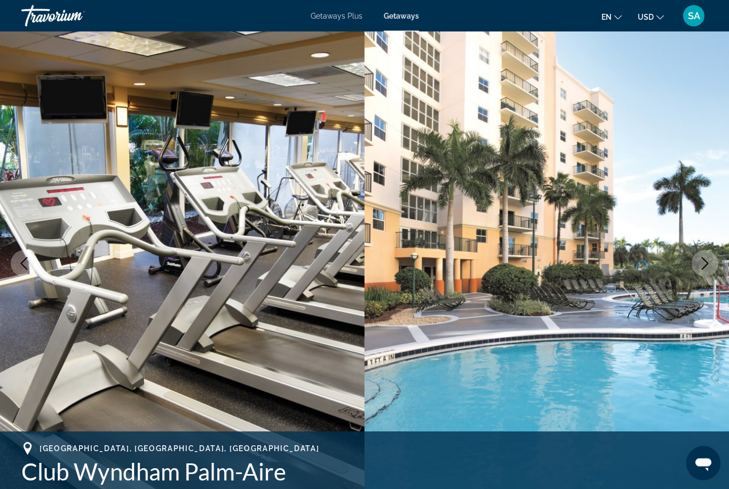
scroll to position [0, 0]
